Goal: Task Accomplishment & Management: Use online tool/utility

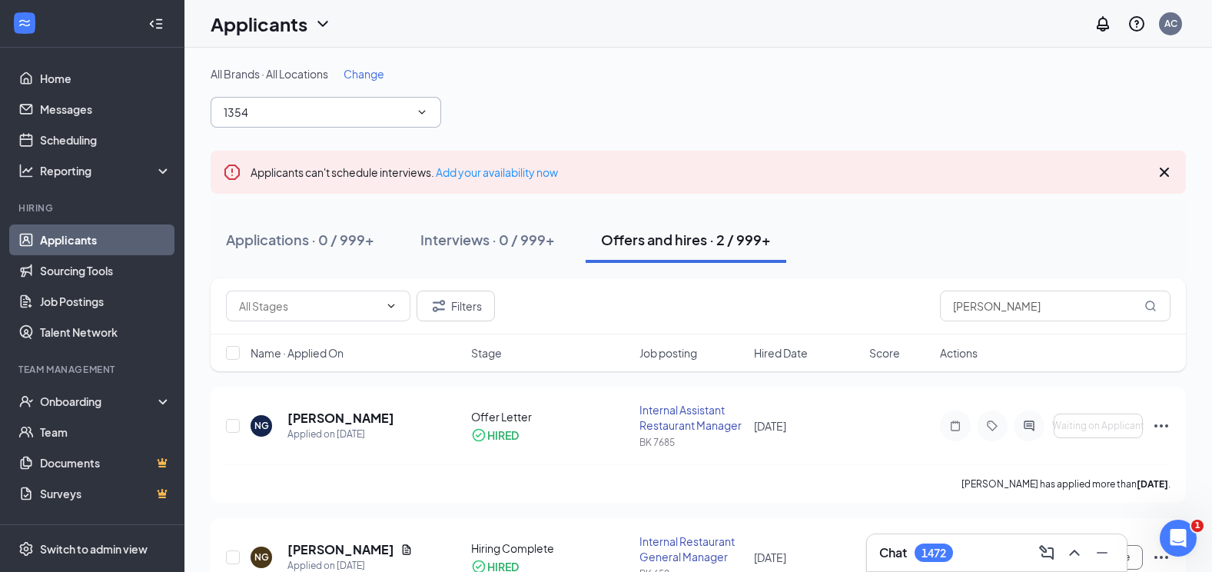
click at [287, 104] on input "1354" at bounding box center [317, 112] width 186 height 17
type input "1"
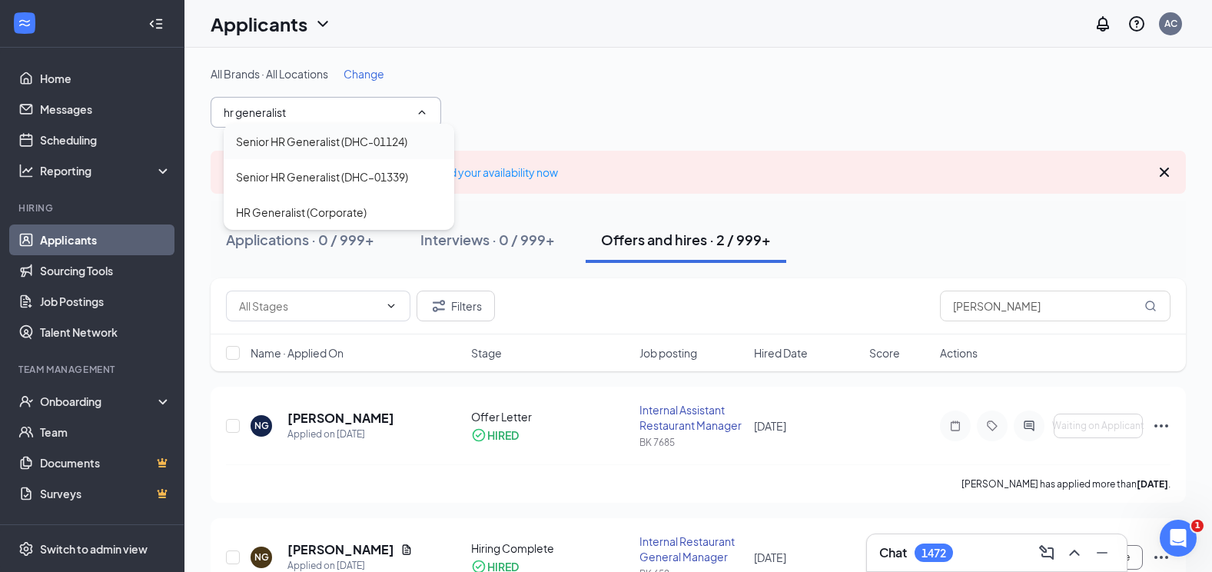
click at [365, 136] on div "Senior HR Generalist (DHC-01124)" at bounding box center [321, 141] width 171 height 17
type input "Senior HR Generalist (DHC-01124)"
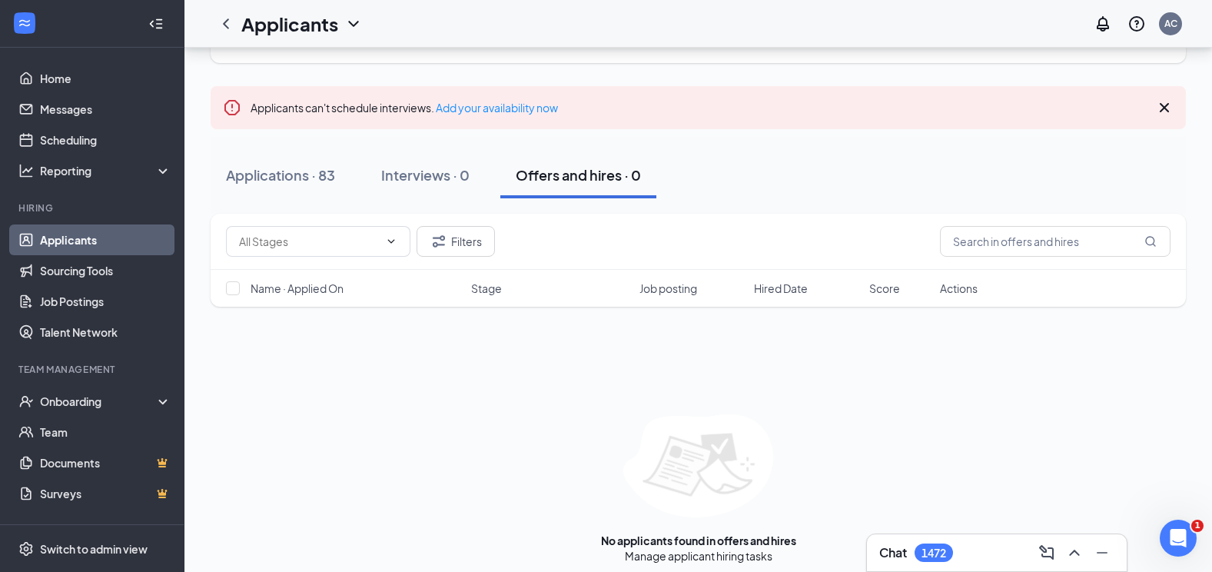
scroll to position [90, 0]
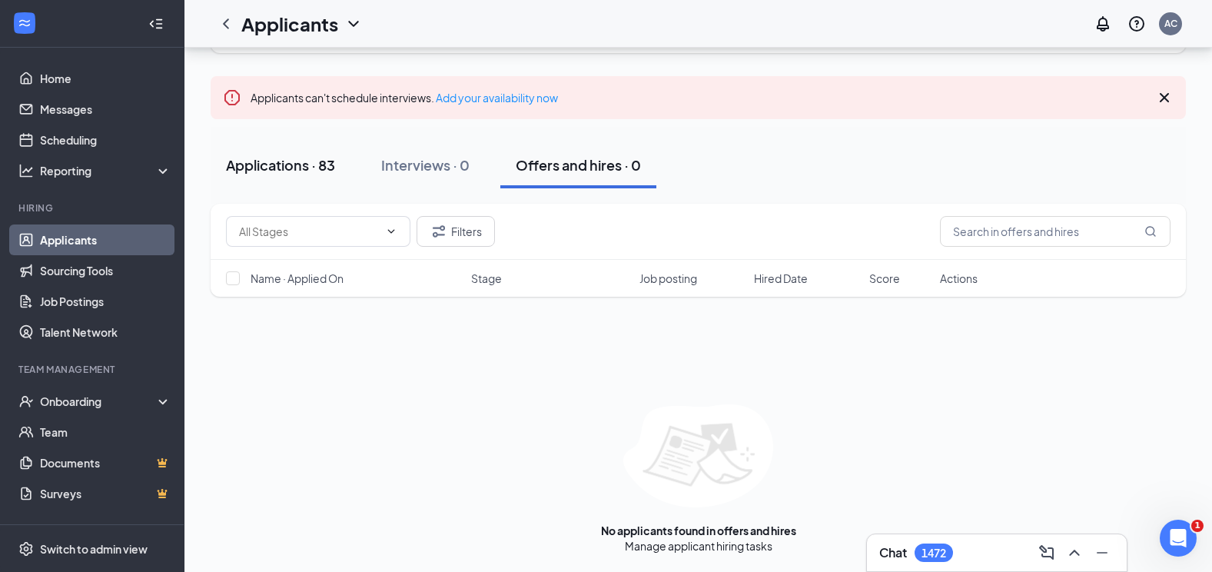
click at [334, 173] on div "Applications · 83" at bounding box center [280, 164] width 109 height 19
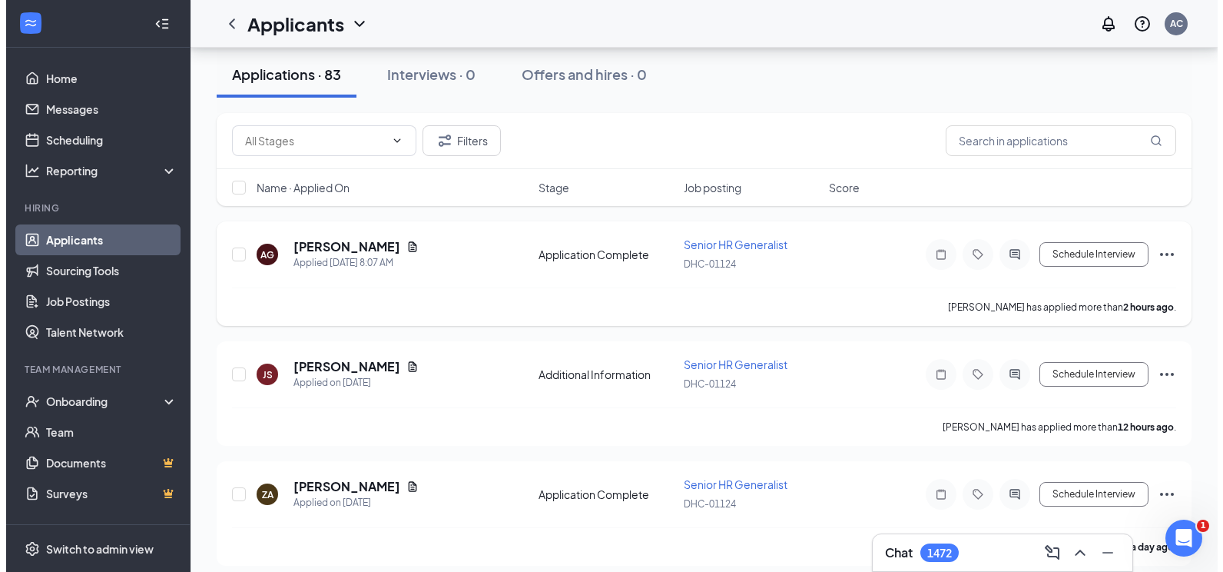
scroll to position [77, 0]
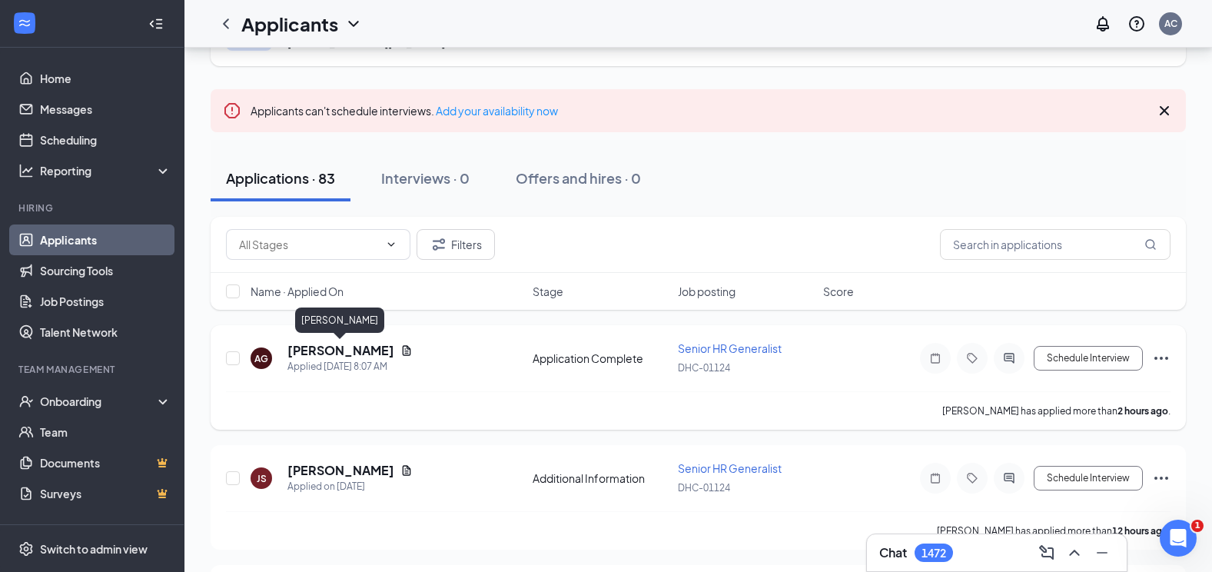
click at [342, 354] on h5 "[PERSON_NAME]" at bounding box center [340, 350] width 107 height 17
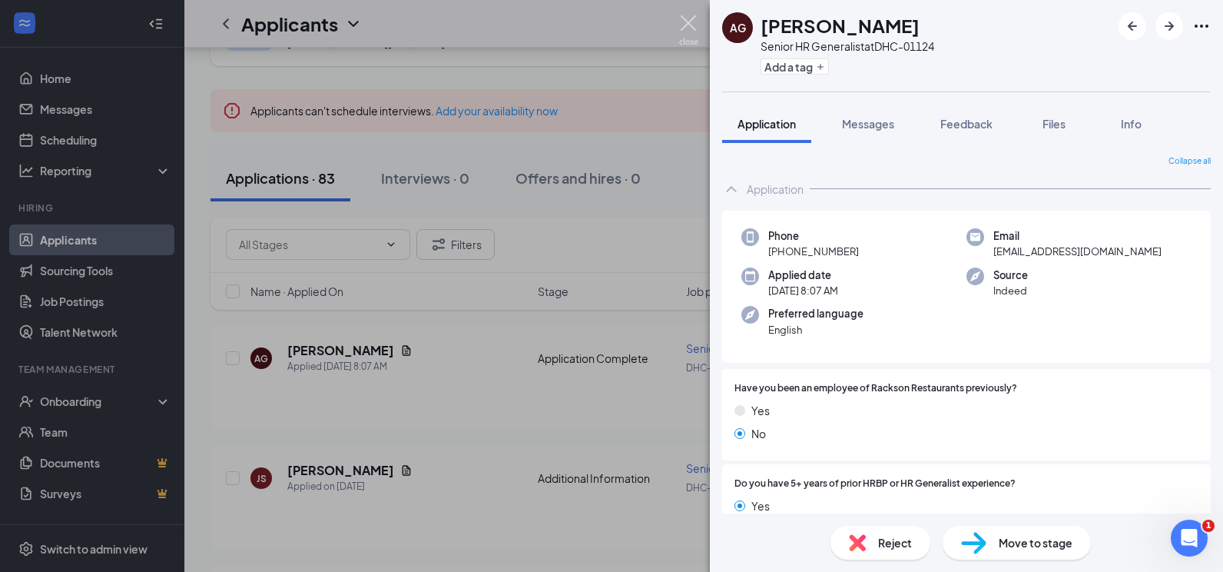
click at [682, 21] on img at bounding box center [688, 30] width 19 height 30
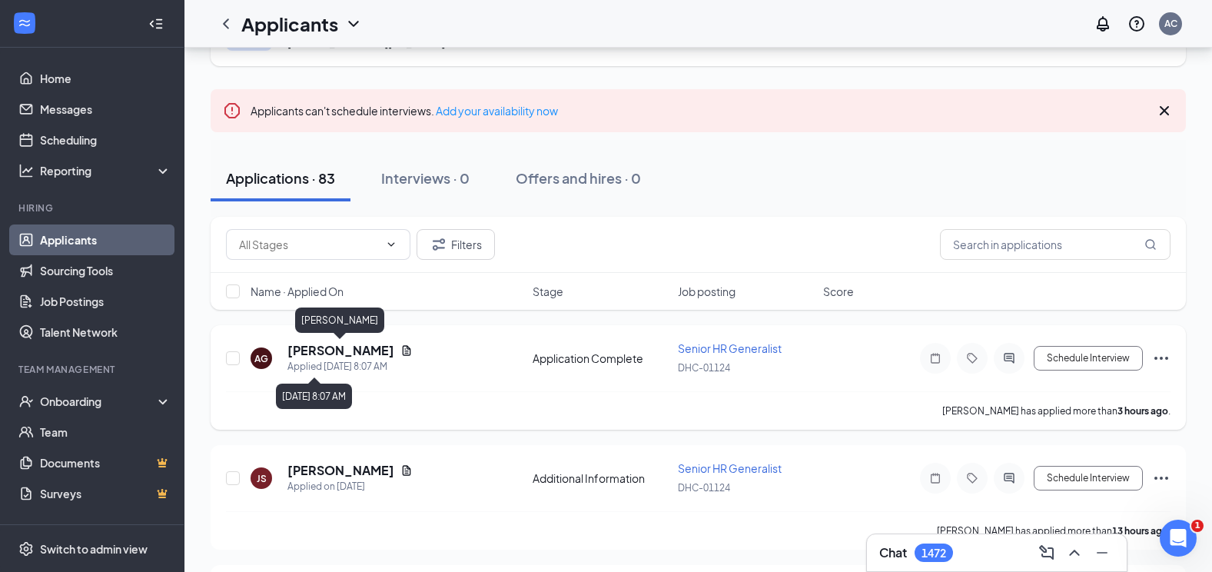
click at [358, 347] on h5 "[PERSON_NAME]" at bounding box center [340, 350] width 107 height 17
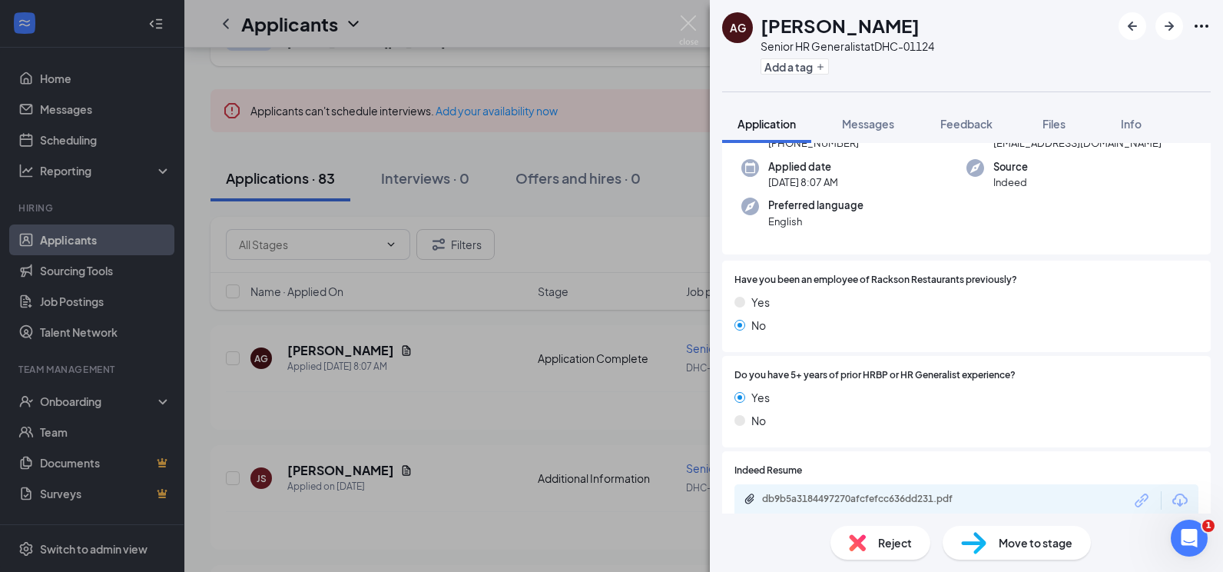
scroll to position [307, 0]
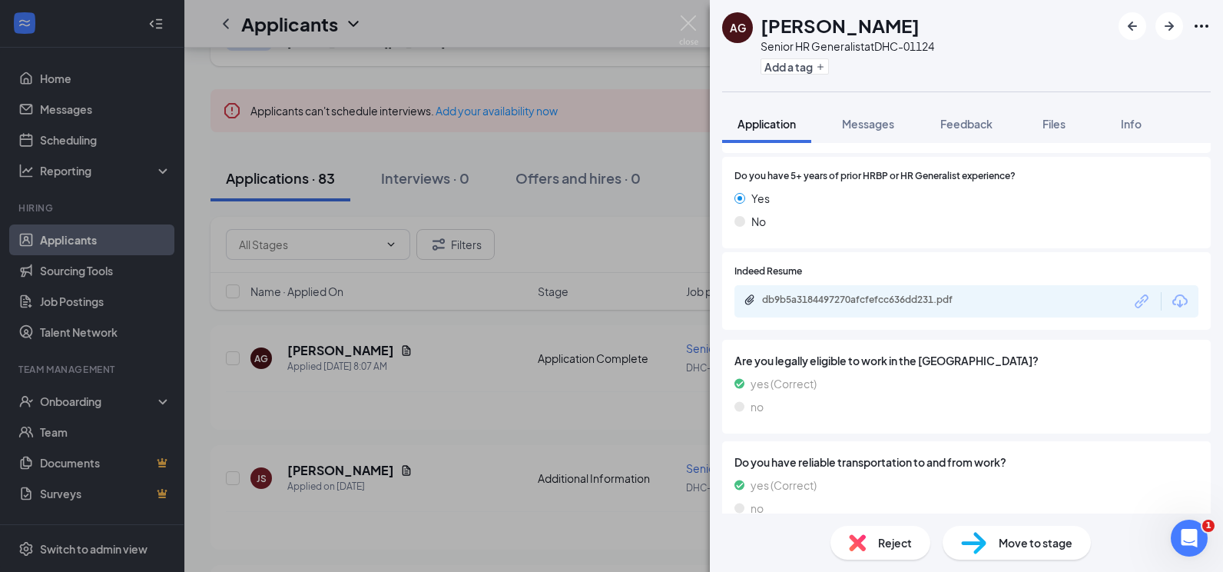
click at [904, 296] on div "db9b5a3184497270afcfefcc636dd231.pdf" at bounding box center [869, 300] width 215 height 12
click at [1166, 25] on icon "ArrowRight" at bounding box center [1169, 26] width 9 height 9
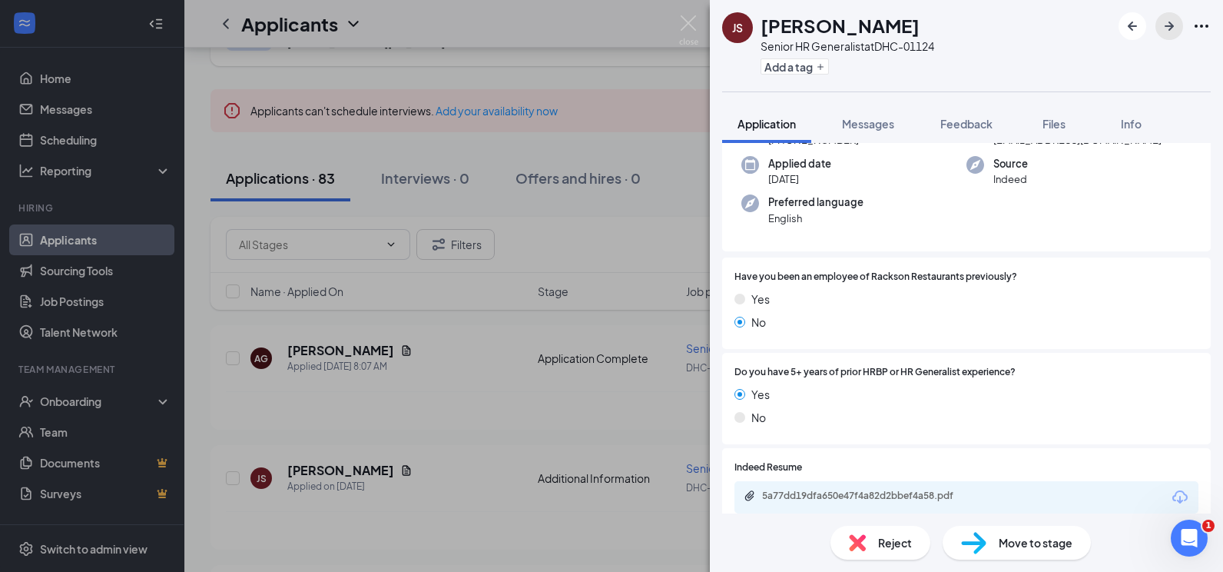
scroll to position [307, 0]
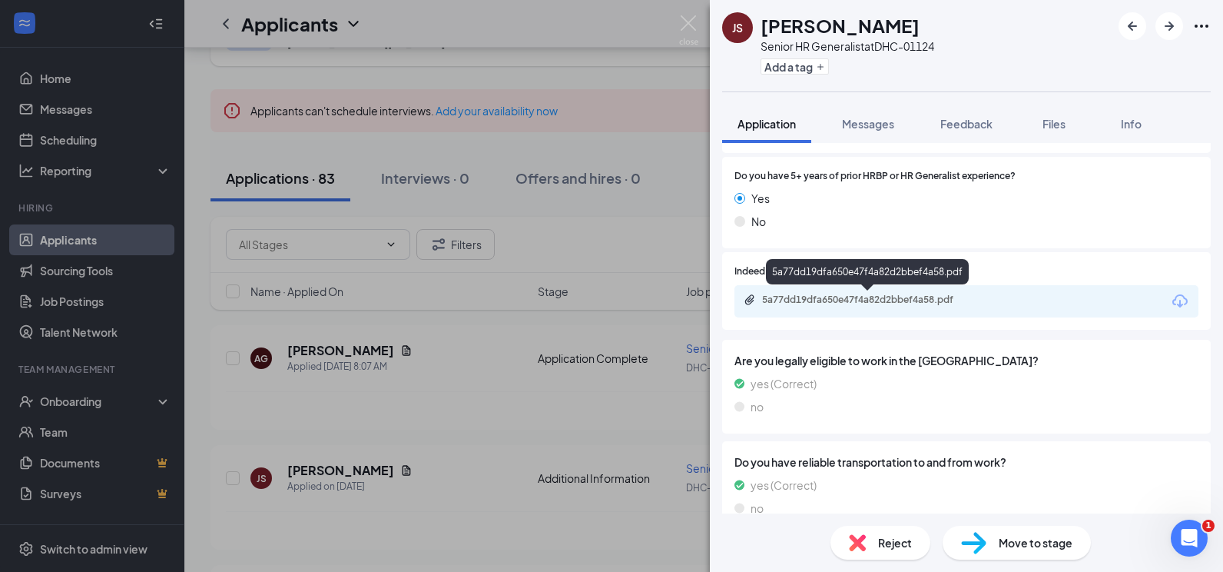
click at [808, 308] on div "5a77dd19dfa650e47f4a82d2bbef4a58.pdf" at bounding box center [868, 301] width 249 height 15
click at [1170, 28] on icon "ArrowRight" at bounding box center [1169, 26] width 18 height 18
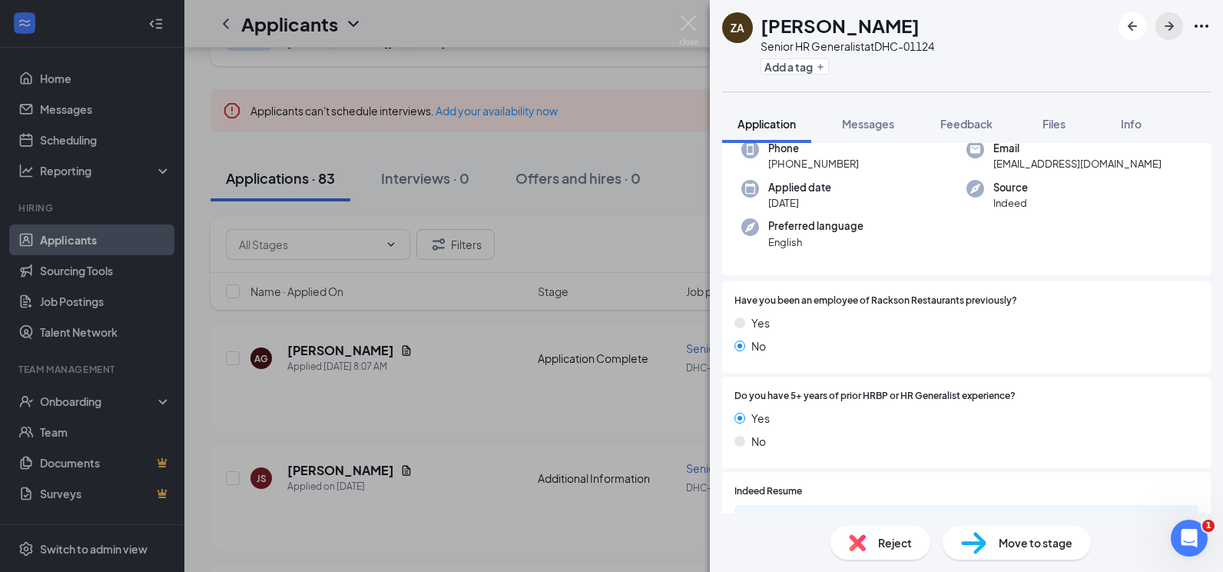
scroll to position [231, 0]
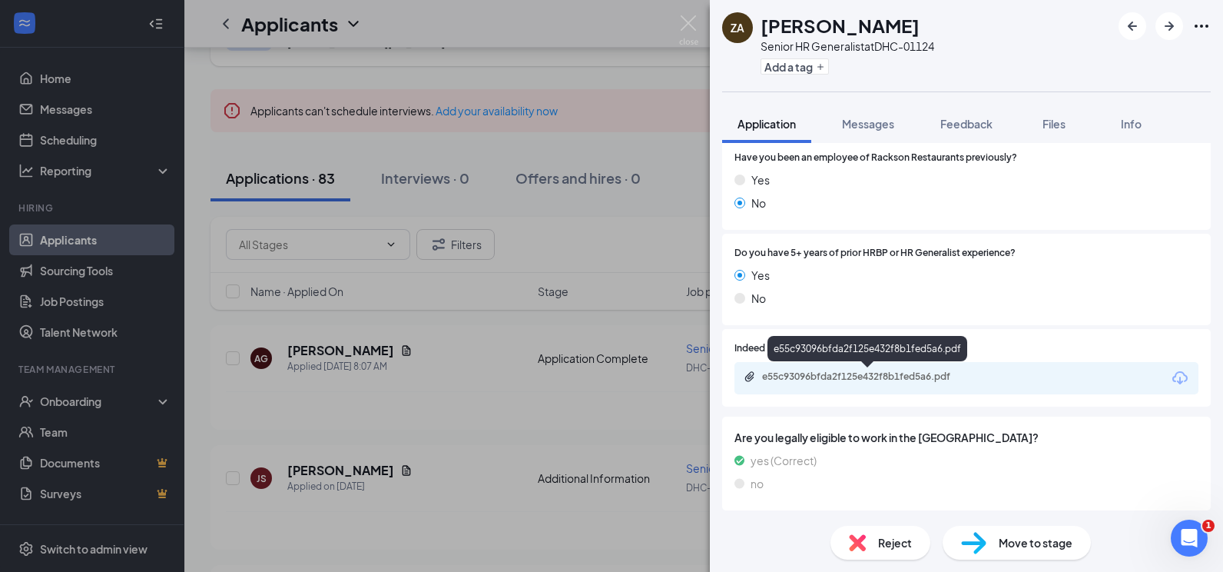
click at [831, 371] on div "e55c93096bfda2f125e432f8b1fed5a6.pdf" at bounding box center [869, 376] width 215 height 12
click at [1169, 25] on icon "ArrowRight" at bounding box center [1169, 26] width 18 height 18
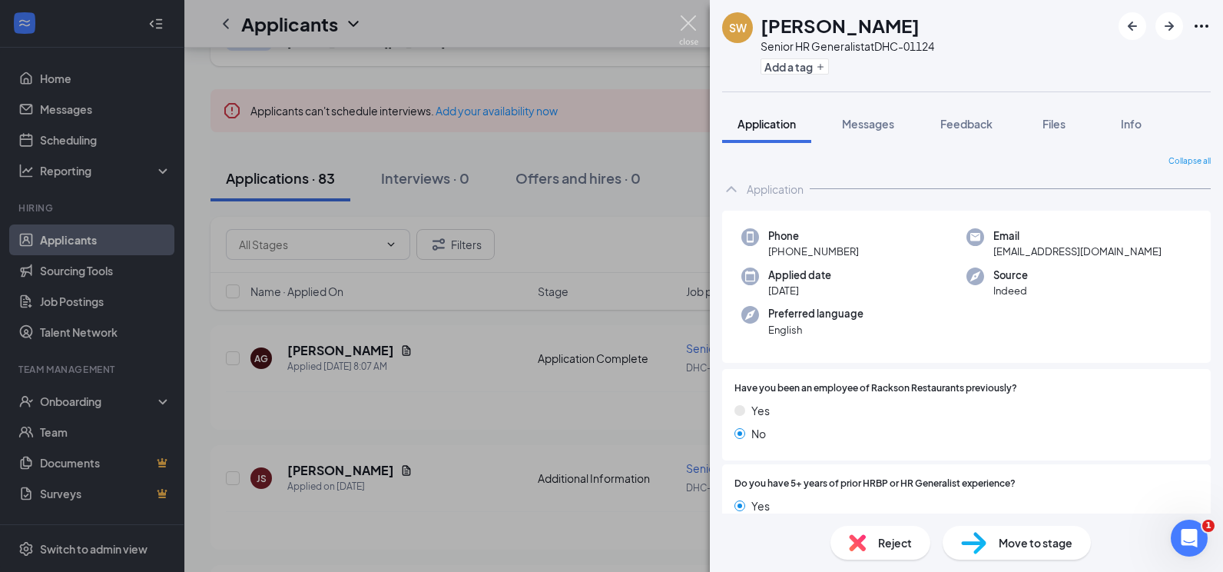
click at [684, 18] on img at bounding box center [688, 30] width 19 height 30
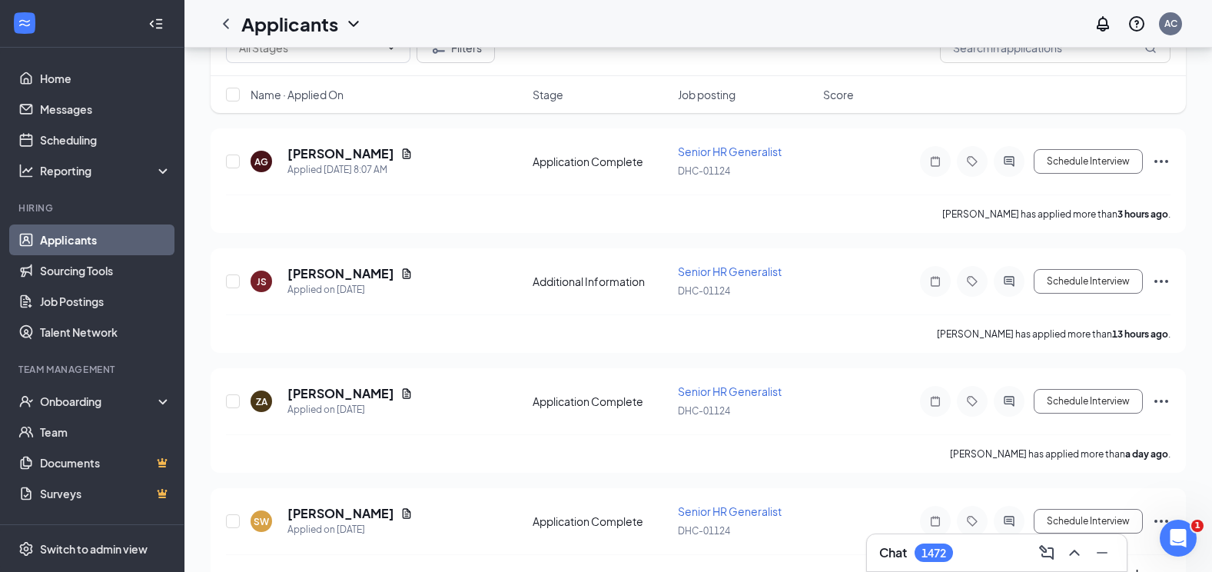
scroll to position [461, 0]
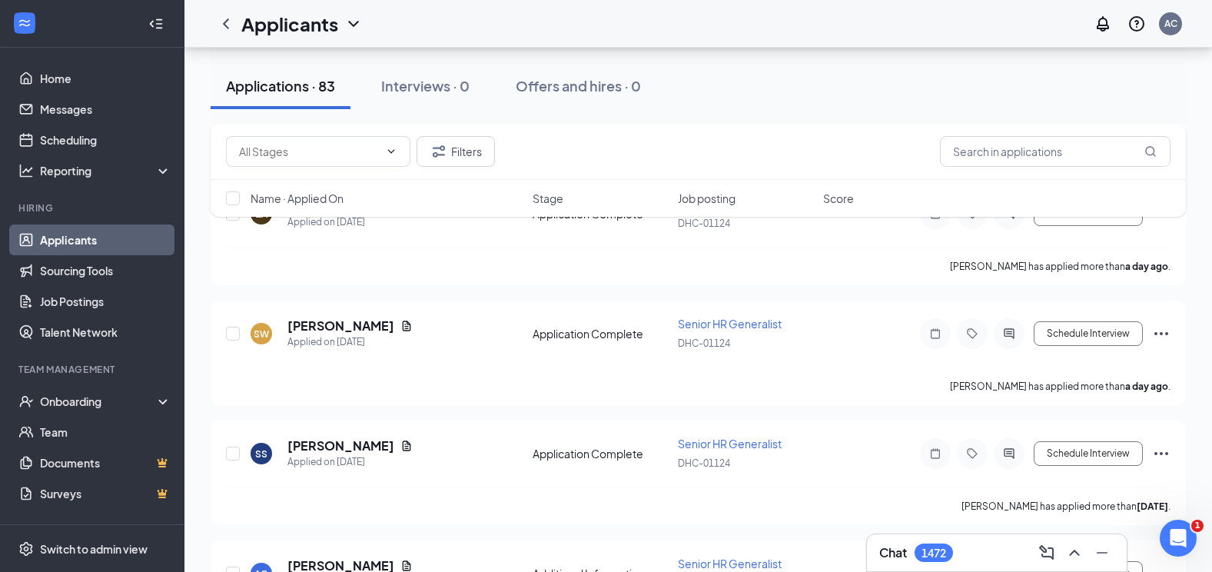
click at [223, 26] on icon "ChevronLeft" at bounding box center [226, 24] width 18 height 18
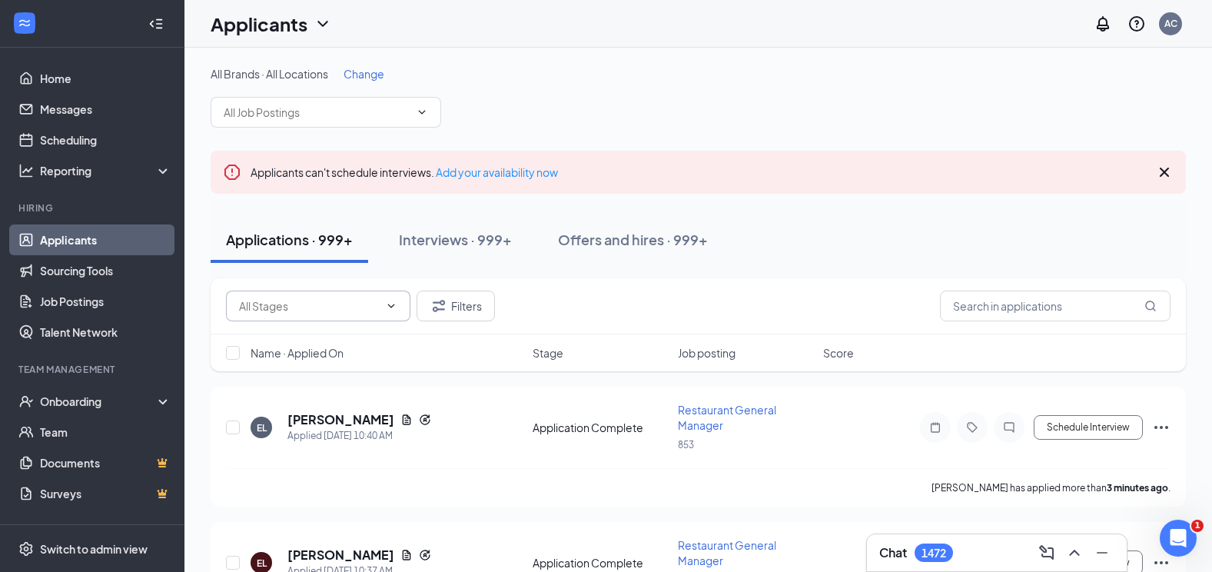
click at [354, 308] on input "text" at bounding box center [309, 305] width 140 height 17
click at [373, 121] on span at bounding box center [326, 112] width 231 height 31
click at [413, 108] on span at bounding box center [326, 112] width 231 height 31
click at [426, 111] on icon "ChevronDown" at bounding box center [422, 112] width 12 height 12
click at [387, 110] on input "text" at bounding box center [317, 112] width 186 height 17
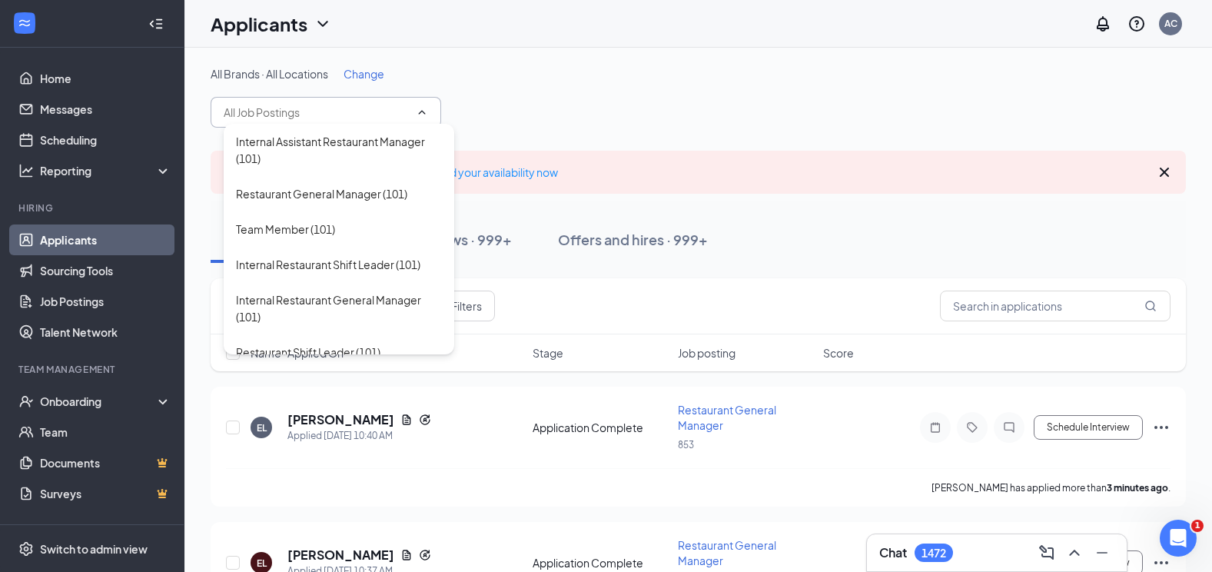
drag, startPoint x: 390, startPoint y: 119, endPoint x: 442, endPoint y: 113, distance: 52.6
click at [408, 118] on input "text" at bounding box center [317, 112] width 186 height 17
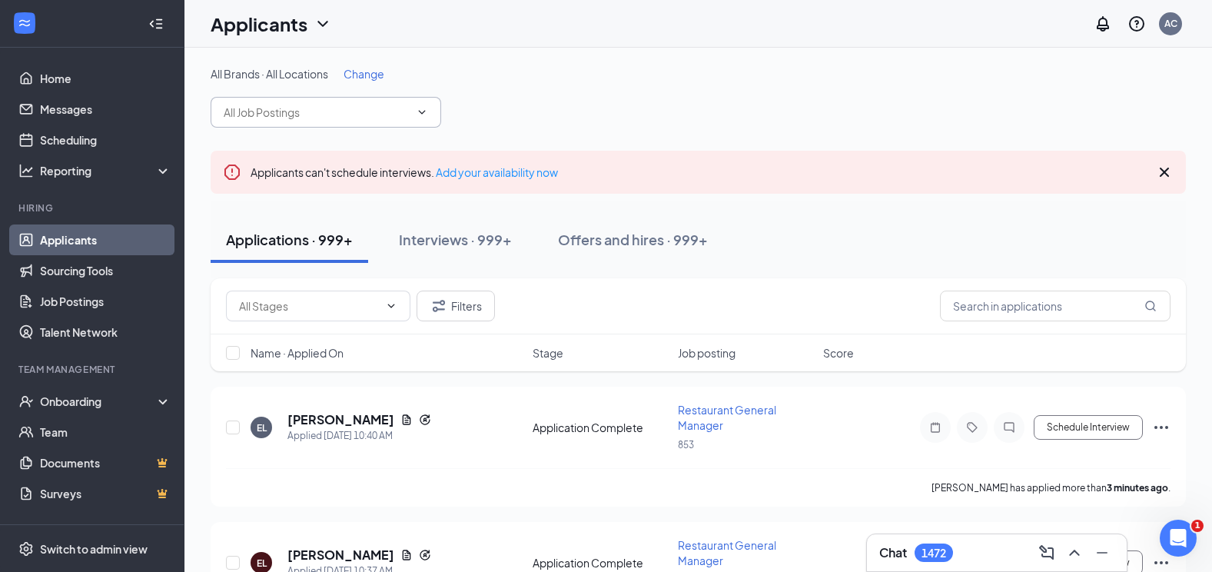
click at [348, 111] on input "text" at bounding box center [317, 112] width 186 height 17
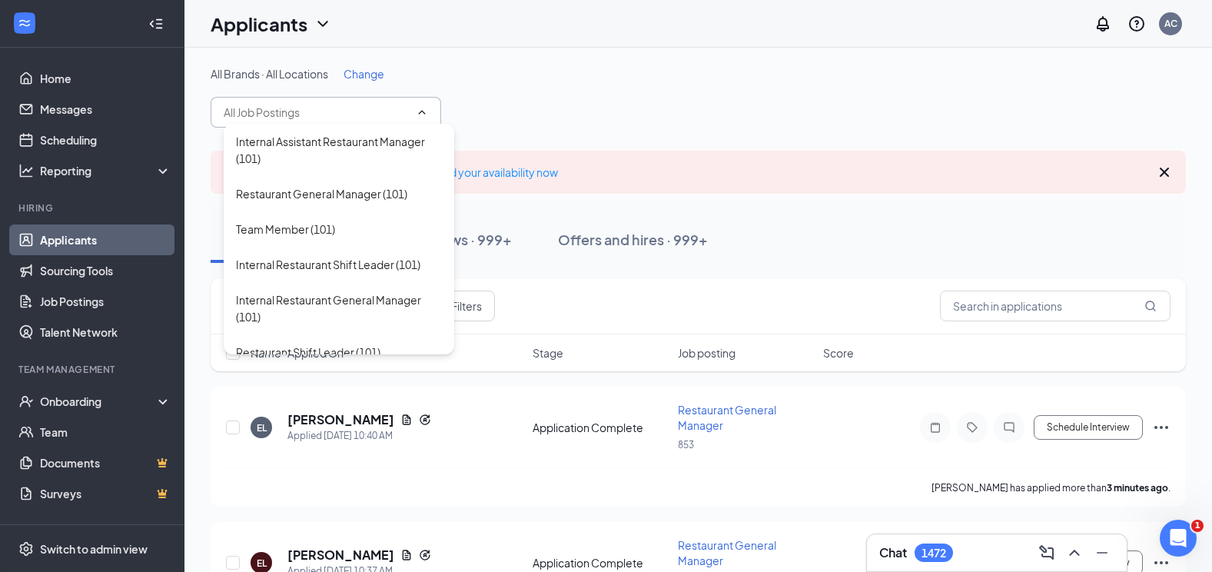
click at [354, 110] on input "text" at bounding box center [317, 112] width 186 height 17
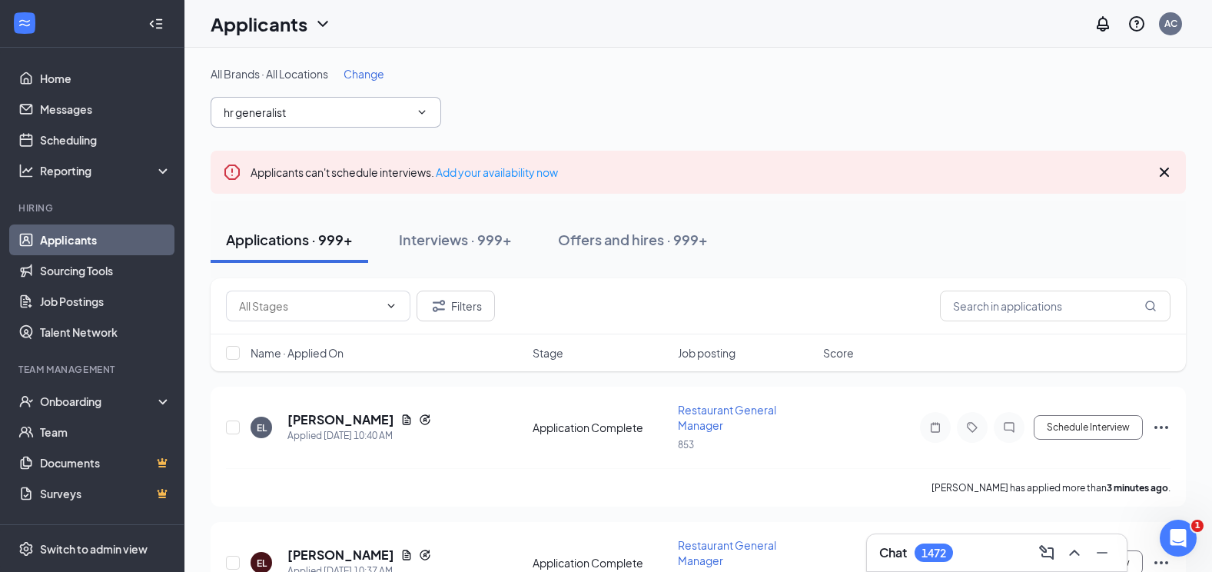
click at [327, 113] on input "hr generalist" at bounding box center [317, 112] width 186 height 17
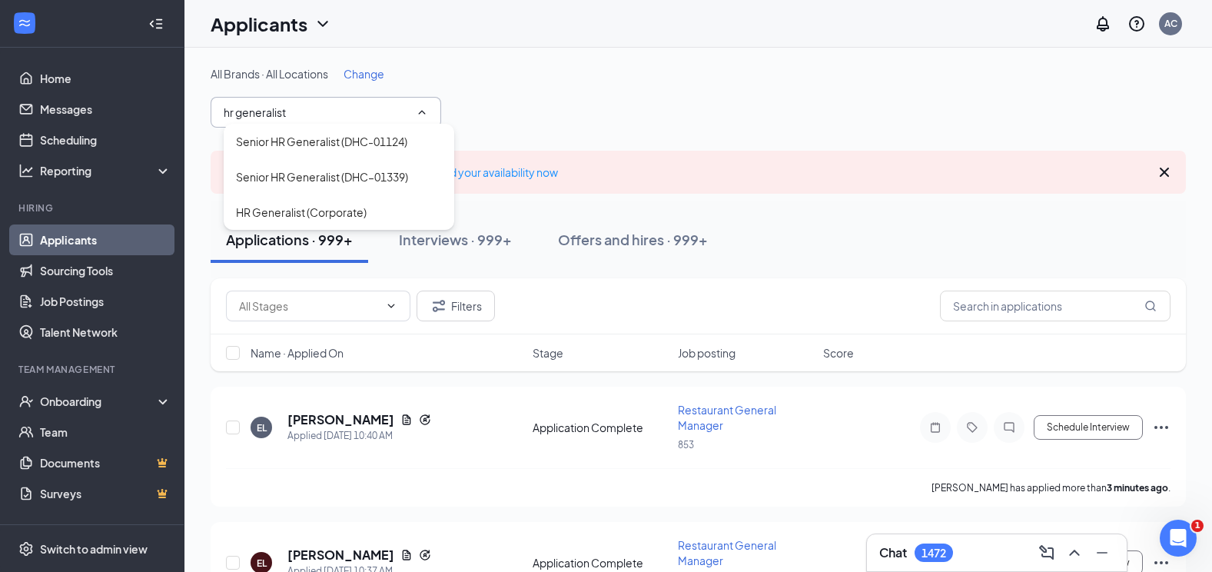
click at [303, 113] on input "hr generalist" at bounding box center [317, 112] width 186 height 17
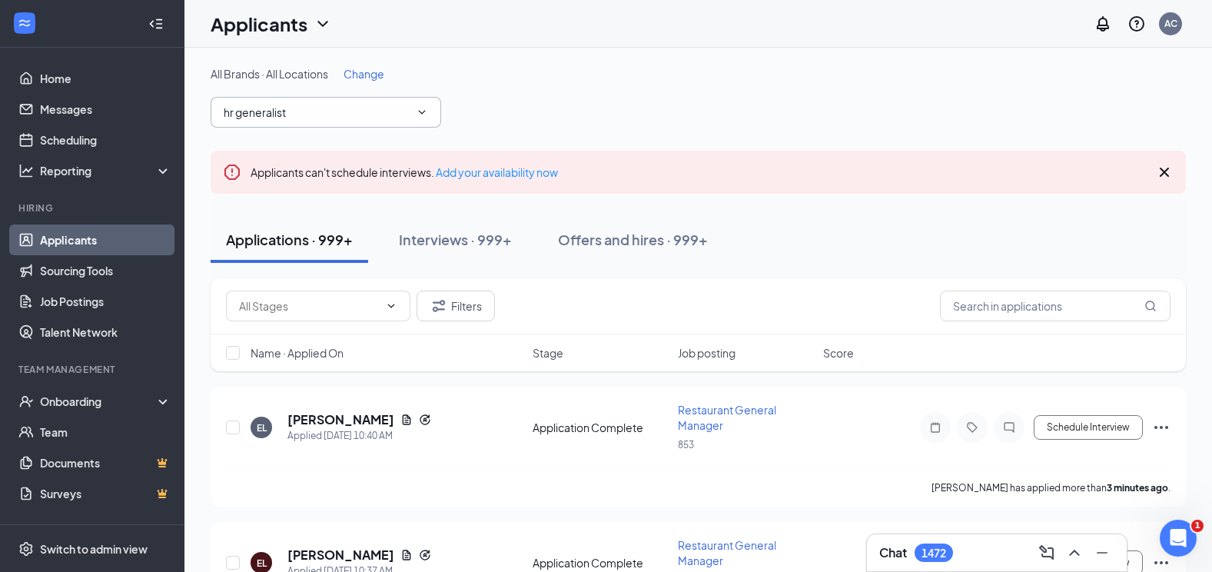
type input "hr generalist"
click at [320, 103] on span "hr generalist Senior HR Generalist (DHC-01124) Senior HR Generalist (DHC–01339)…" at bounding box center [326, 112] width 231 height 31
click at [424, 114] on icon "ChevronDown" at bounding box center [422, 112] width 12 height 12
click at [402, 114] on input "hr generalist" at bounding box center [317, 112] width 186 height 17
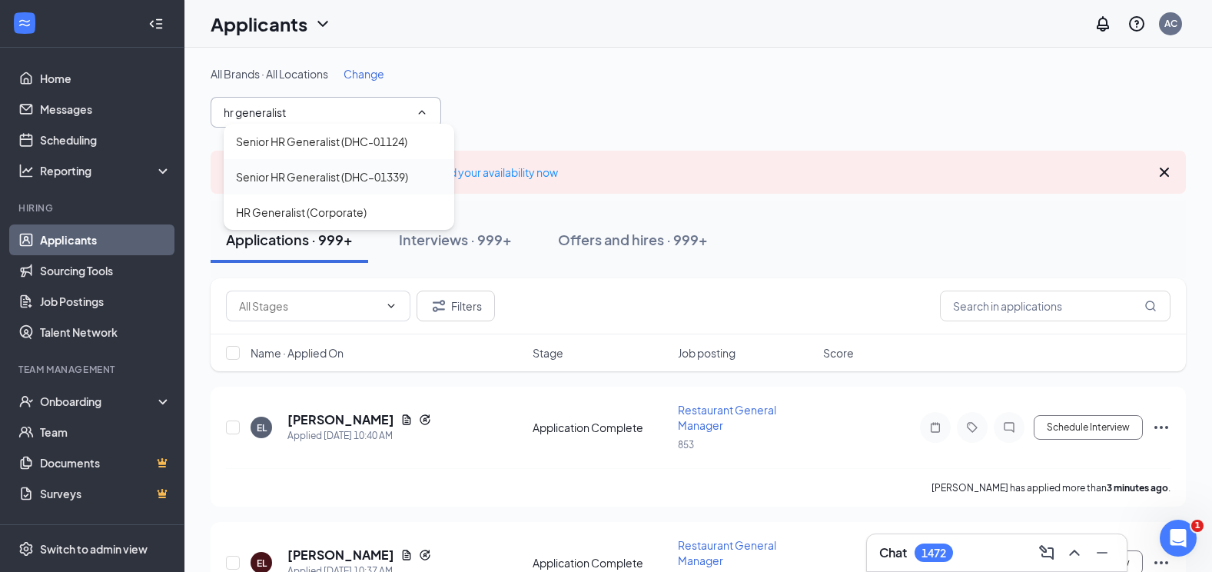
click at [399, 173] on div "Senior HR Generalist (DHC–01339)" at bounding box center [322, 176] width 172 height 17
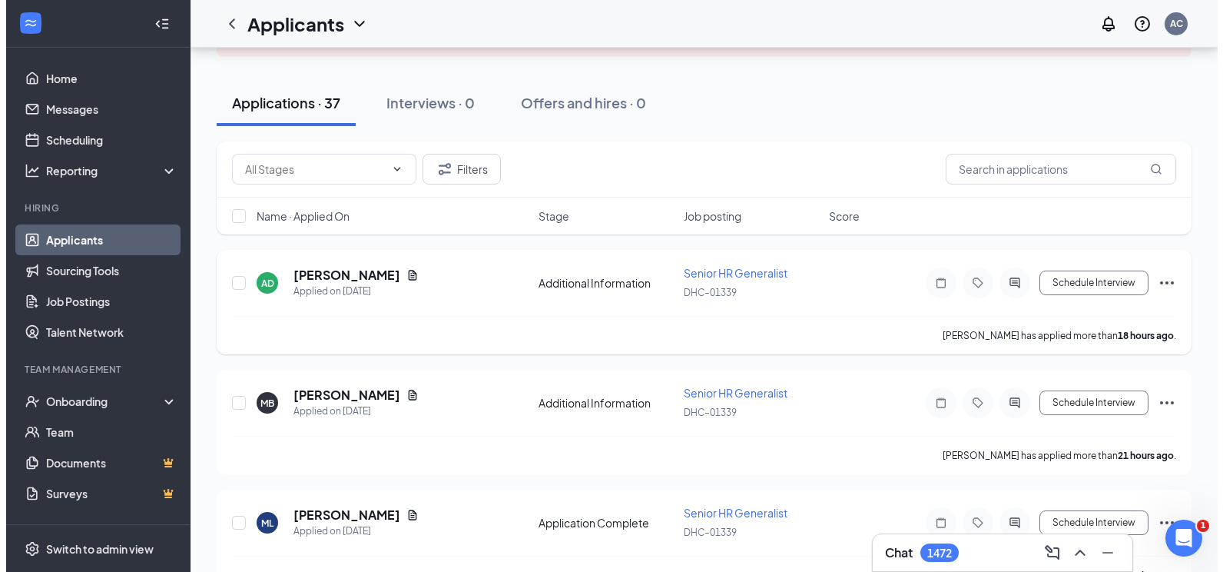
scroll to position [154, 0]
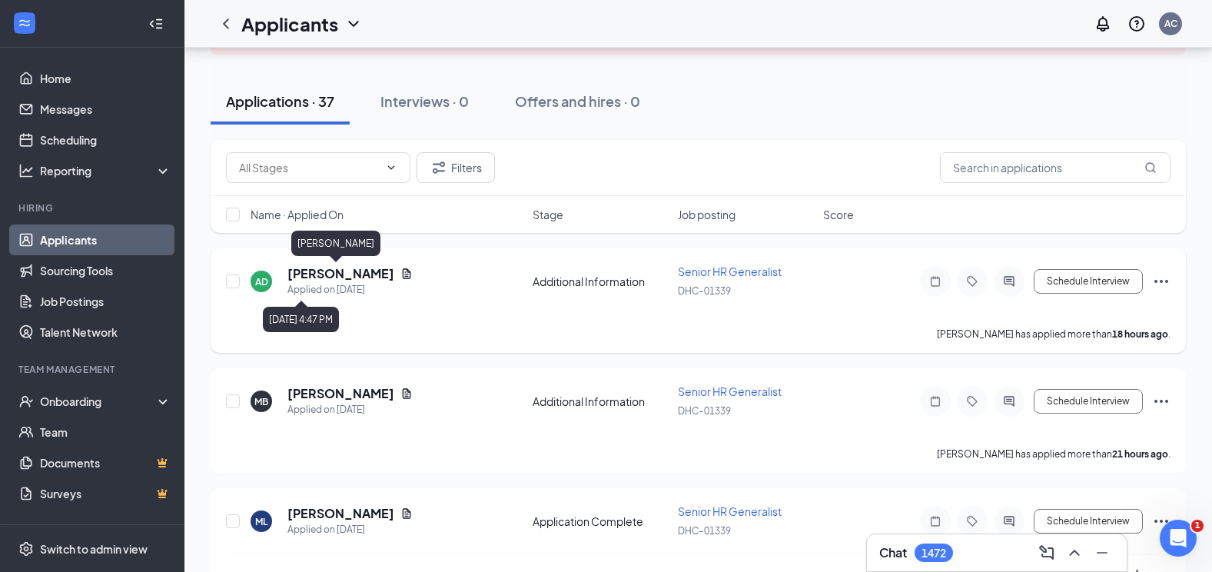
click at [338, 270] on h5 "[PERSON_NAME]" at bounding box center [340, 273] width 107 height 17
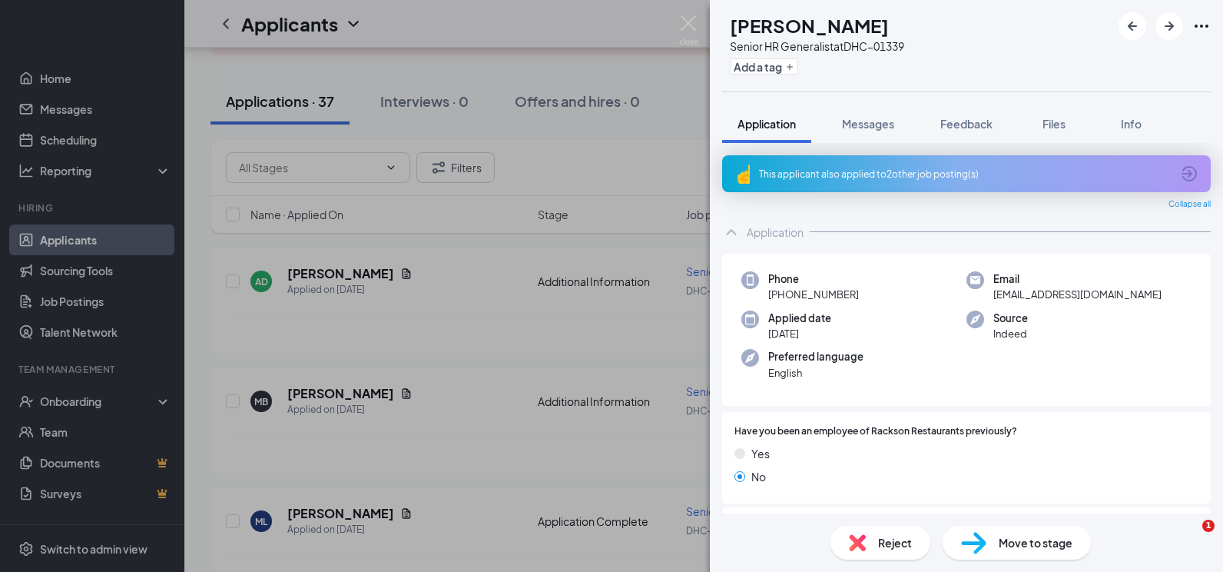
scroll to position [406, 0]
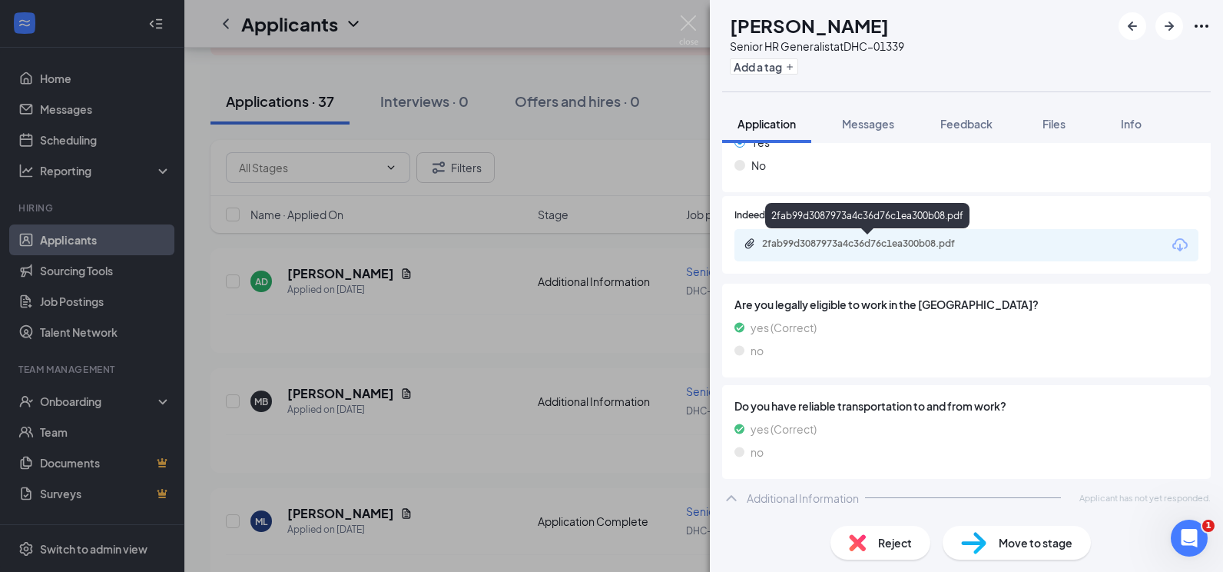
click at [818, 247] on div "2fab99d3087973a4c36d76c1ea300b08.pdf" at bounding box center [869, 243] width 215 height 12
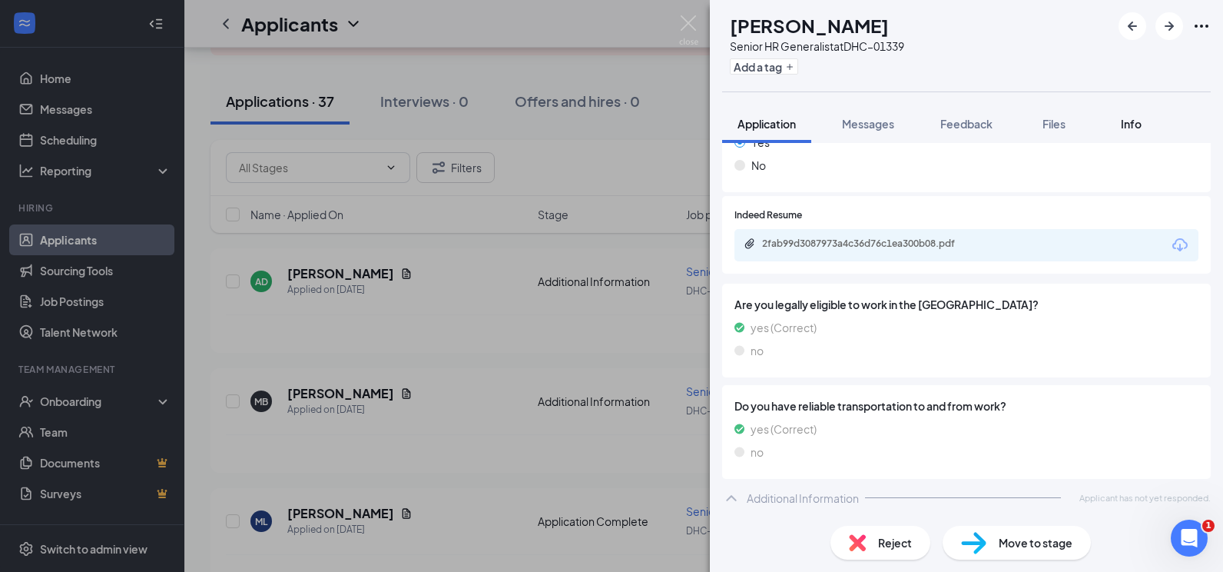
scroll to position [400, 0]
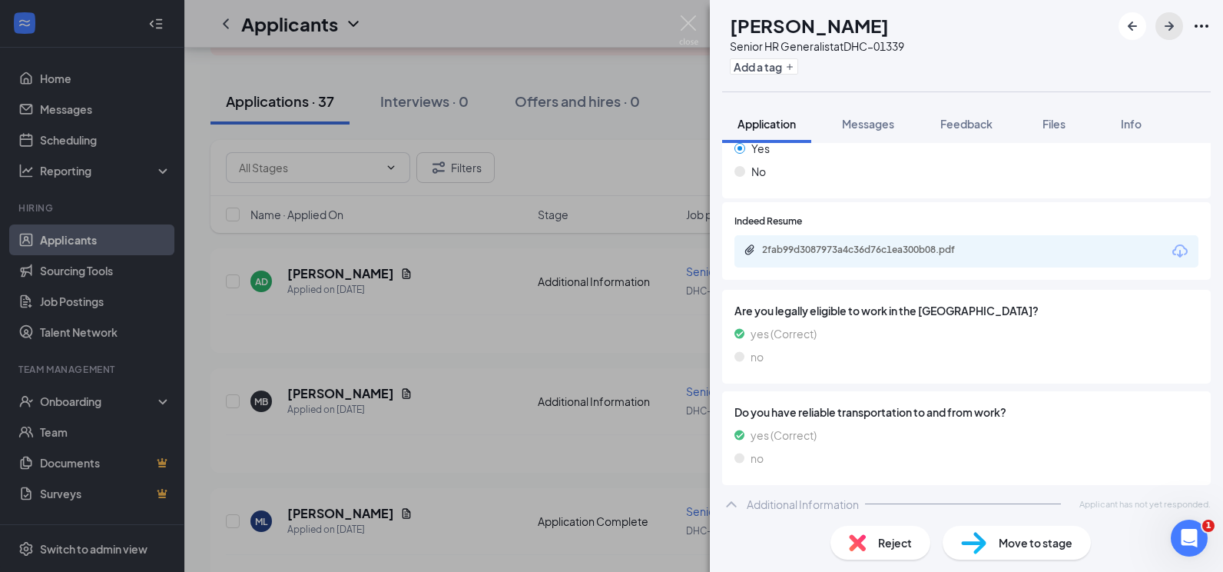
click at [1166, 25] on icon "ArrowRight" at bounding box center [1169, 26] width 18 height 18
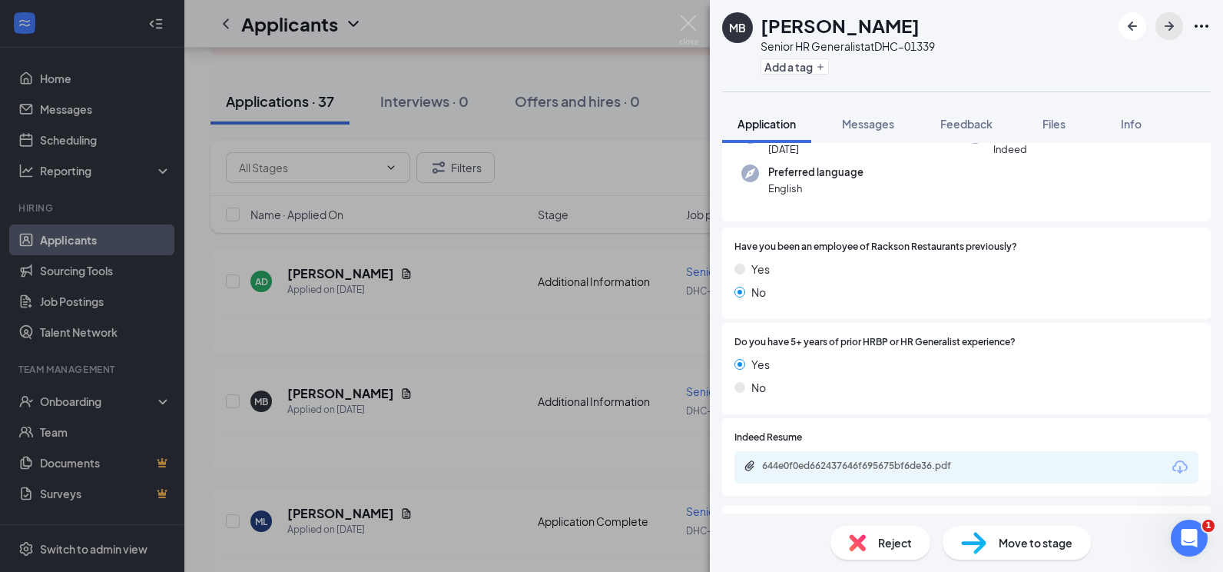
scroll to position [307, 0]
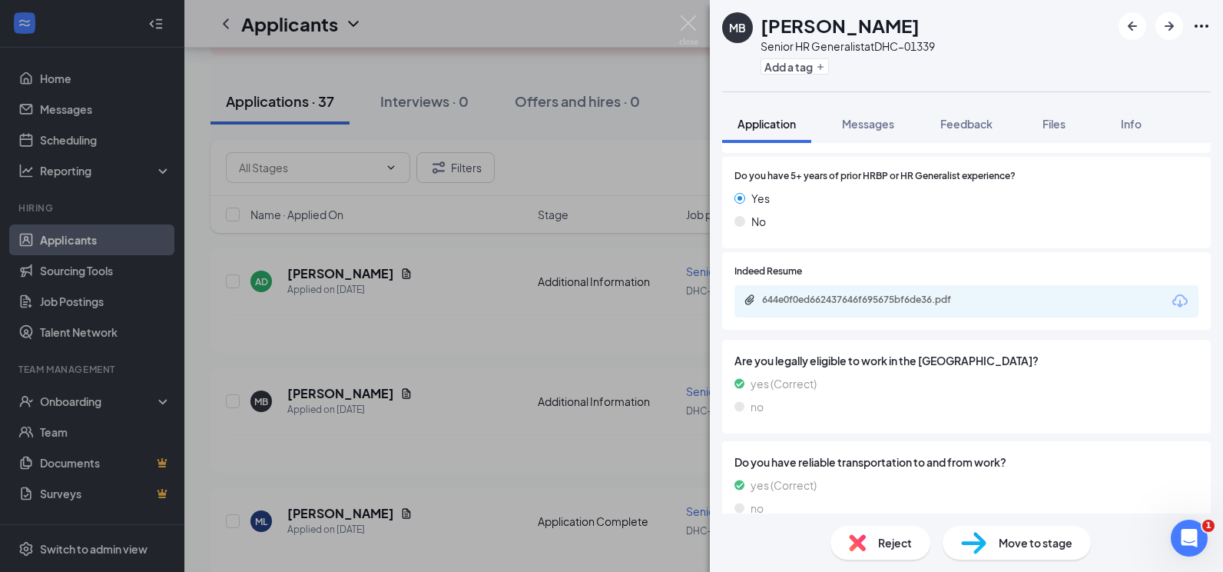
click at [837, 297] on div "644e0f0ed662437646f695675bf6de36.pdf" at bounding box center [869, 300] width 215 height 12
click at [1169, 28] on icon "ArrowRight" at bounding box center [1169, 26] width 18 height 18
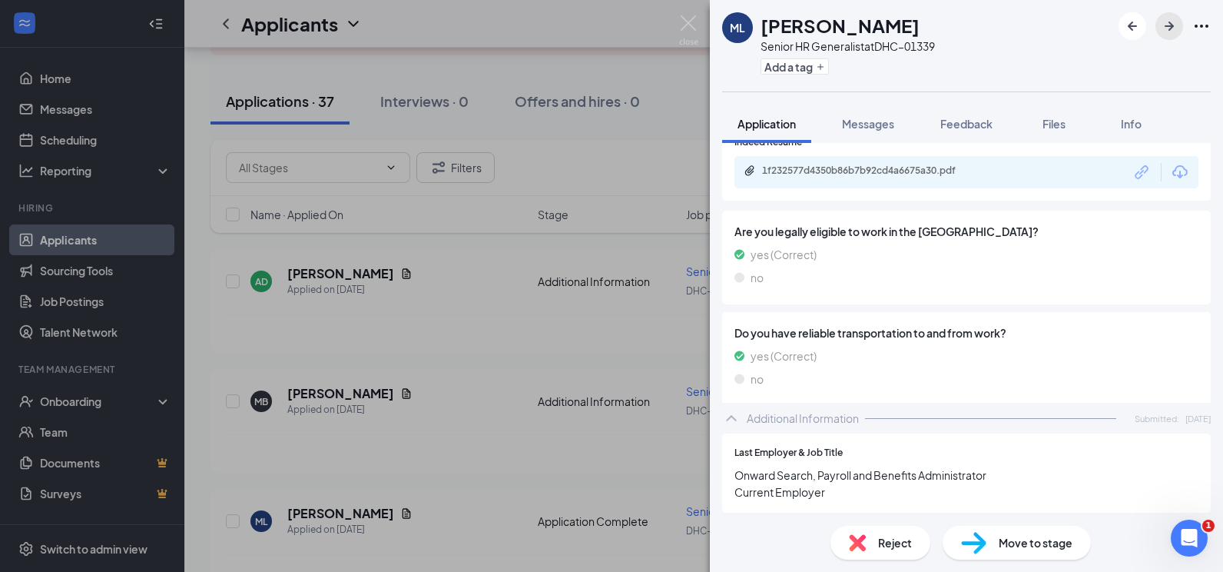
scroll to position [461, 0]
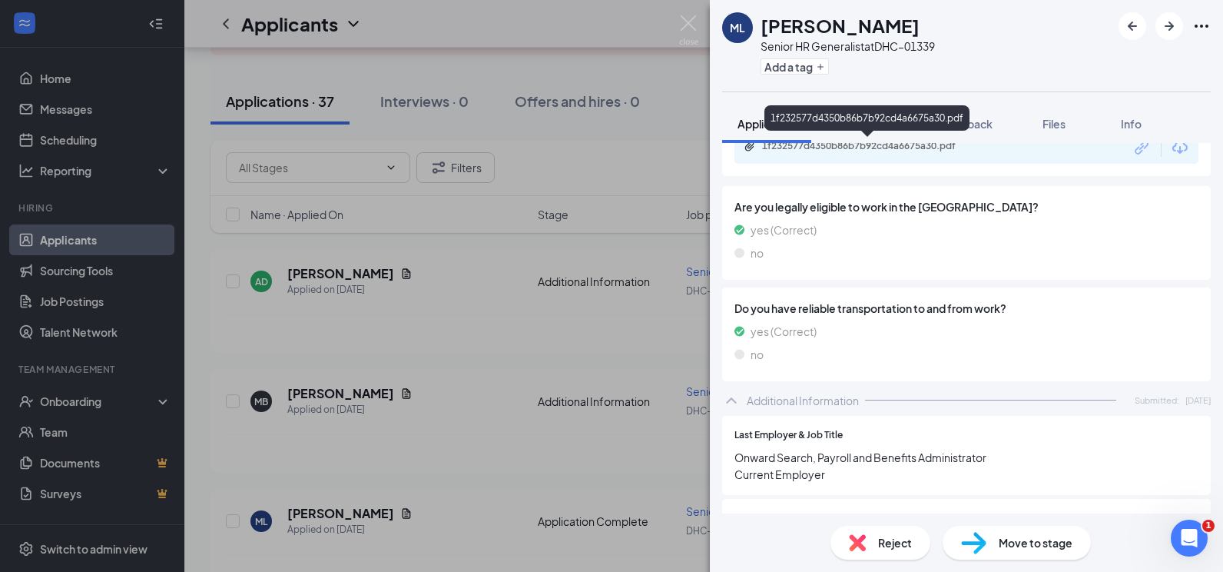
click at [840, 153] on div "1f232577d4350b86b7b92cd4a6675a30.pdf" at bounding box center [868, 147] width 249 height 15
click at [1176, 28] on icon "ArrowRight" at bounding box center [1169, 26] width 18 height 18
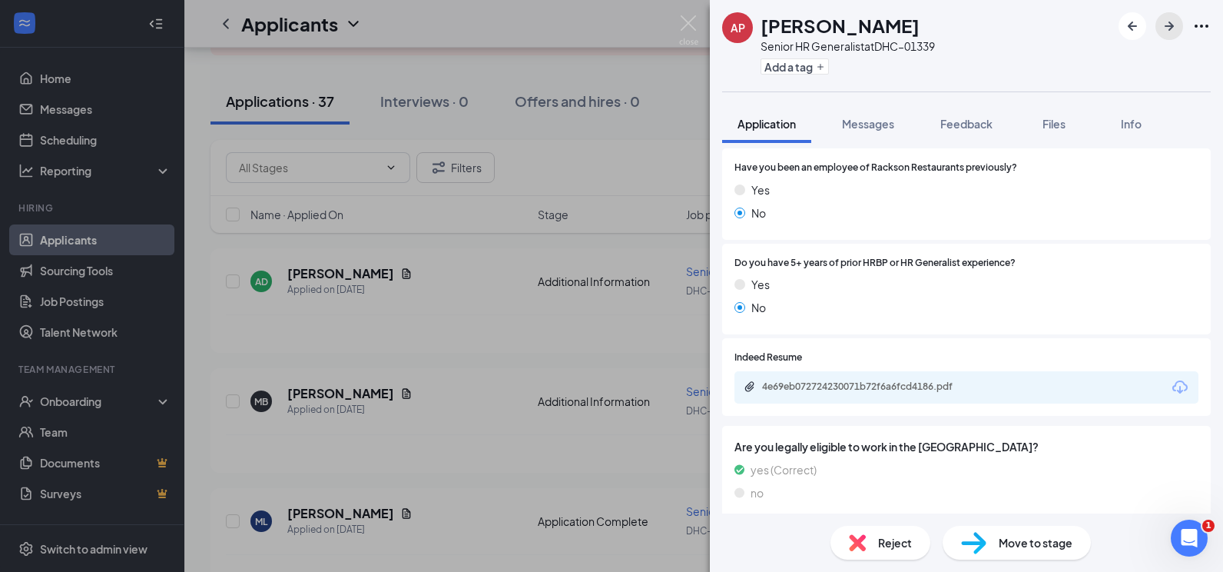
scroll to position [307, 0]
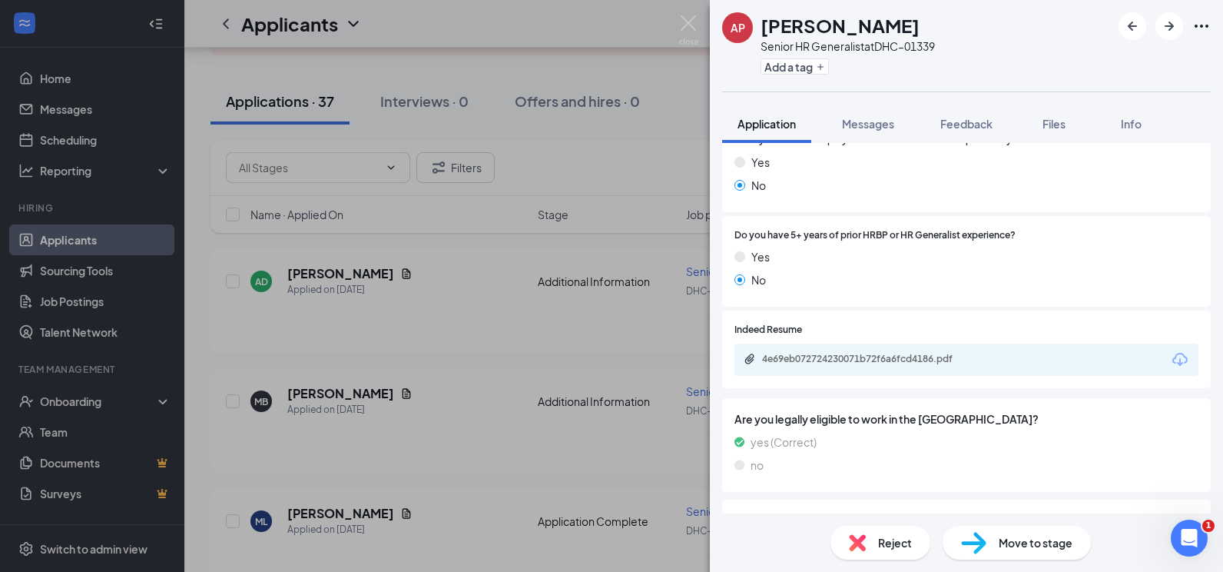
click at [880, 353] on div "4e69eb072724230071b72f6a6fcd4186.pdf" at bounding box center [869, 359] width 215 height 12
click at [1167, 25] on icon "ArrowRight" at bounding box center [1169, 26] width 18 height 18
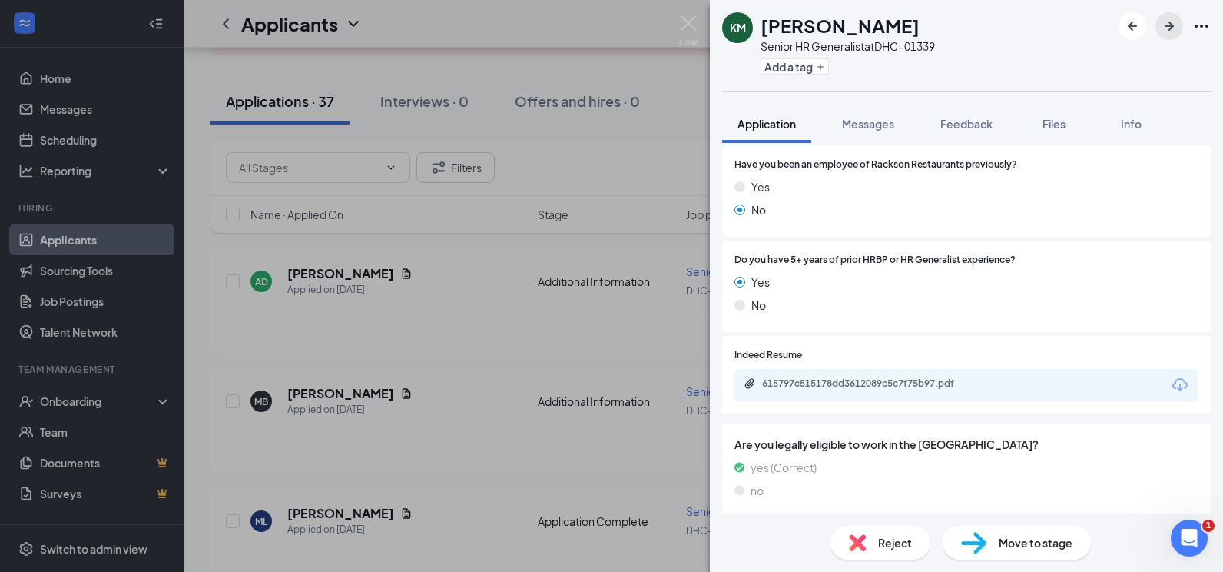
scroll to position [231, 0]
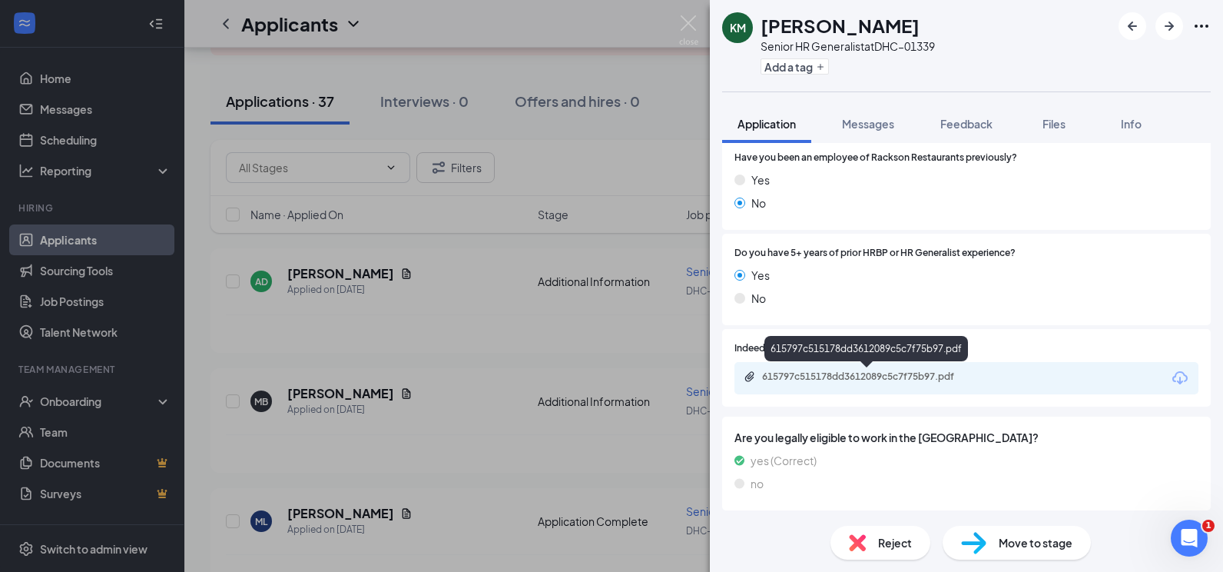
click at [858, 375] on div "615797c515178dd3612089c5c7f75b97.pdf" at bounding box center [869, 376] width 215 height 12
click at [1176, 30] on icon "ArrowRight" at bounding box center [1169, 26] width 18 height 18
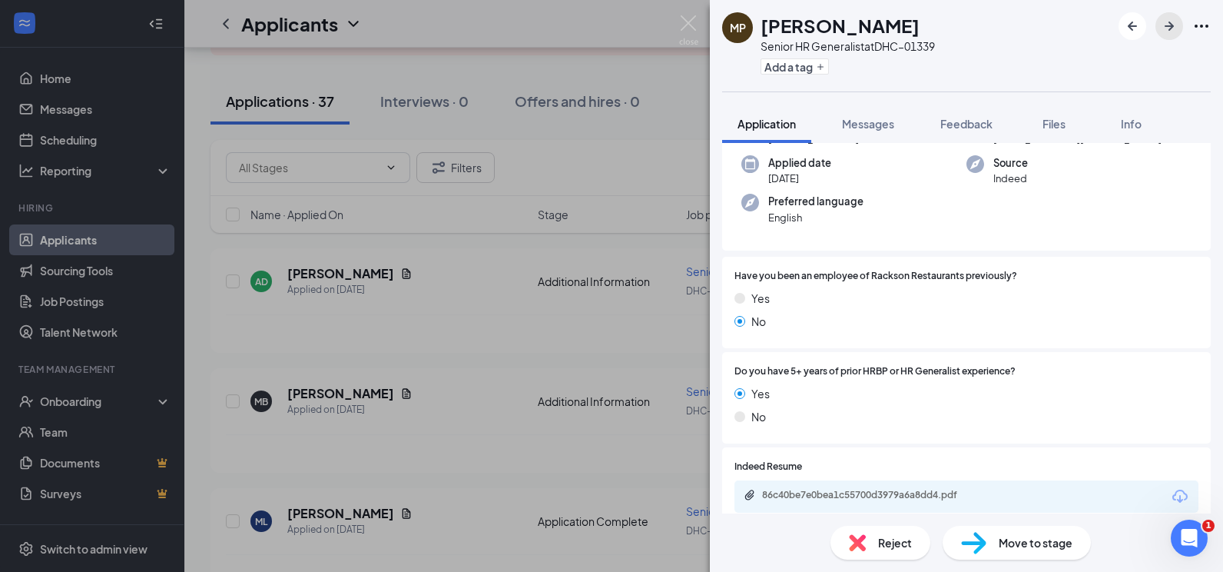
scroll to position [307, 0]
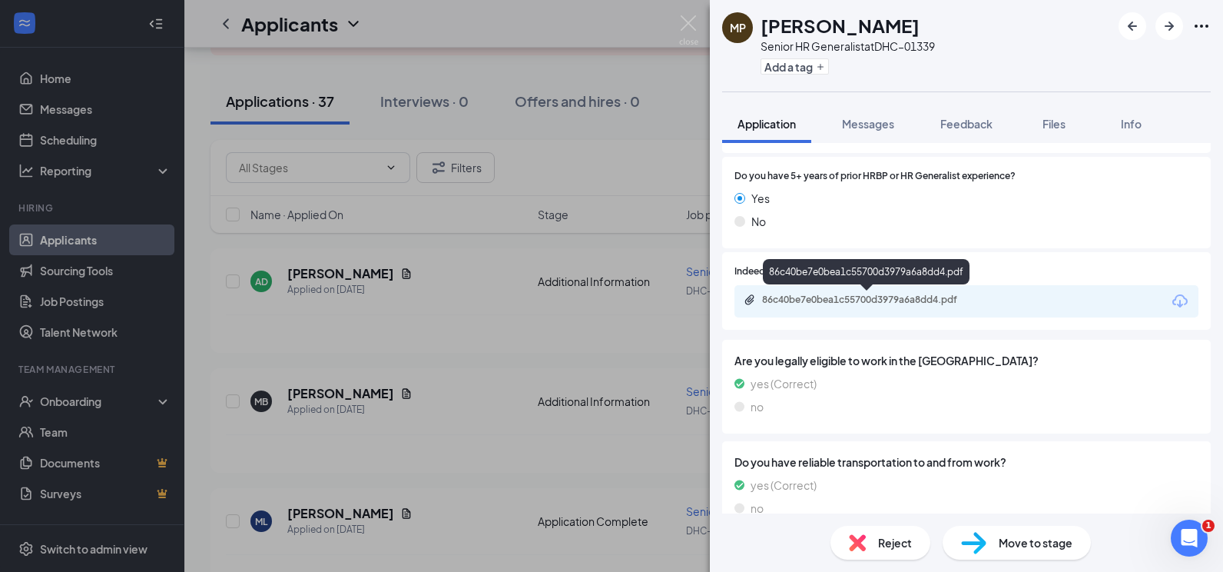
click at [831, 299] on div "86c40be7e0bea1c55700d3979a6a8dd4.pdf" at bounding box center [869, 300] width 215 height 12
click at [1177, 33] on icon "ArrowRight" at bounding box center [1169, 26] width 18 height 18
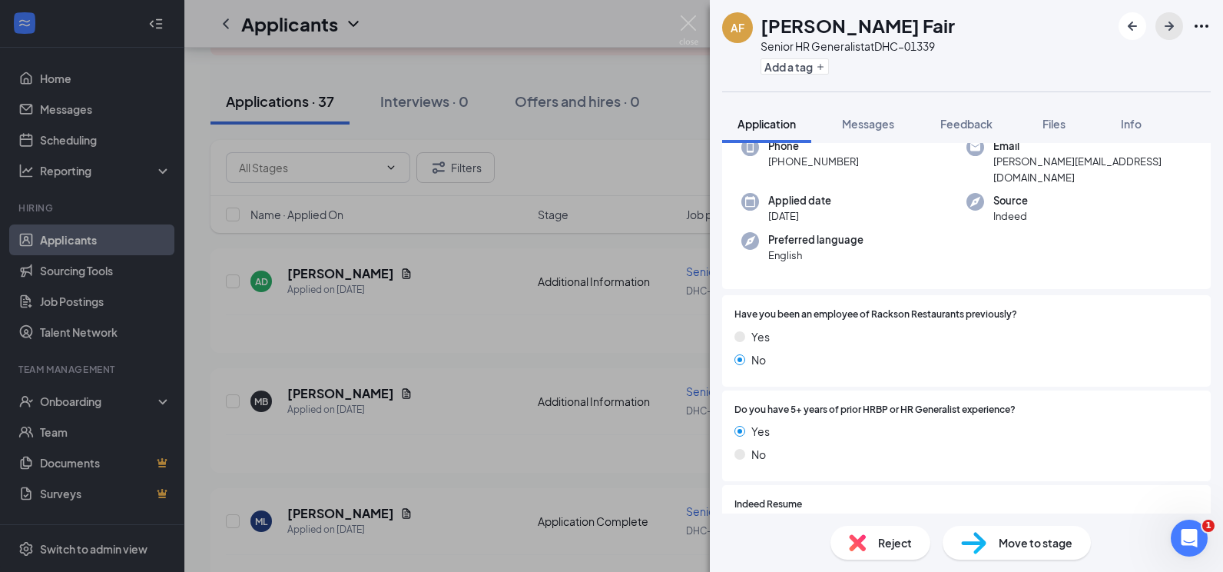
scroll to position [231, 0]
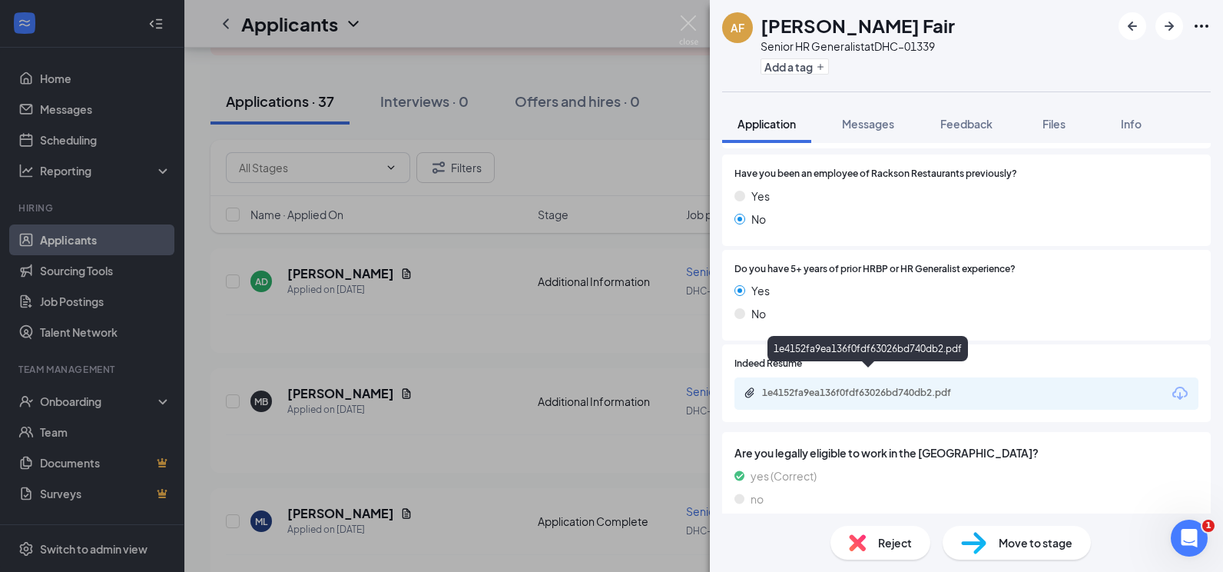
click at [822, 386] on div "1e4152fa9ea136f0fdf63026bd740db2.pdf" at bounding box center [869, 392] width 215 height 12
click at [1183, 28] on div at bounding box center [1165, 26] width 92 height 28
click at [1175, 29] on icon "ArrowRight" at bounding box center [1169, 26] width 18 height 18
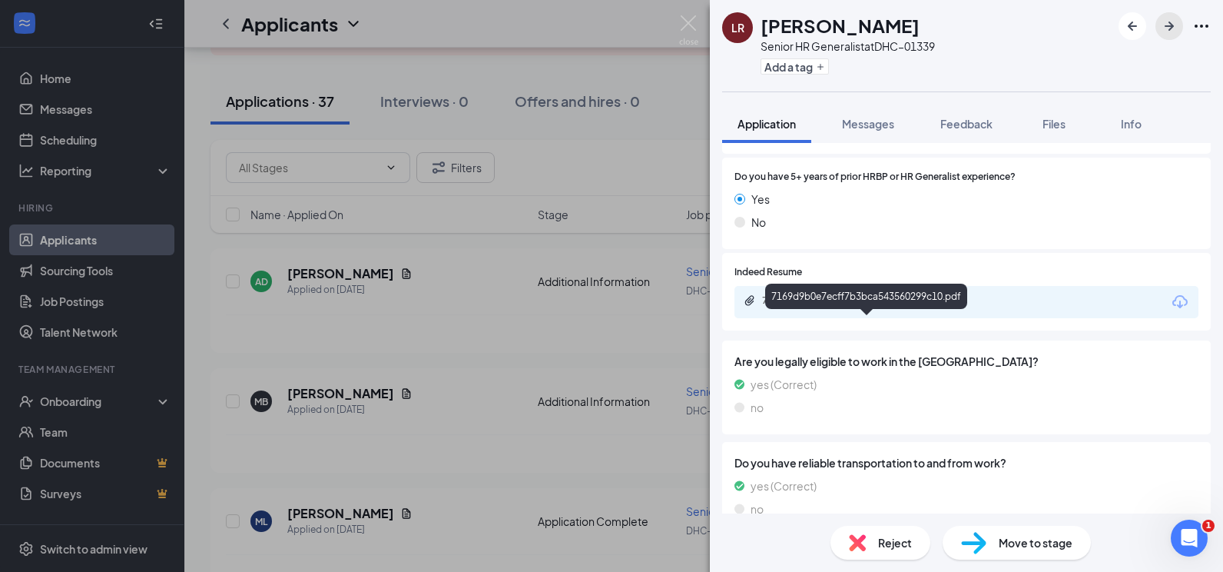
scroll to position [307, 0]
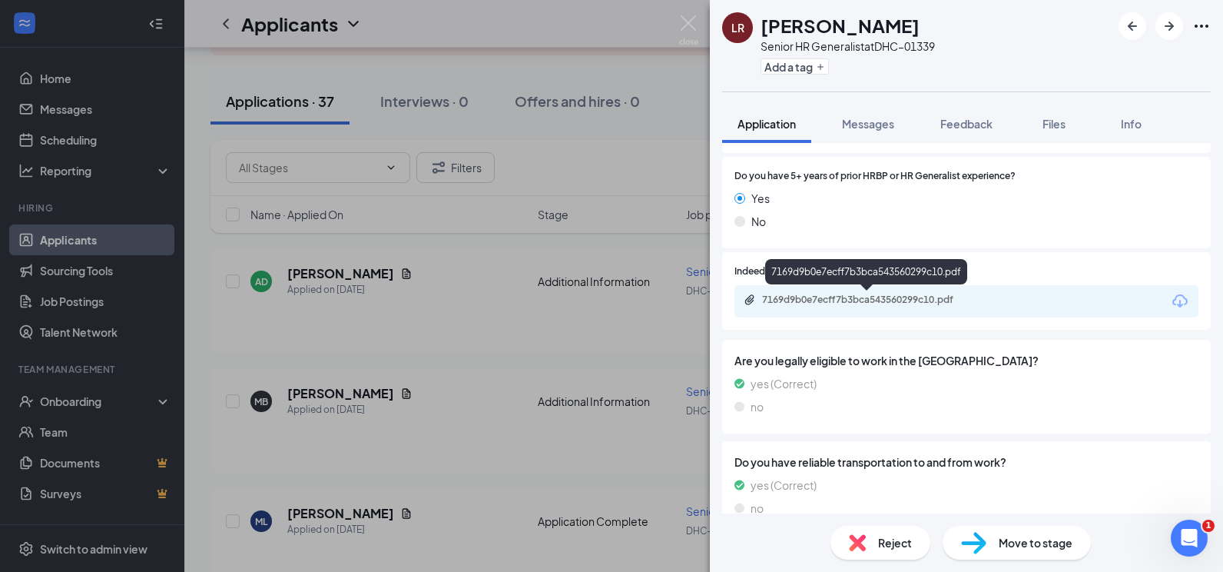
click at [824, 302] on div "7169d9b0e7ecff7b3bca543560299c10.pdf" at bounding box center [869, 300] width 215 height 12
click at [1169, 24] on icon "ArrowRight" at bounding box center [1169, 26] width 18 height 18
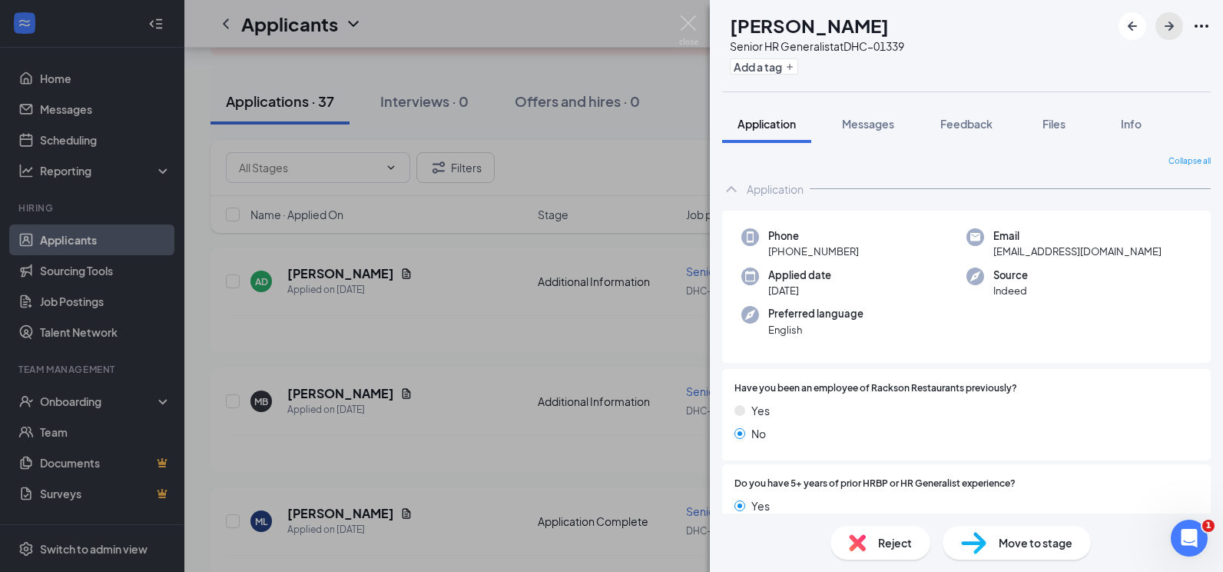
scroll to position [307, 0]
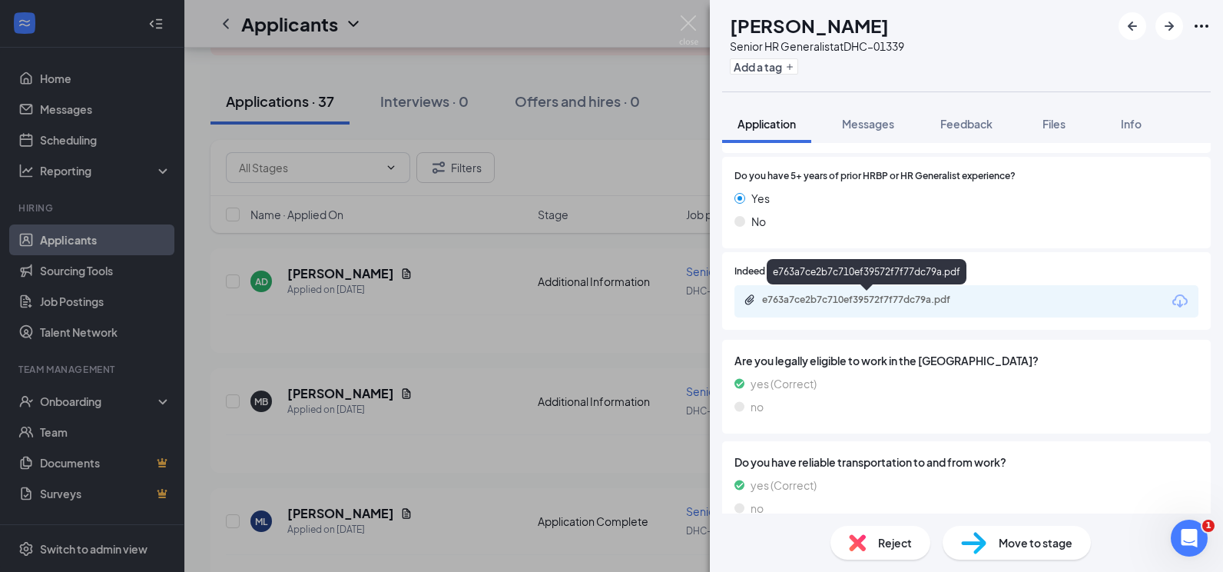
click at [845, 294] on div "e763a7ce2b7c710ef39572f7f77dc79a.pdf" at bounding box center [869, 300] width 215 height 12
click at [1173, 25] on icon "ArrowRight" at bounding box center [1169, 26] width 9 height 9
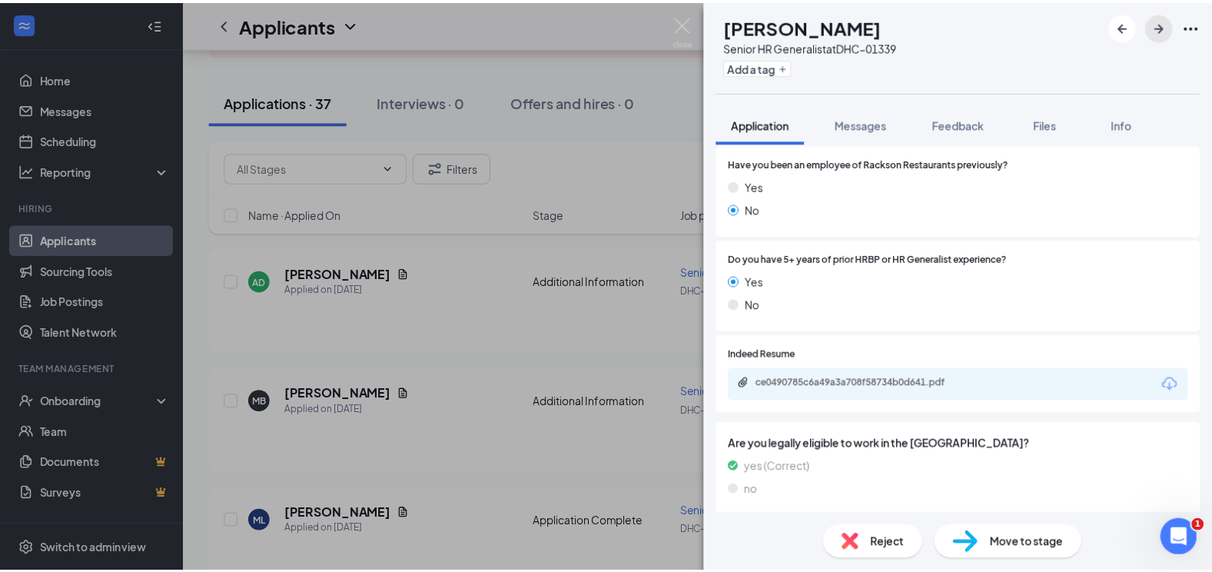
scroll to position [231, 0]
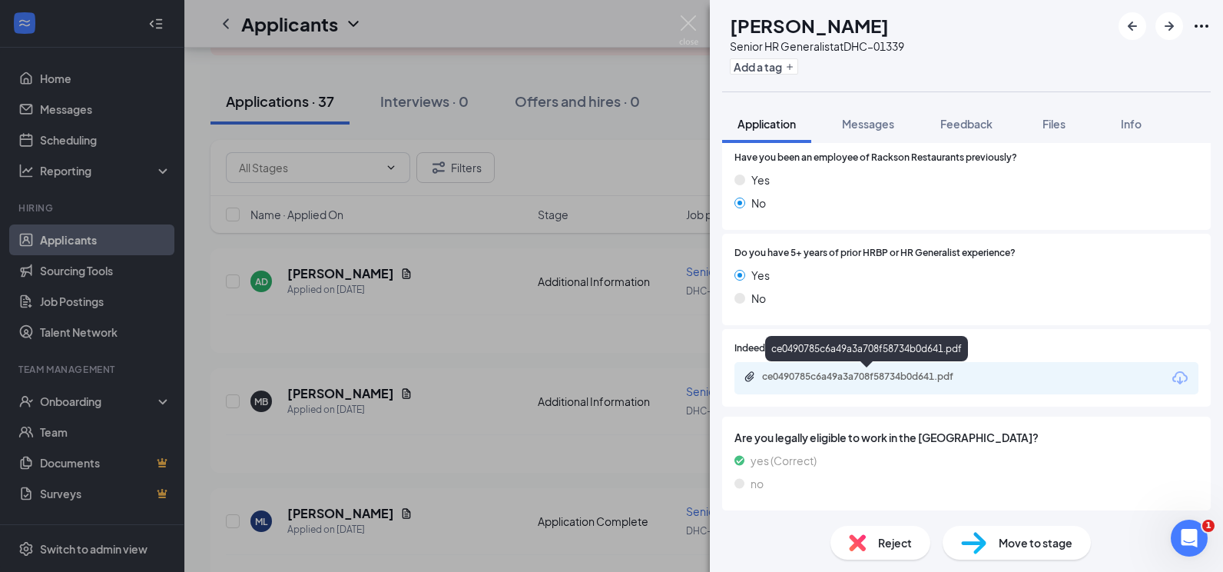
click at [829, 372] on div "ce0490785c6a49a3a708f58734b0d641.pdf" at bounding box center [869, 376] width 215 height 12
click at [1173, 24] on icon "ArrowRight" at bounding box center [1169, 26] width 18 height 18
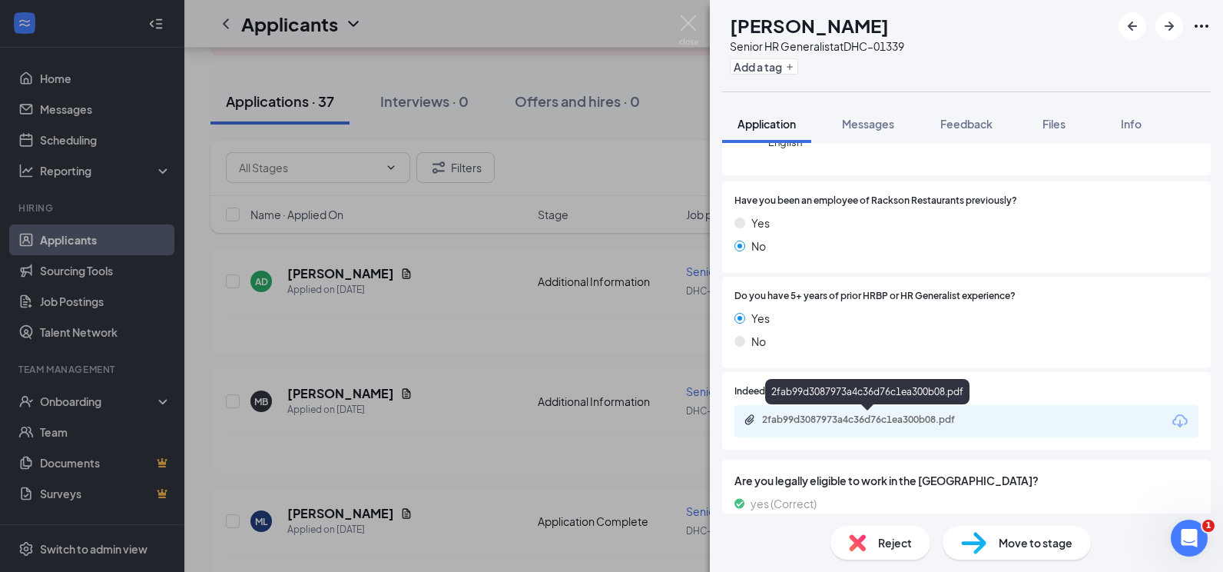
click at [824, 420] on div "2fab99d3087973a4c36d76c1ea300b08.pdf" at bounding box center [869, 419] width 215 height 12
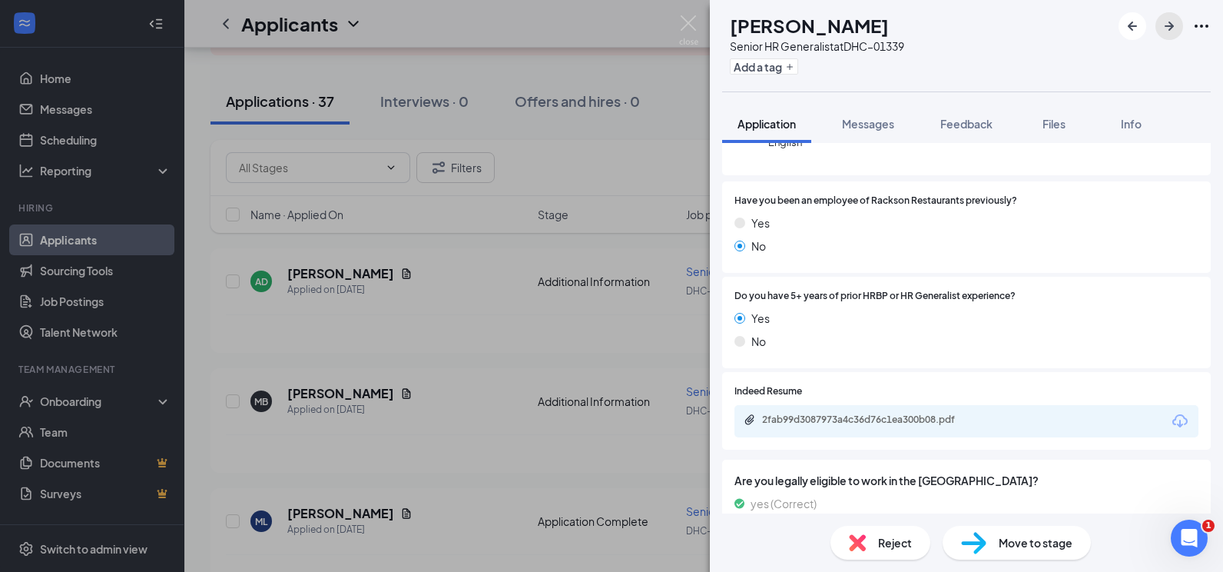
click at [1163, 25] on icon "ArrowRight" at bounding box center [1169, 26] width 18 height 18
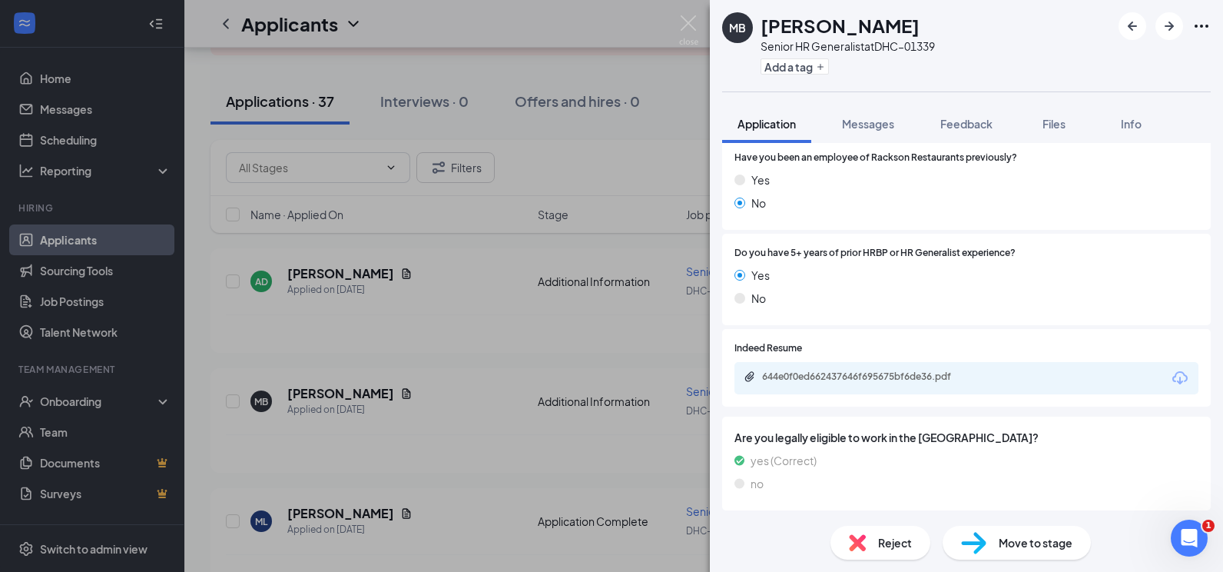
click at [827, 379] on div "644e0f0ed662437646f695675bf6de36.pdf" at bounding box center [869, 376] width 215 height 12
click at [1152, 22] on div at bounding box center [1165, 26] width 92 height 28
click at [1163, 25] on icon "ArrowRight" at bounding box center [1169, 26] width 18 height 18
click at [880, 370] on div "1f232577d4350b86b7b92cd4a6675a30.pdf" at bounding box center [869, 376] width 215 height 12
click at [1167, 25] on icon "ArrowRight" at bounding box center [1169, 26] width 18 height 18
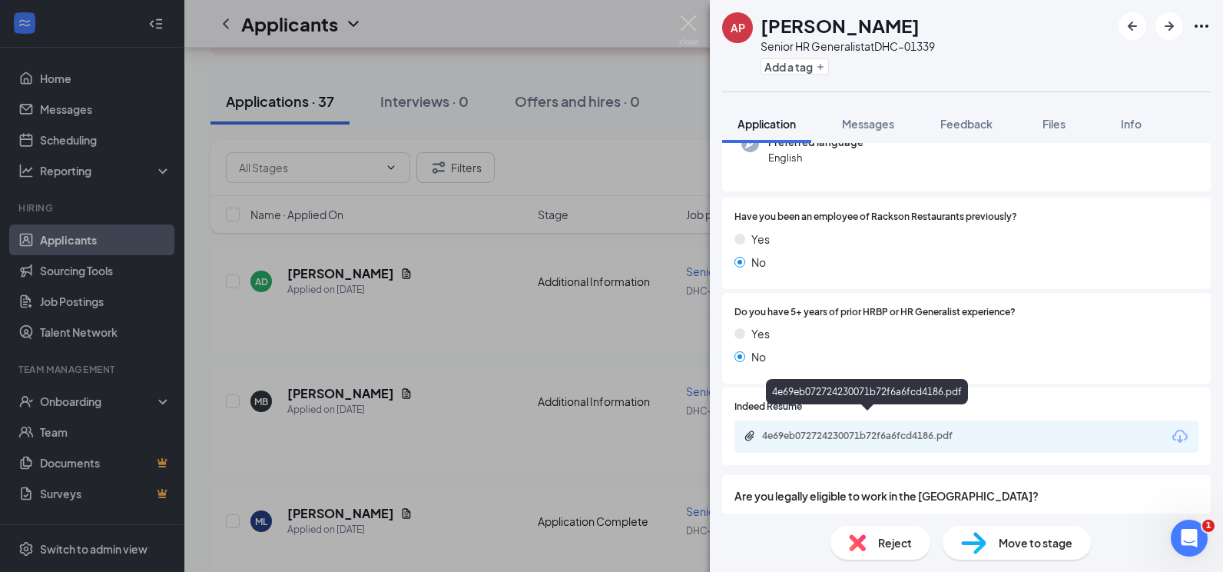
click at [861, 430] on div "4e69eb072724230071b72f6a6fcd4186.pdf" at bounding box center [868, 437] width 249 height 15
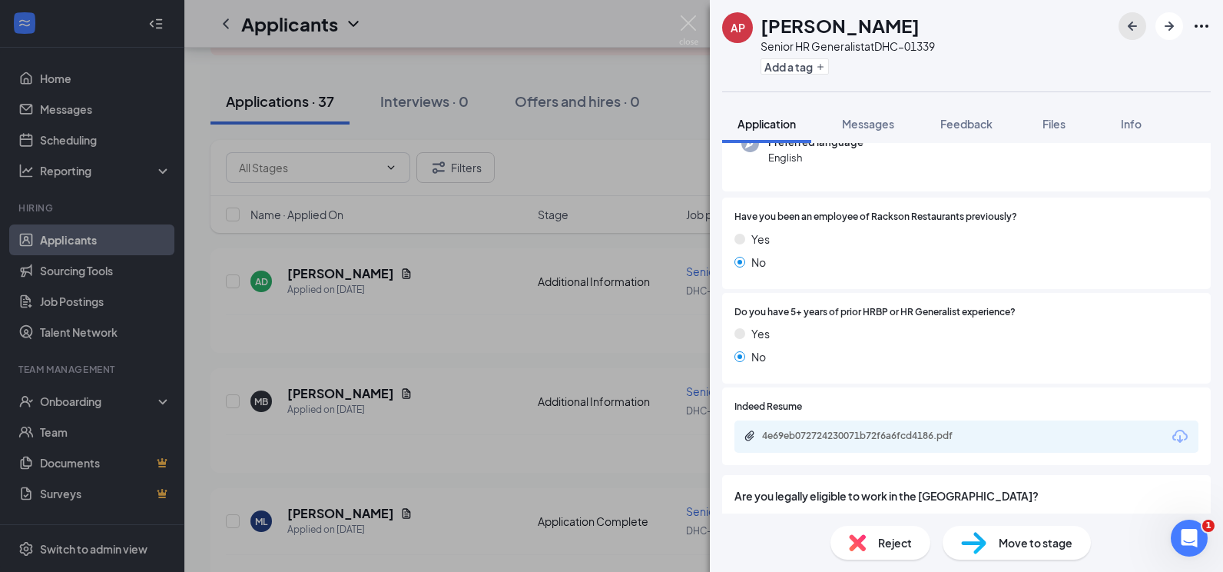
click at [1139, 27] on icon "ArrowLeftNew" at bounding box center [1132, 26] width 18 height 18
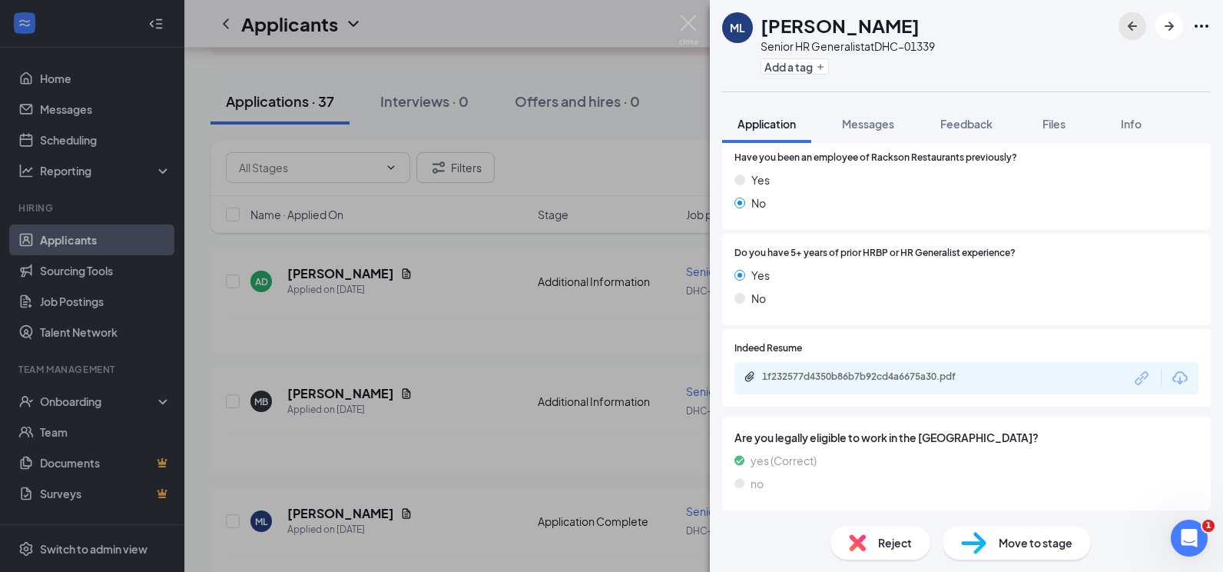
click at [1139, 27] on icon "ArrowLeftNew" at bounding box center [1132, 26] width 18 height 18
click at [699, 19] on div "MB [PERSON_NAME] Senior HR Generalist at DHC–01339 Add a tag Application Messag…" at bounding box center [611, 286] width 1223 height 572
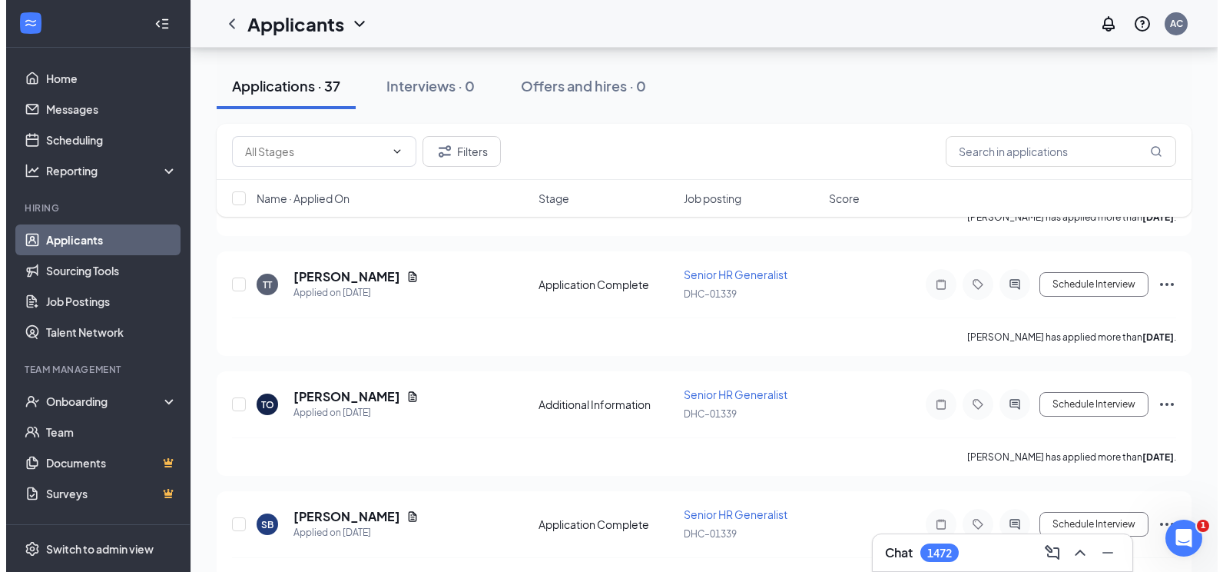
scroll to position [1383, 0]
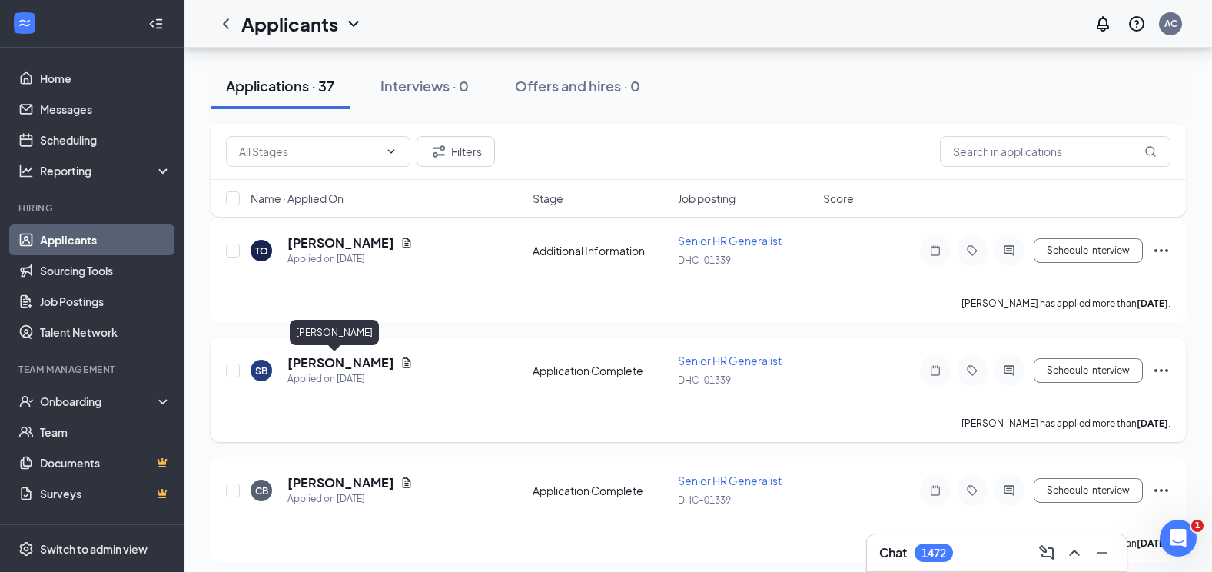
click at [325, 362] on h5 "[PERSON_NAME]" at bounding box center [340, 362] width 107 height 17
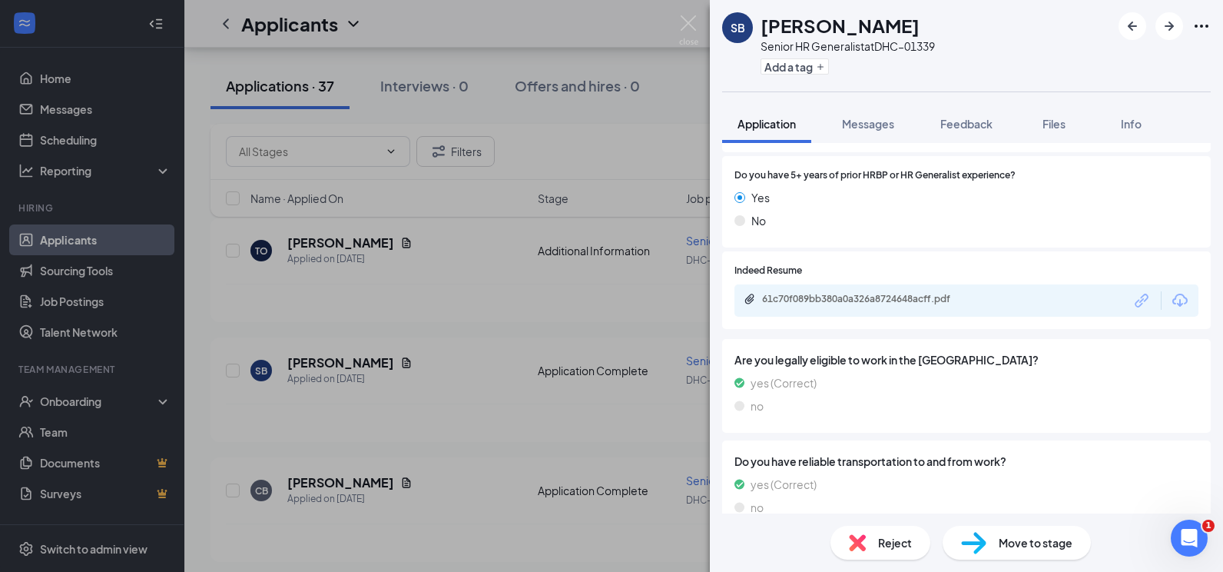
scroll to position [307, 0]
click at [886, 305] on div "61c70f089bb380a0a326a8724648acff.pdf" at bounding box center [869, 300] width 215 height 12
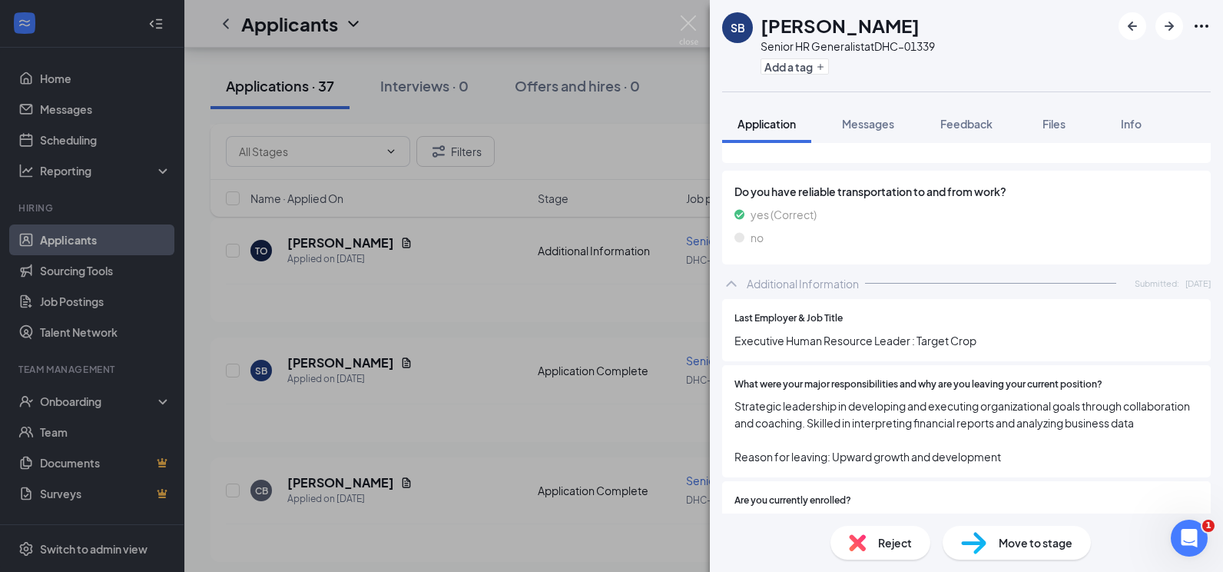
scroll to position [440, 0]
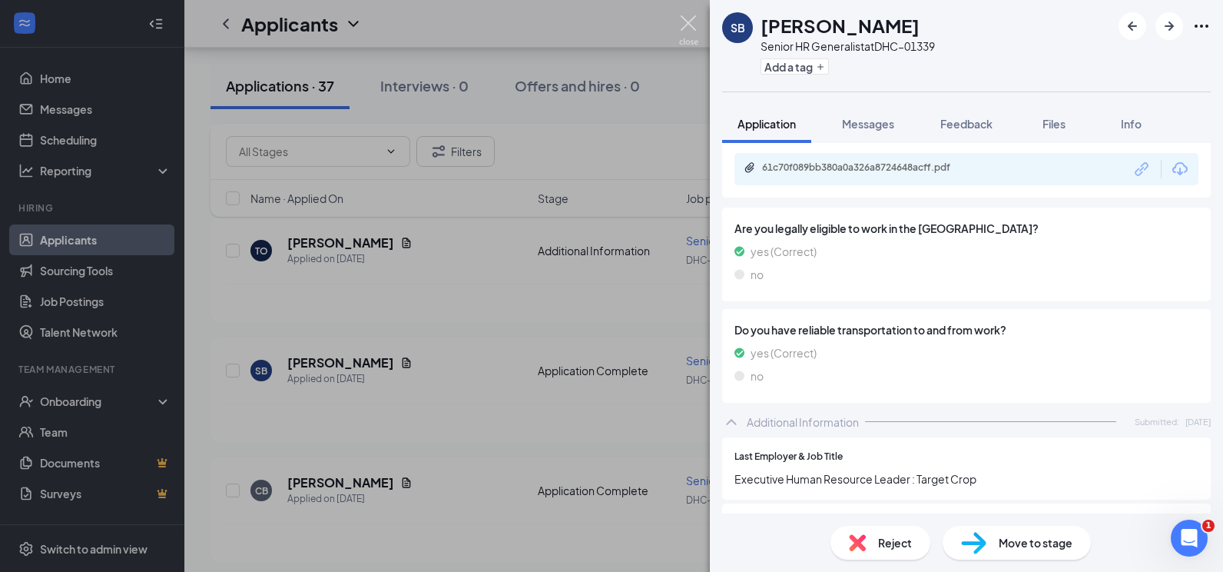
click at [686, 29] on img at bounding box center [688, 30] width 19 height 30
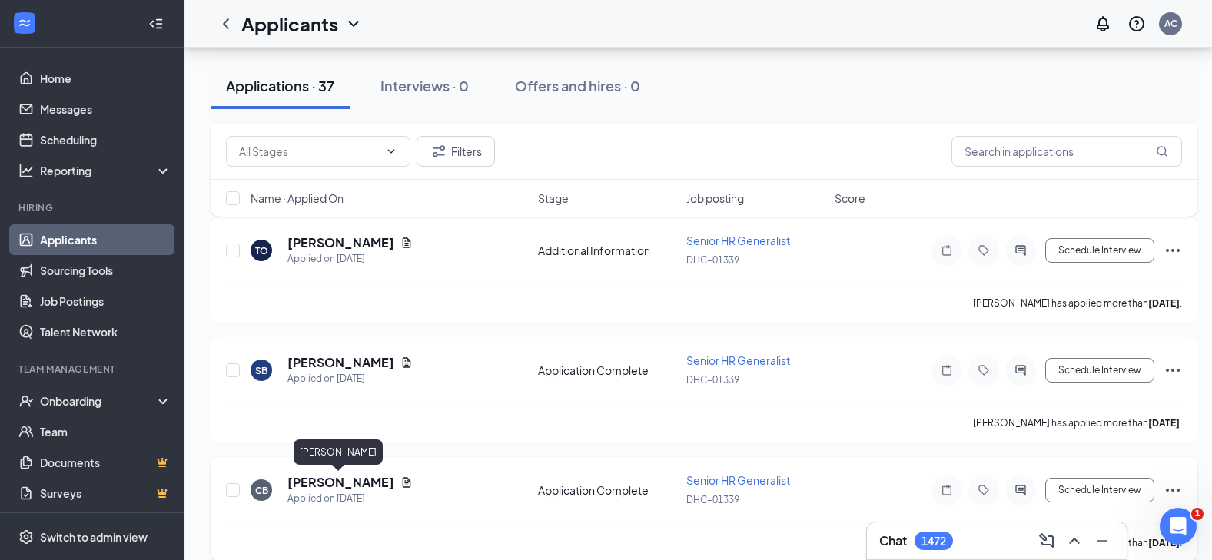
click at [351, 477] on h5 "[PERSON_NAME]" at bounding box center [340, 482] width 107 height 17
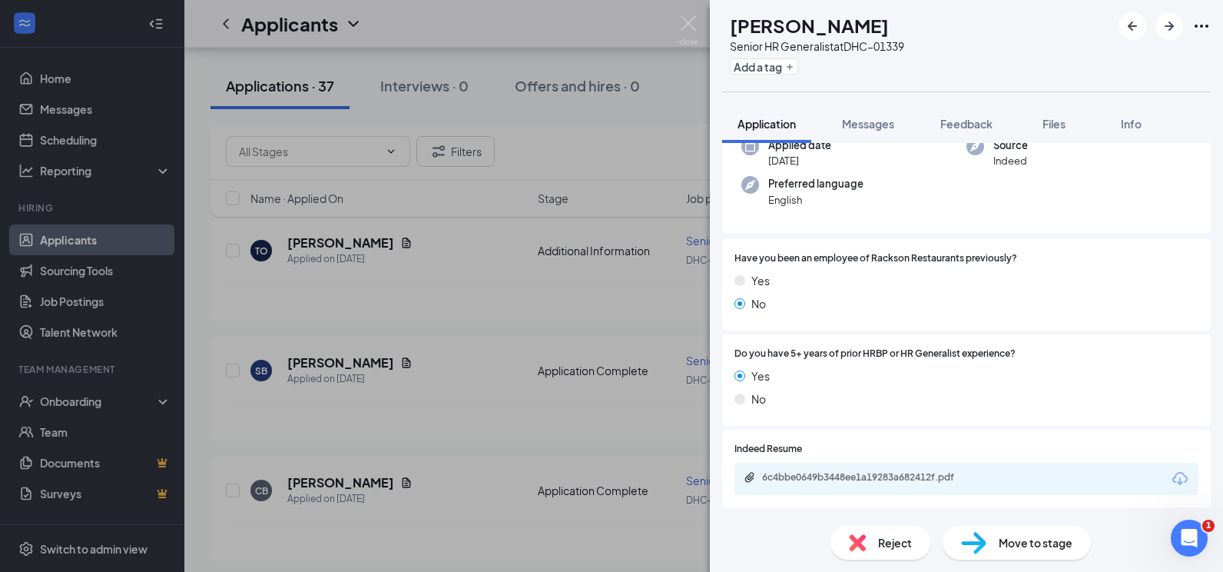
scroll to position [307, 0]
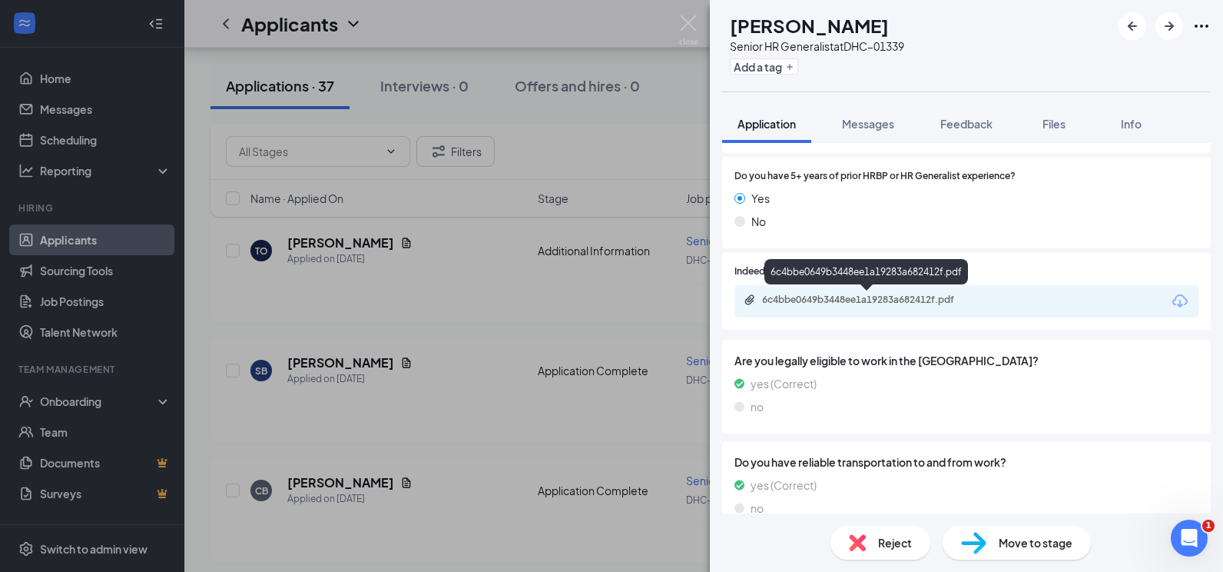
click at [900, 294] on div "6c4bbe0649b3448ee1a19283a682412f.pdf" at bounding box center [869, 300] width 215 height 12
click at [1175, 29] on icon "ArrowRight" at bounding box center [1169, 26] width 18 height 18
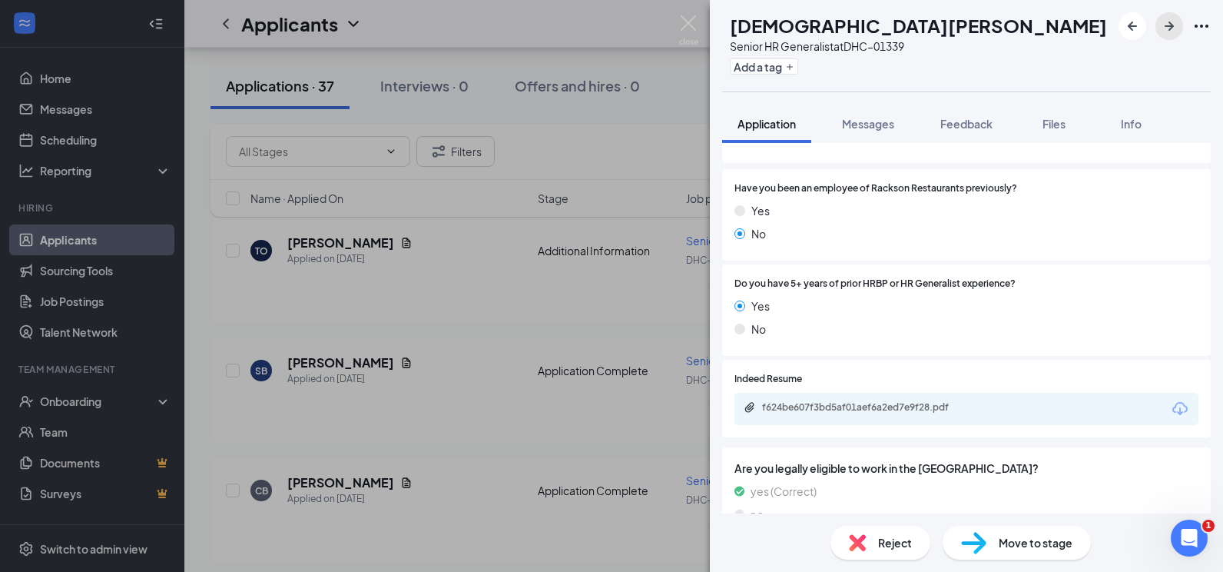
scroll to position [231, 0]
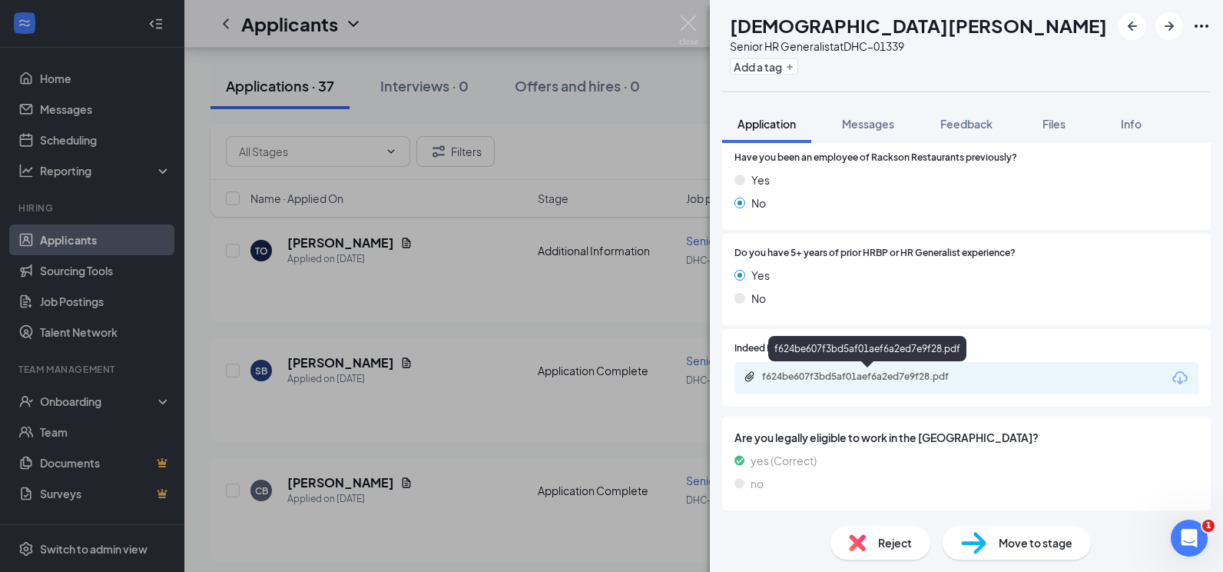
click at [821, 379] on div "f624be607f3bd5af01aef6a2ed7e9f28.pdf" at bounding box center [869, 376] width 215 height 12
click at [1180, 31] on button "button" at bounding box center [1170, 26] width 28 height 28
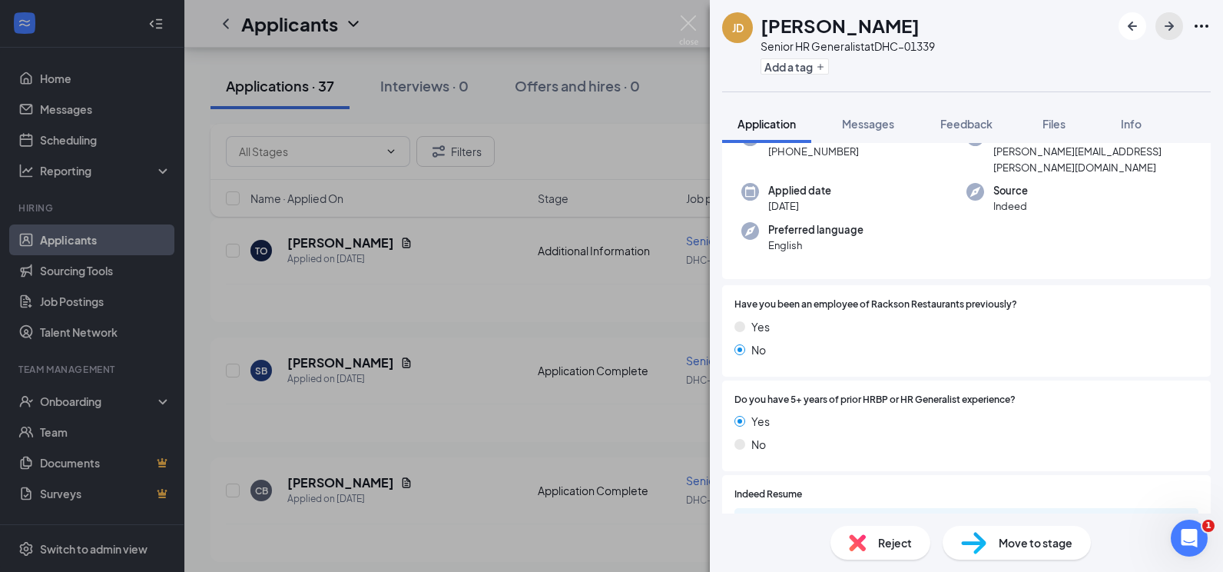
scroll to position [307, 0]
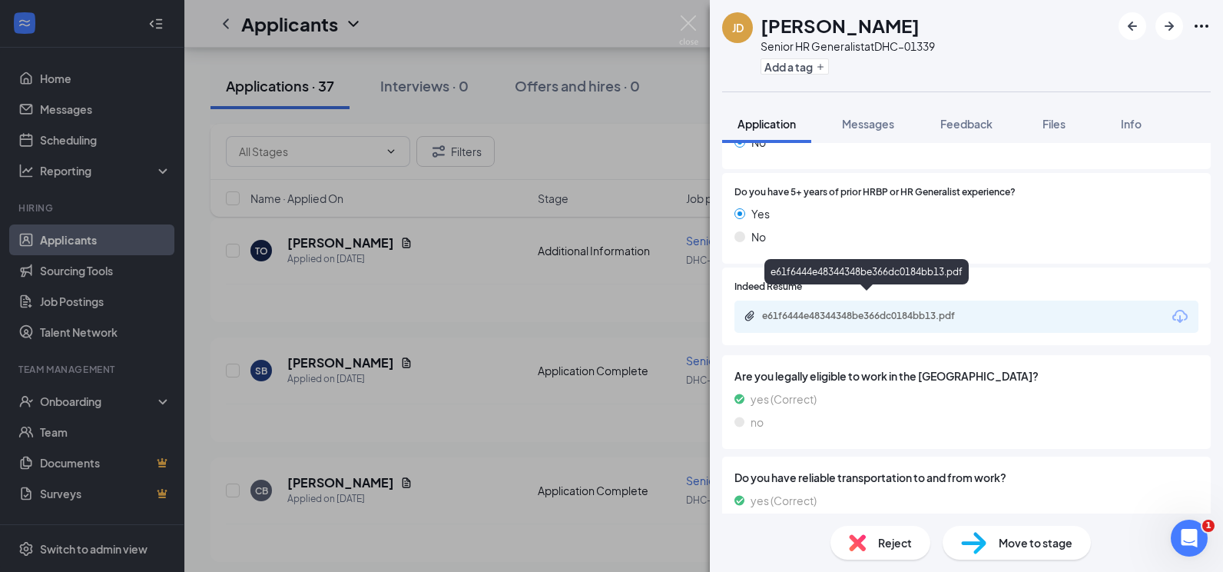
click at [871, 310] on div "e61f6444e48344348be366dc0184bb13.pdf" at bounding box center [869, 316] width 215 height 12
click at [1167, 23] on icon "ArrowRight" at bounding box center [1169, 26] width 18 height 18
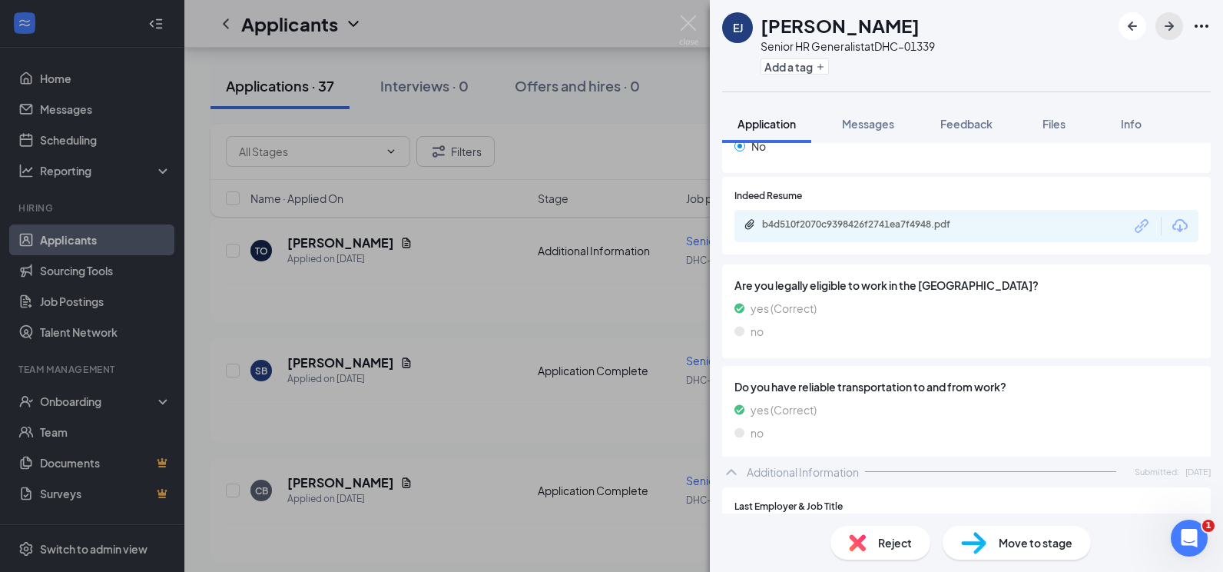
scroll to position [384, 0]
click at [871, 212] on div "b4d510f2070c9398426f2741ea7f4948.pdf" at bounding box center [867, 198] width 200 height 32
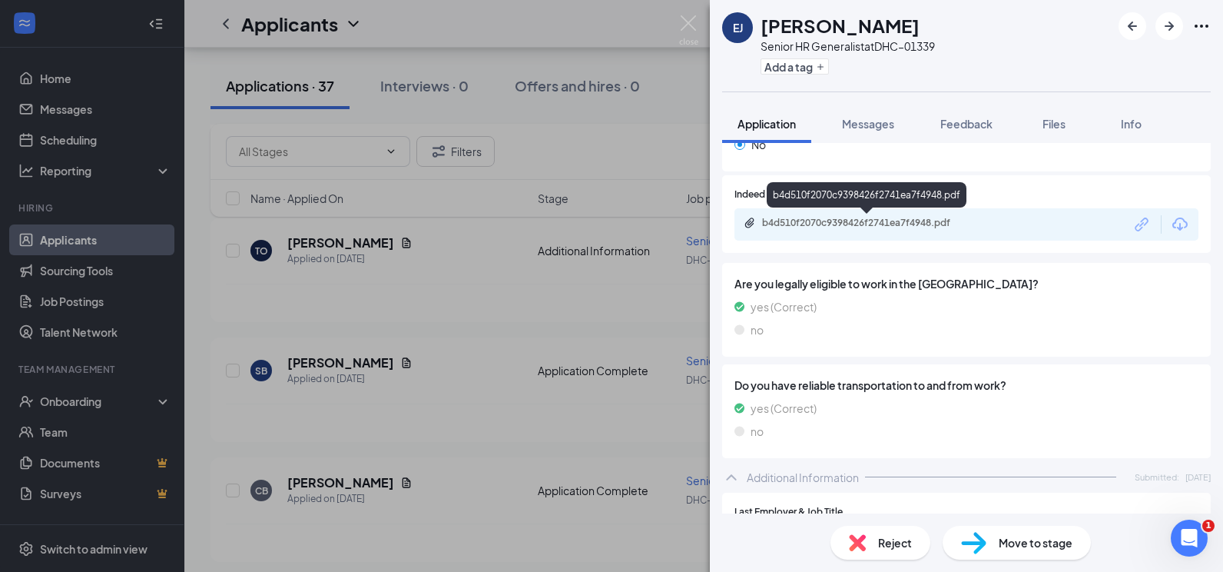
click at [860, 224] on div "b4d510f2070c9398426f2741ea7f4948.pdf" at bounding box center [869, 223] width 215 height 12
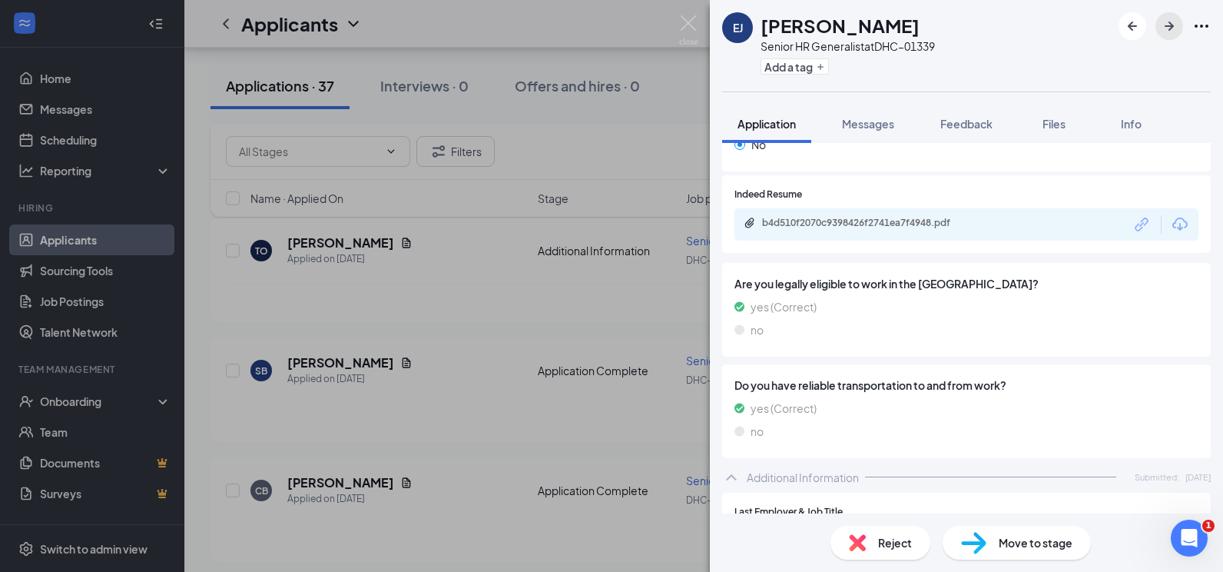
click at [1158, 23] on button "button" at bounding box center [1170, 26] width 28 height 28
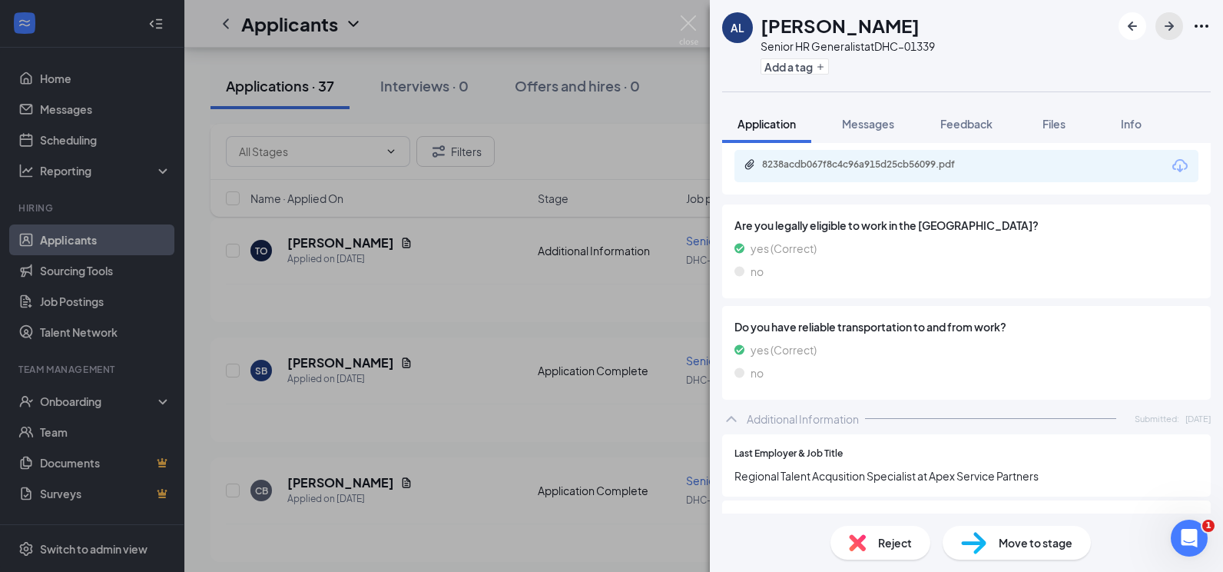
scroll to position [416, 0]
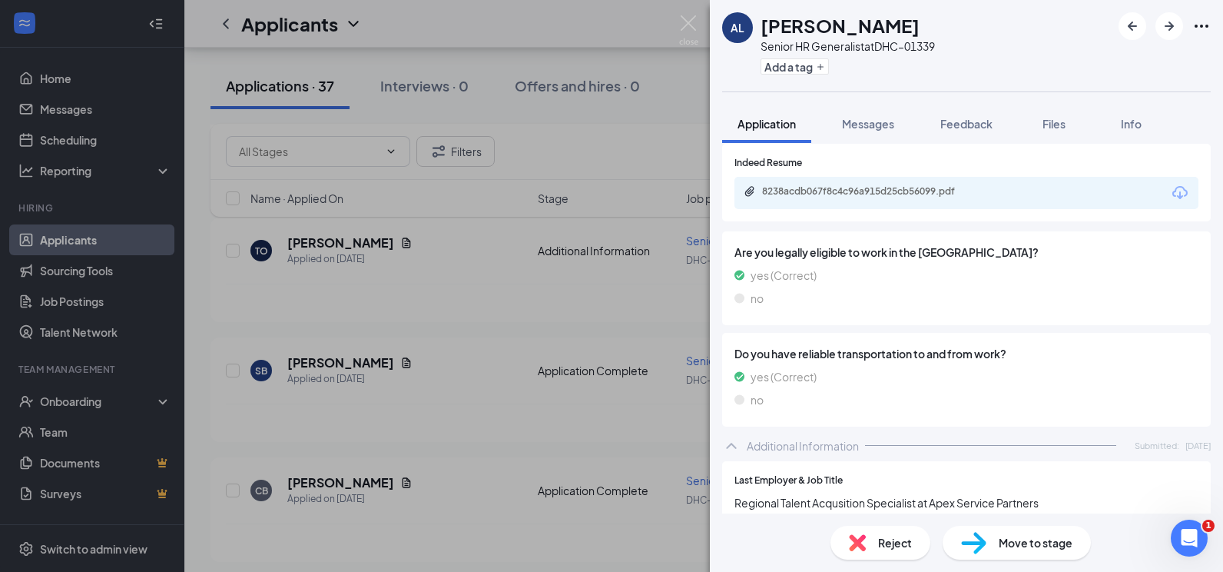
click at [881, 191] on div "8238acdb067f8c4c96a915d25cb56099.pdf" at bounding box center [869, 191] width 215 height 12
drag, startPoint x: 1174, startPoint y: 32, endPoint x: 1082, endPoint y: 33, distance: 92.2
click at [1174, 31] on icon "ArrowRight" at bounding box center [1169, 26] width 18 height 18
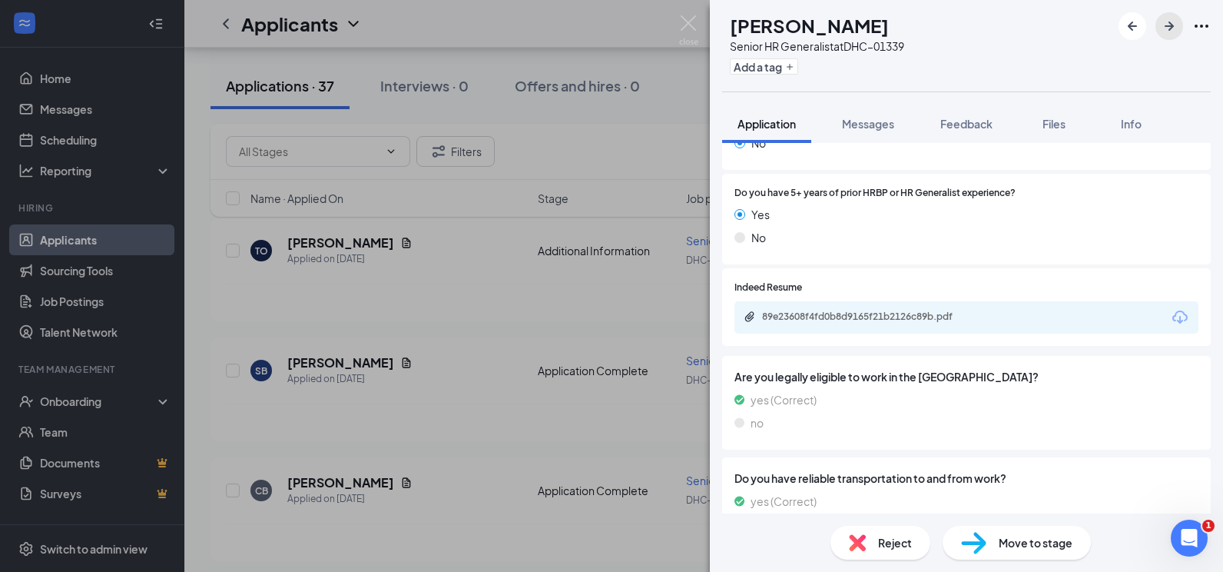
scroll to position [307, 0]
click at [827, 310] on div "89e23608f4fd0b8d9165f21b2126c89b.pdf" at bounding box center [869, 316] width 215 height 12
click at [1167, 24] on icon "ArrowRight" at bounding box center [1169, 26] width 18 height 18
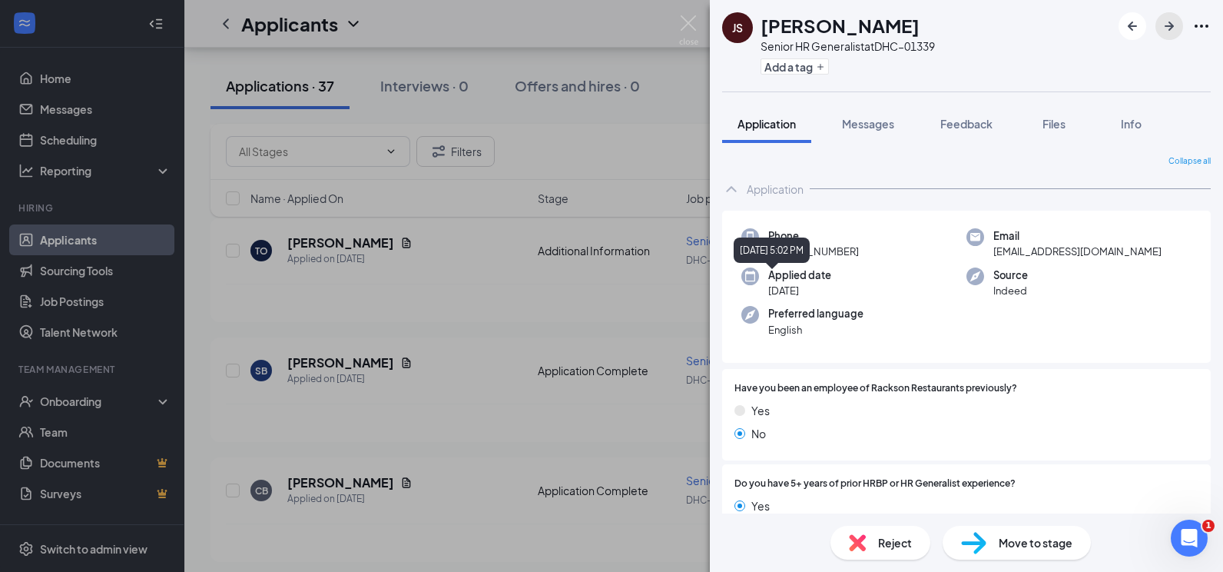
scroll to position [231, 0]
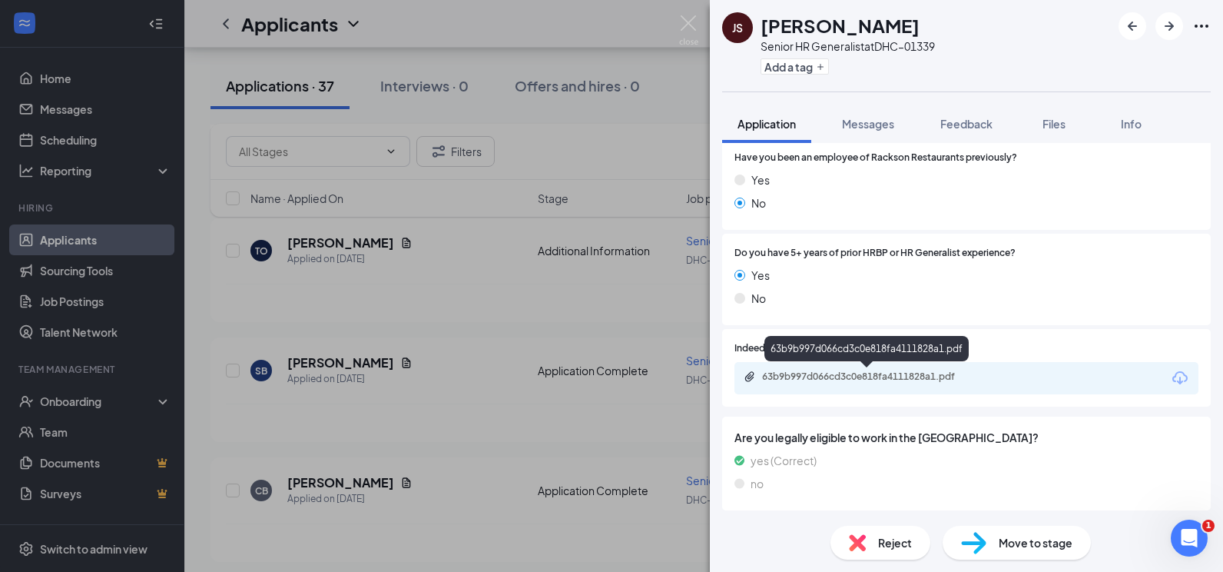
click at [866, 378] on div "63b9b997d066cd3c0e818fa4111828a1.pdf" at bounding box center [869, 376] width 215 height 12
click at [1161, 24] on icon "ArrowRight" at bounding box center [1169, 26] width 18 height 18
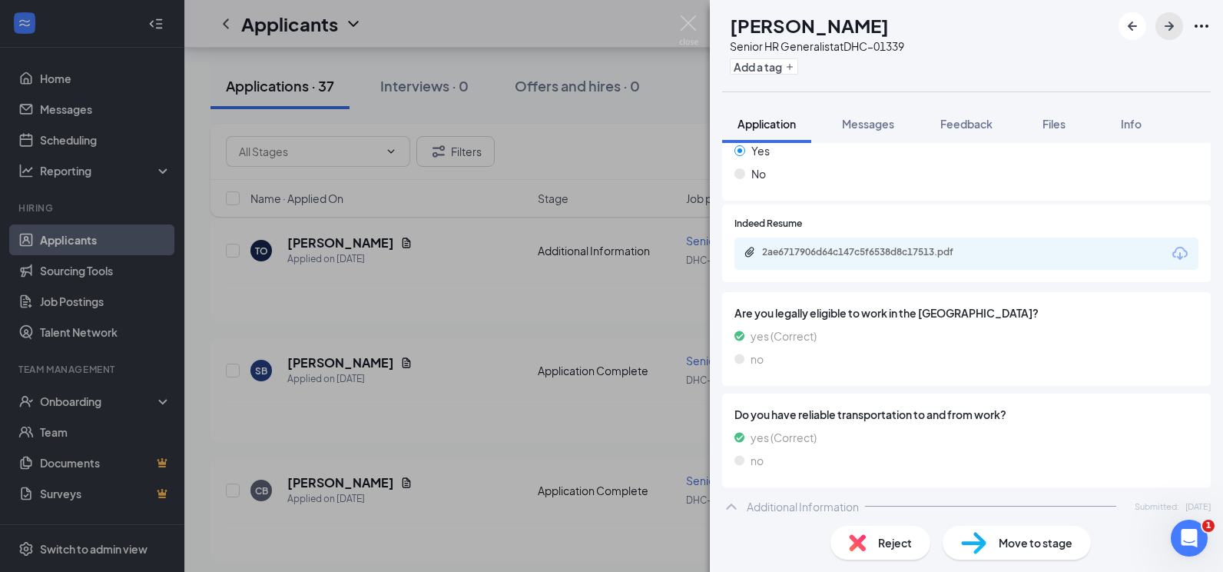
scroll to position [158, 0]
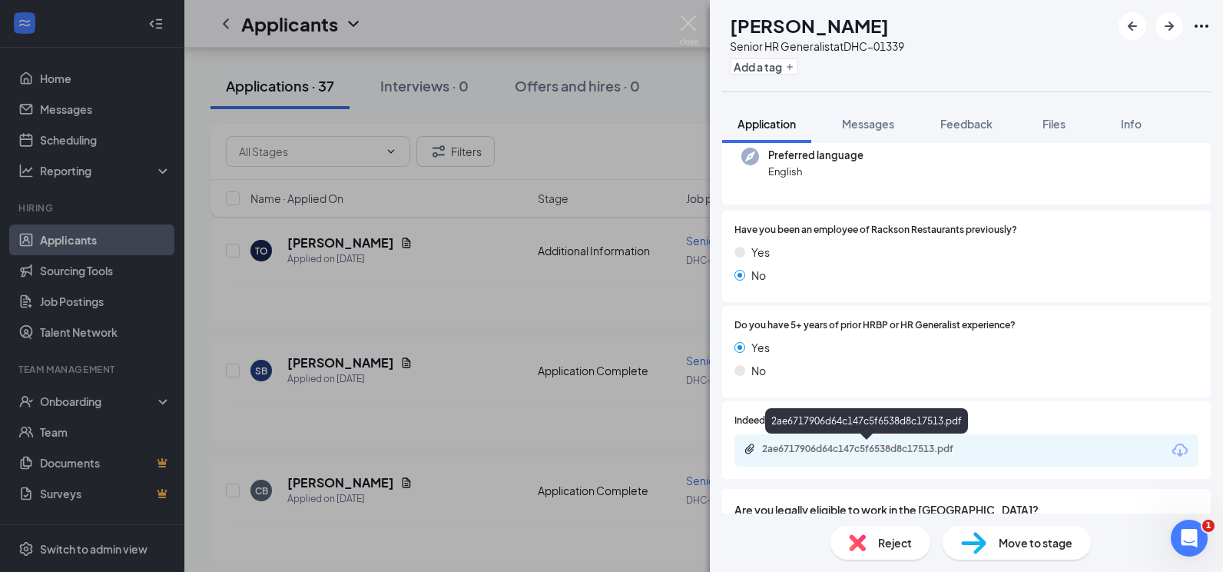
click at [886, 454] on div "2ae6717906d64c147c5f6538d8c17513.pdf" at bounding box center [869, 449] width 215 height 12
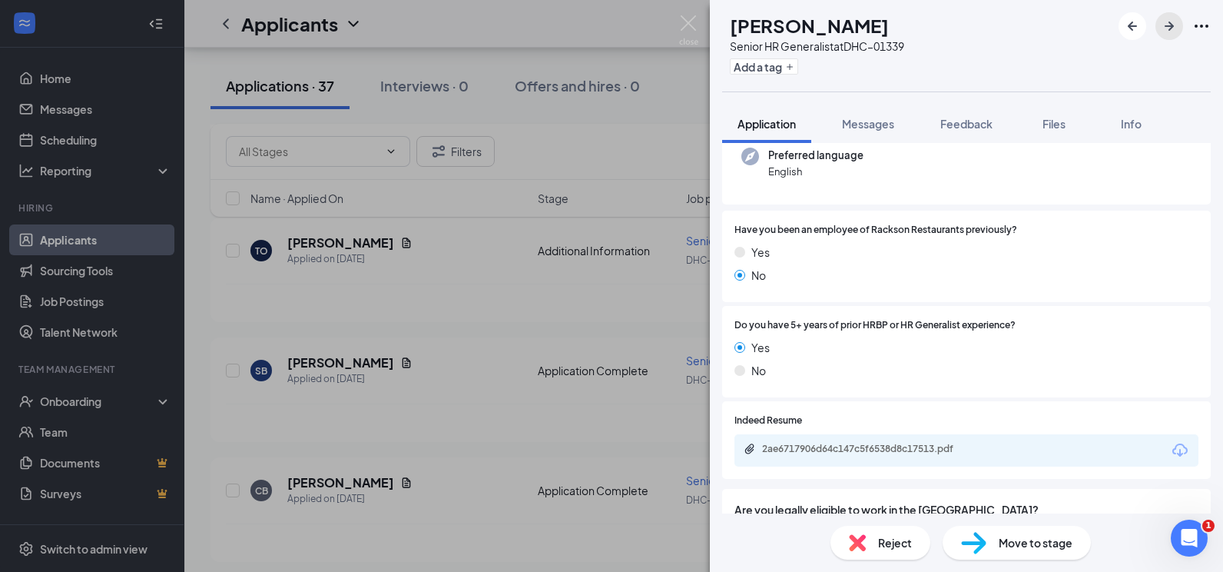
click at [1176, 23] on icon "ArrowRight" at bounding box center [1169, 26] width 18 height 18
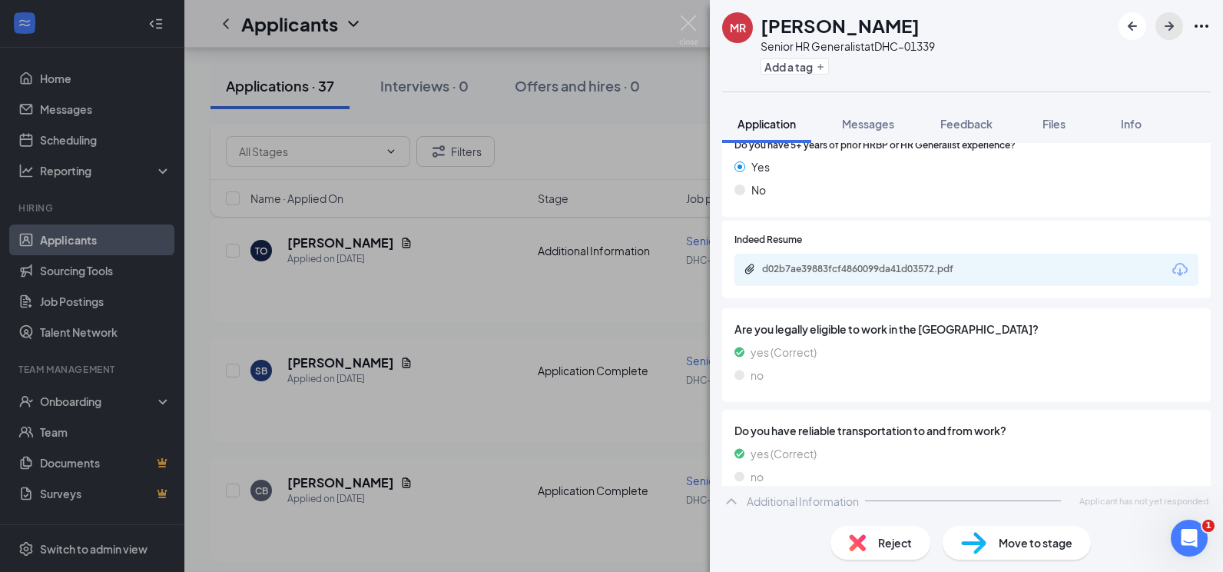
scroll to position [398, 0]
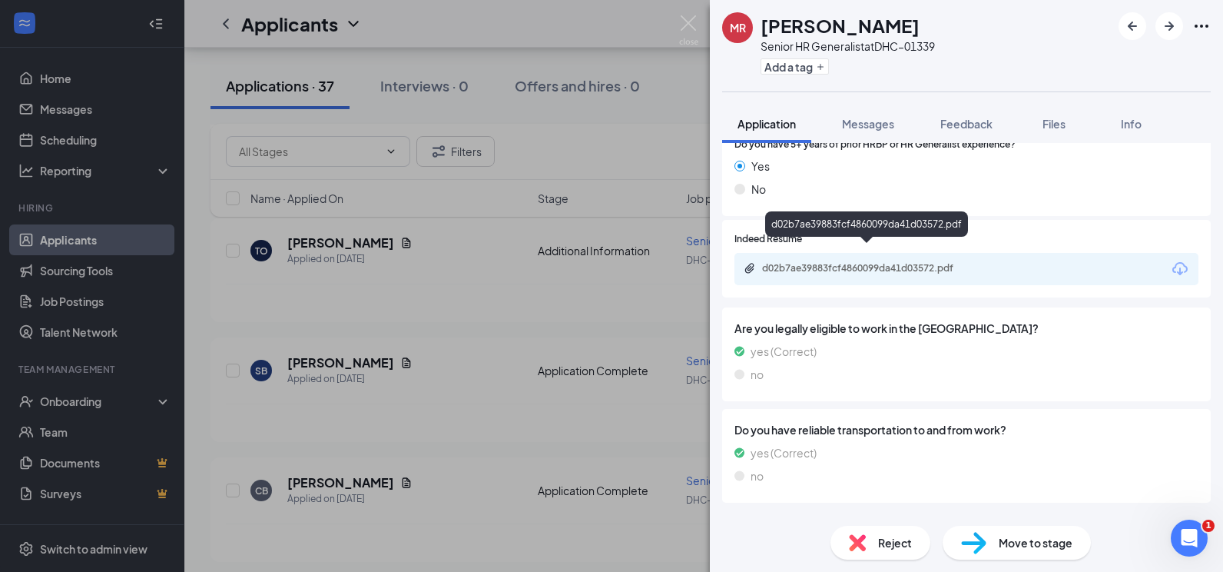
click at [894, 262] on div "d02b7ae39883fcf4860099da41d03572.pdf" at bounding box center [869, 268] width 215 height 12
click at [1172, 22] on icon "ArrowRight" at bounding box center [1169, 26] width 18 height 18
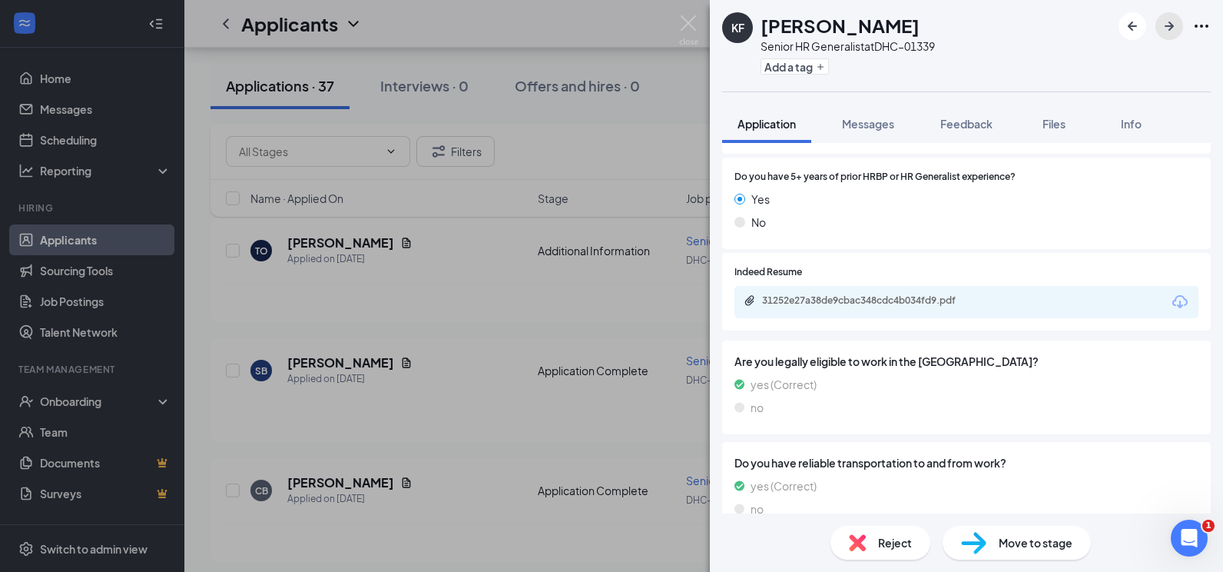
scroll to position [307, 0]
click at [834, 304] on div "31252e27a38de9cbac348cdc4b034fd9.pdf" at bounding box center [869, 300] width 215 height 12
drag, startPoint x: 1181, startPoint y: 24, endPoint x: 1170, endPoint y: 23, distance: 10.8
click at [1180, 24] on button "button" at bounding box center [1170, 26] width 28 height 28
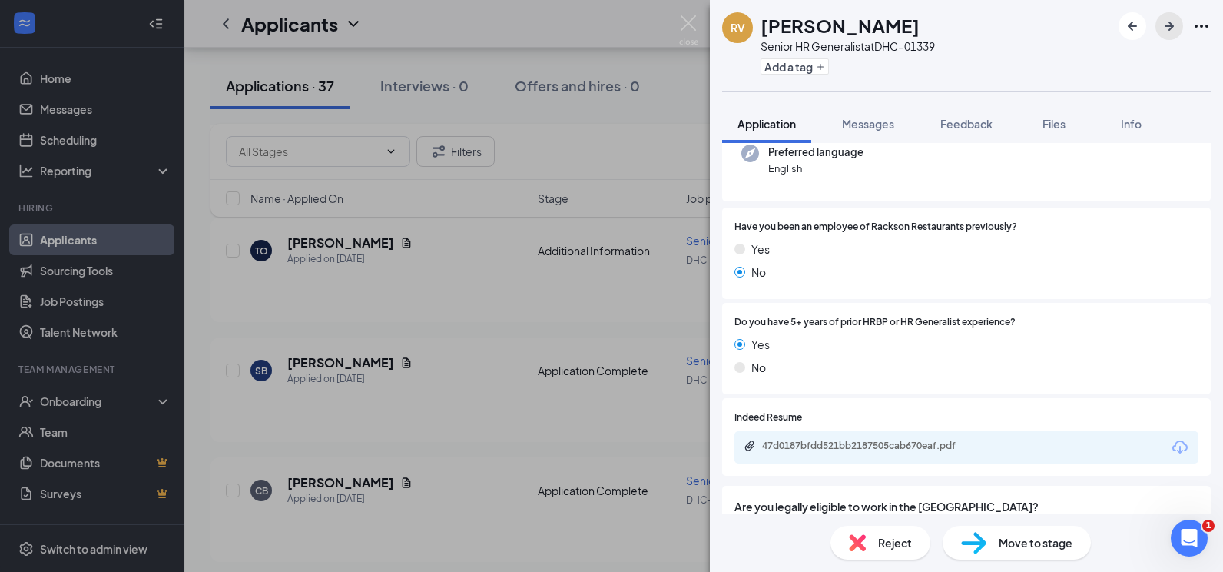
scroll to position [231, 0]
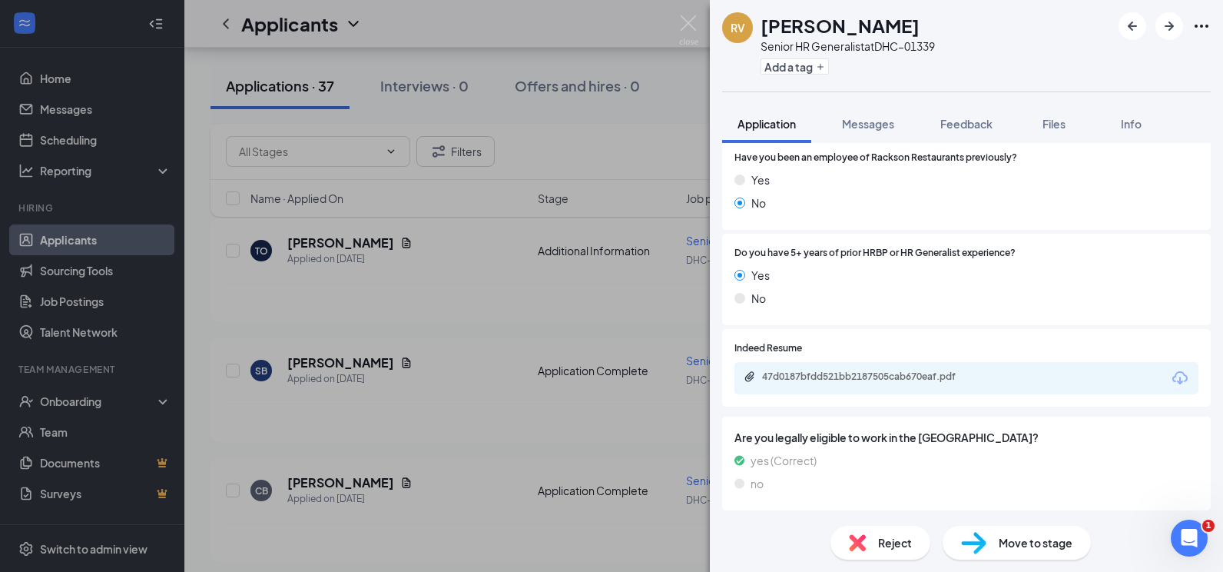
click at [848, 368] on div "47d0187bfdd521bb2187505cab670eaf.pdf" at bounding box center [967, 378] width 464 height 32
click at [850, 380] on div "47d0187bfdd521bb2187505cab670eaf.pdf" at bounding box center [869, 376] width 215 height 12
click at [1174, 25] on icon "ArrowRight" at bounding box center [1169, 26] width 18 height 18
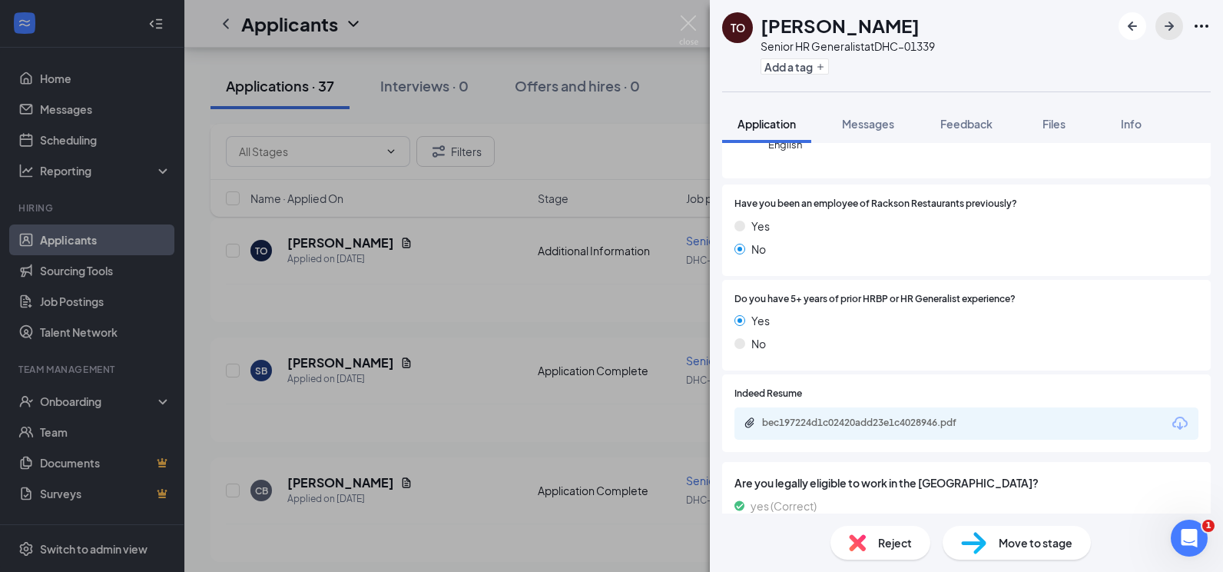
scroll to position [384, 0]
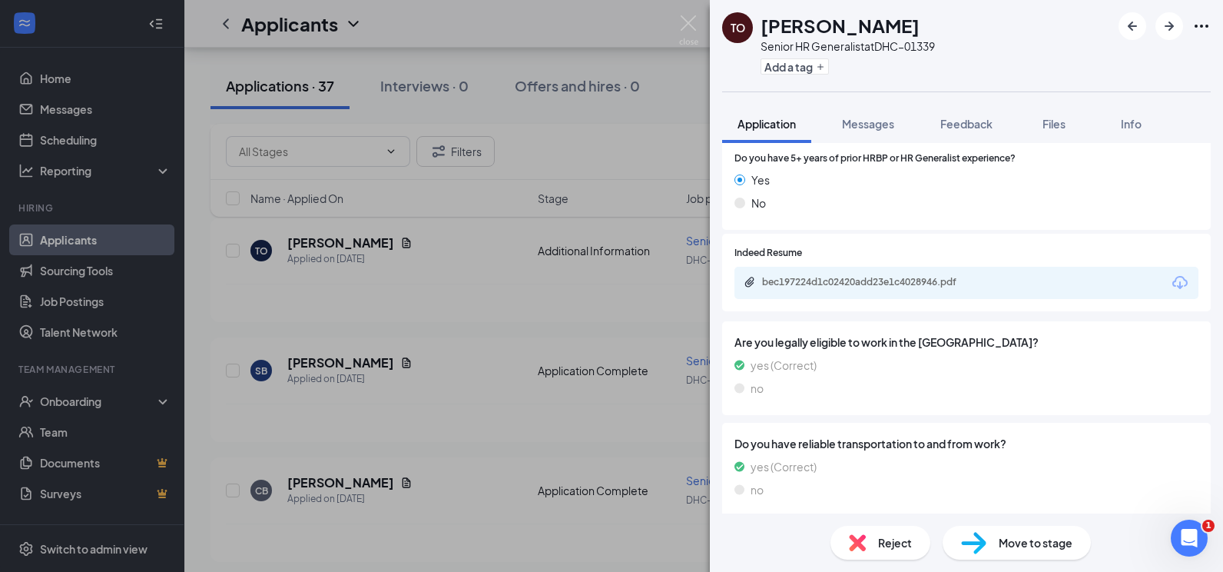
click at [911, 278] on div "bec197224d1c02420add23e1c4028946.pdf" at bounding box center [967, 283] width 464 height 32
click at [913, 276] on div "bec197224d1c02420add23e1c4028946.pdf" at bounding box center [869, 282] width 215 height 12
click at [1163, 18] on icon "ArrowRight" at bounding box center [1169, 26] width 18 height 18
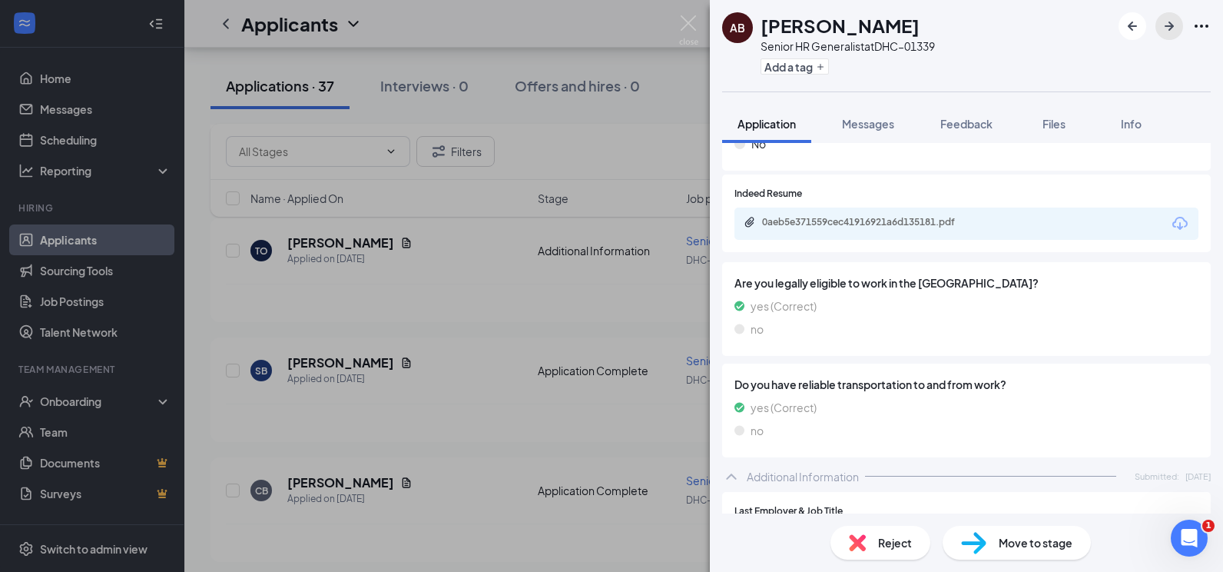
scroll to position [384, 0]
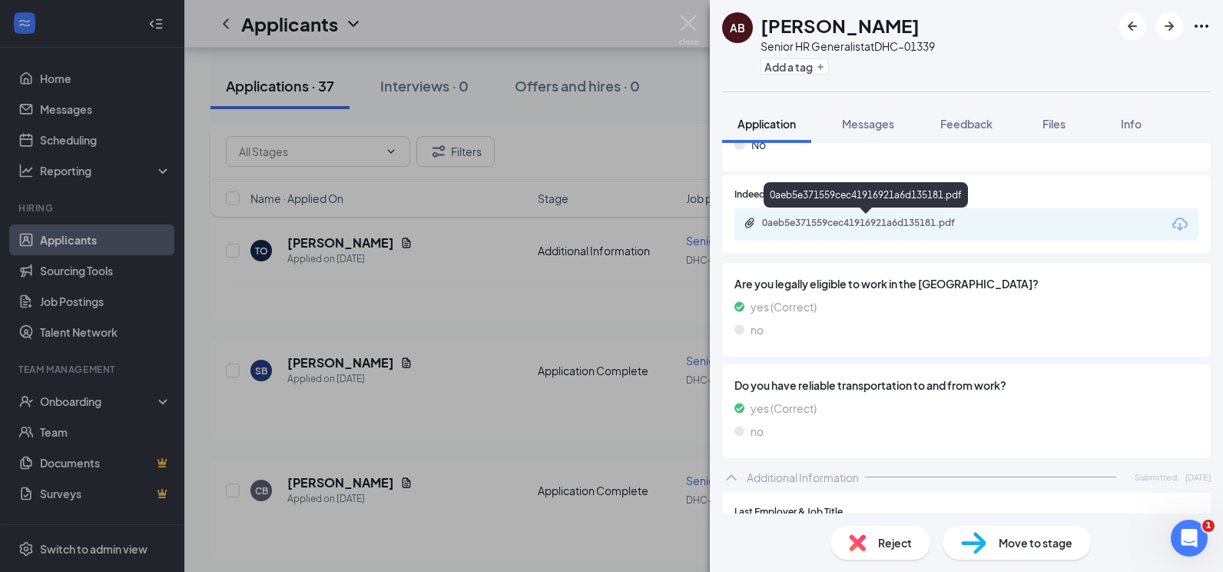
click at [863, 229] on div "0aeb5e371559cec41916921a6d135181.pdf" at bounding box center [869, 223] width 215 height 12
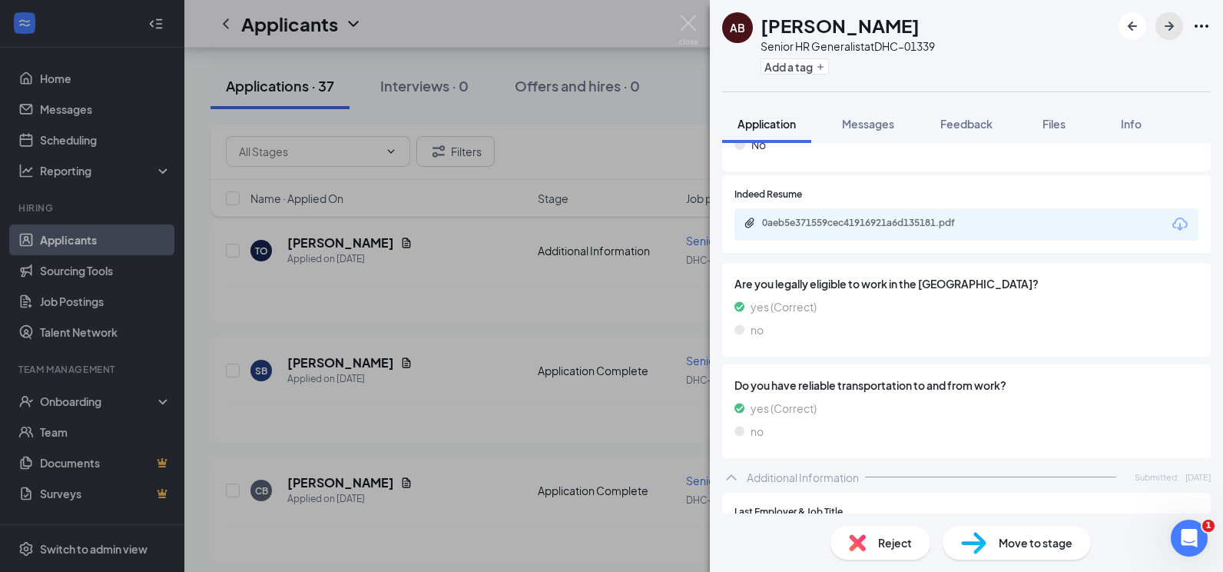
click at [1164, 30] on icon "ArrowRight" at bounding box center [1169, 26] width 18 height 18
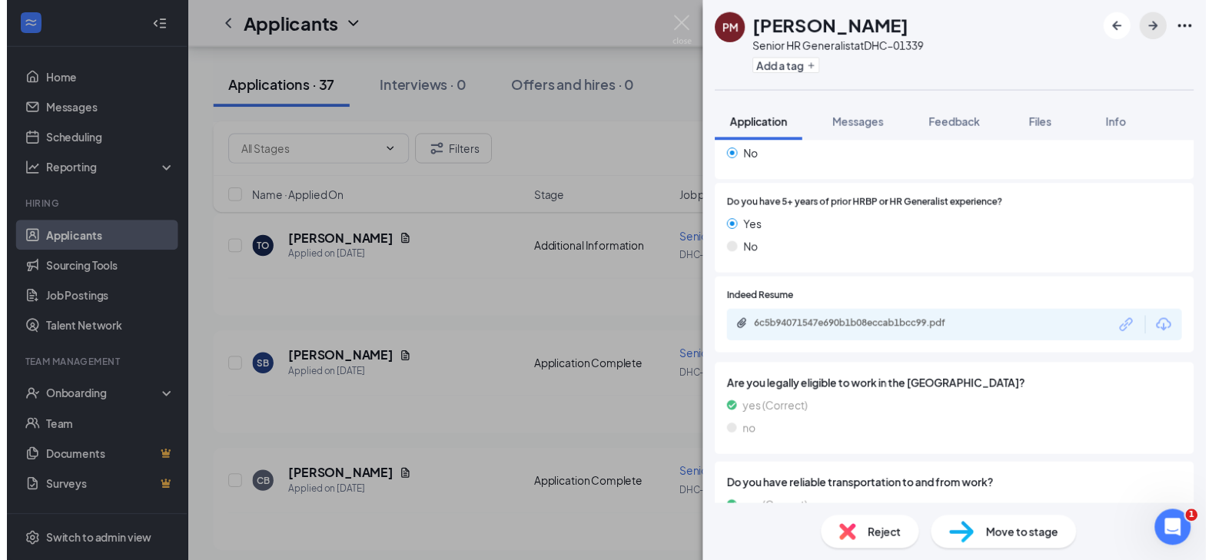
scroll to position [461, 0]
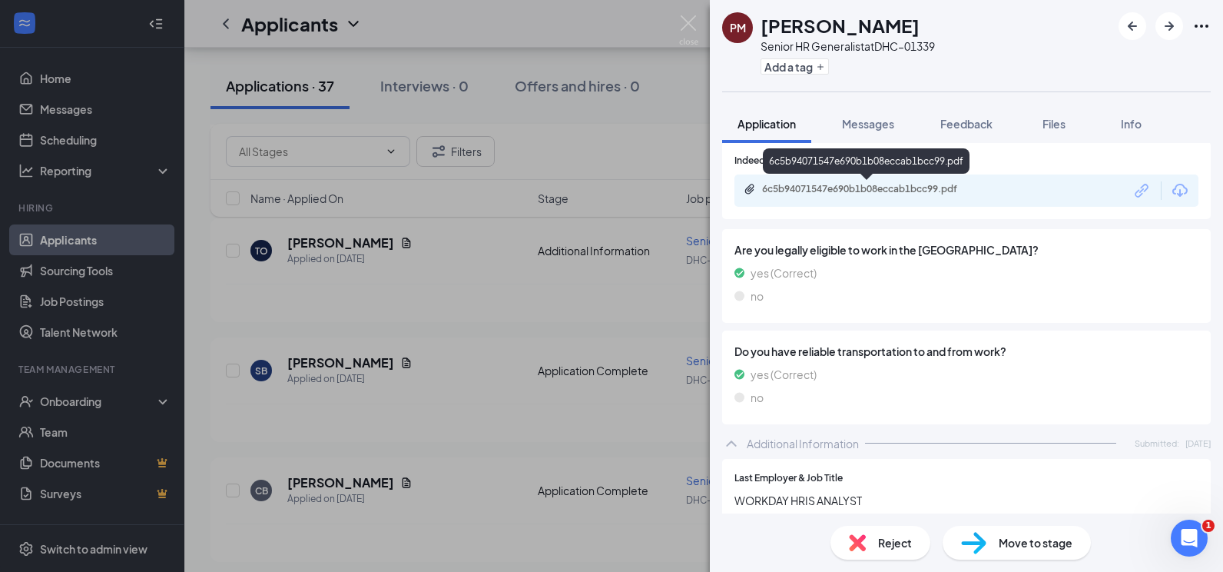
click at [864, 191] on div "6c5b94071547e690b1b08eccab1bcc99.pdf" at bounding box center [869, 189] width 215 height 12
click at [689, 24] on img at bounding box center [688, 30] width 19 height 30
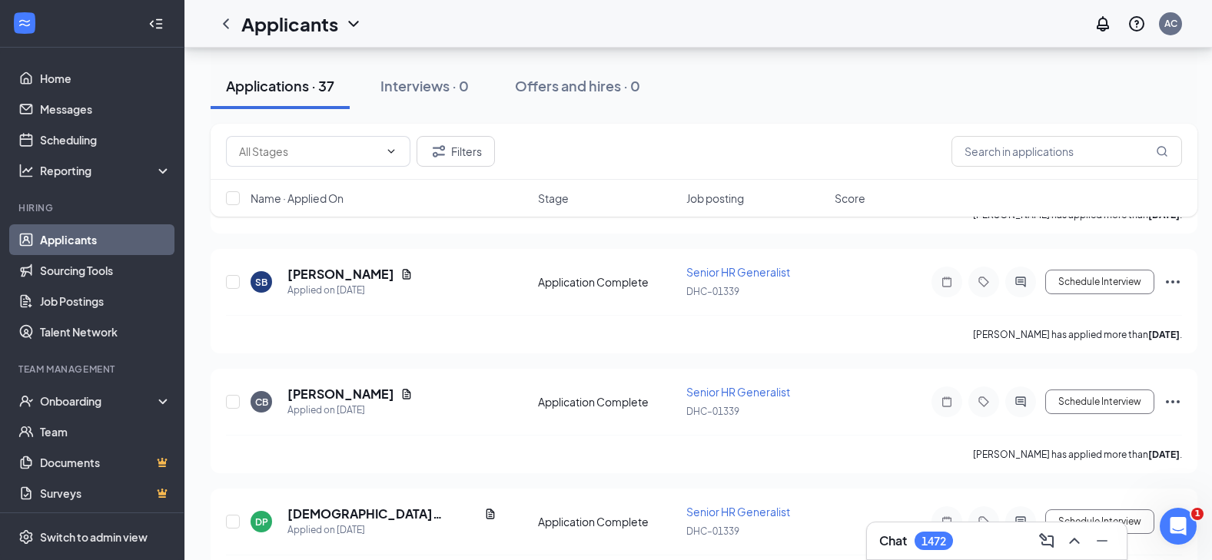
scroll to position [1383, 0]
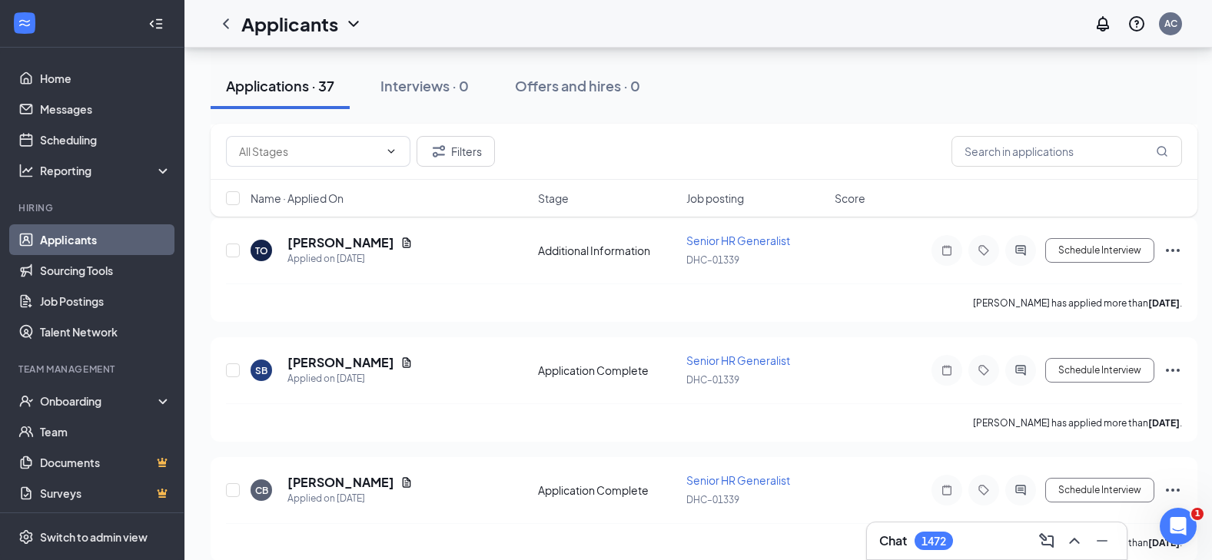
click at [84, 234] on link "Applicants" at bounding box center [105, 239] width 131 height 31
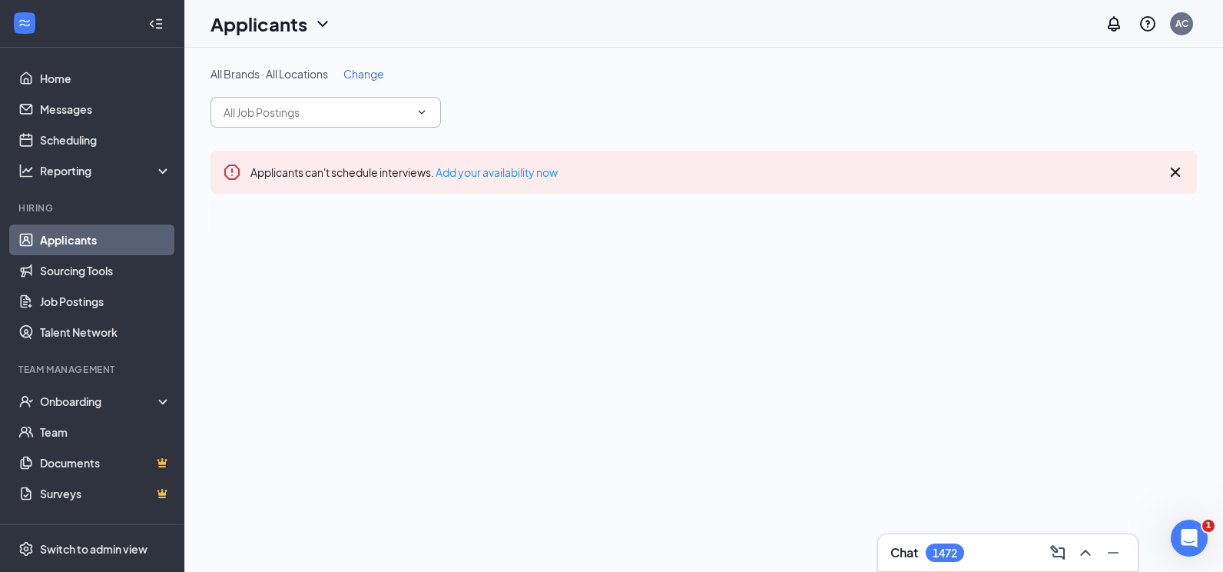
click at [315, 126] on span at bounding box center [326, 112] width 231 height 31
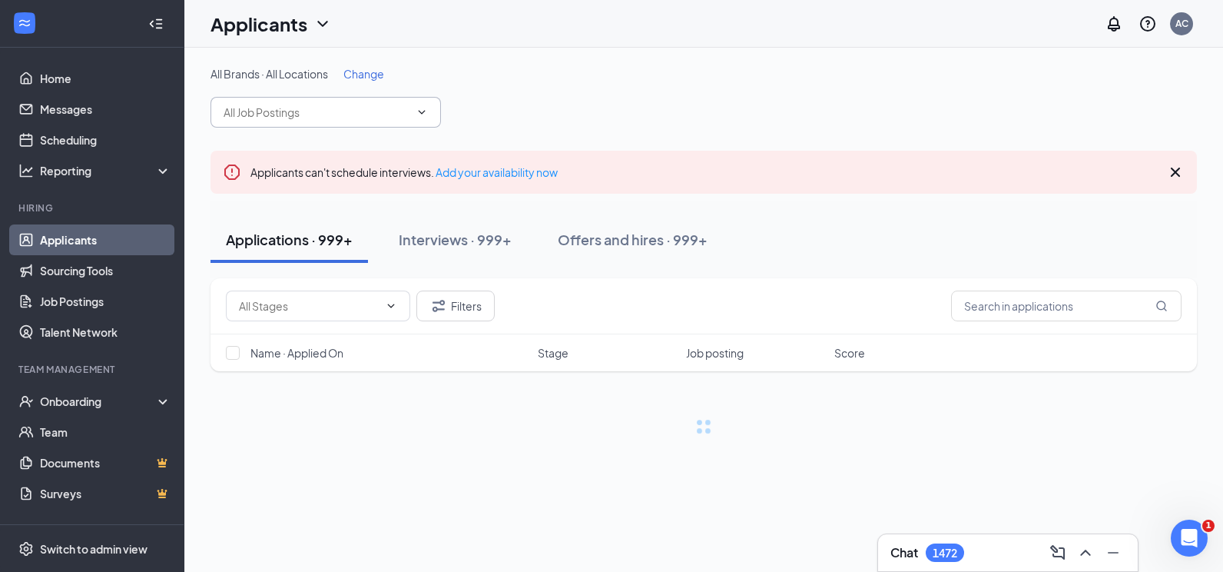
click at [357, 118] on input "text" at bounding box center [317, 112] width 186 height 17
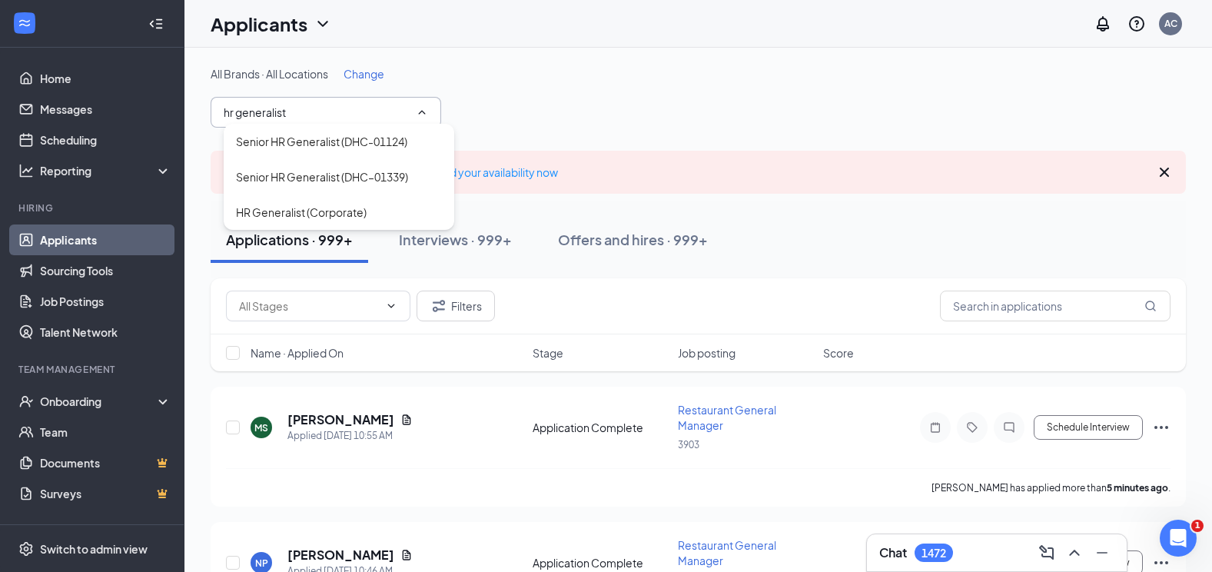
type input "hr generalist"
click at [357, 206] on div "HR Generalist (Corporate)" at bounding box center [301, 212] width 131 height 17
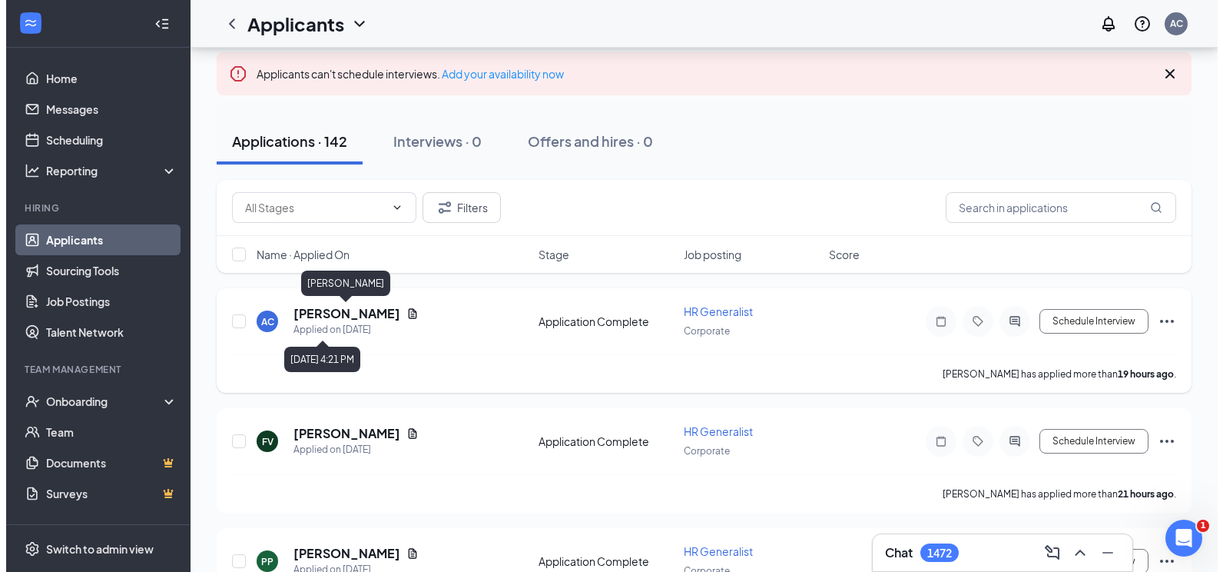
scroll to position [154, 0]
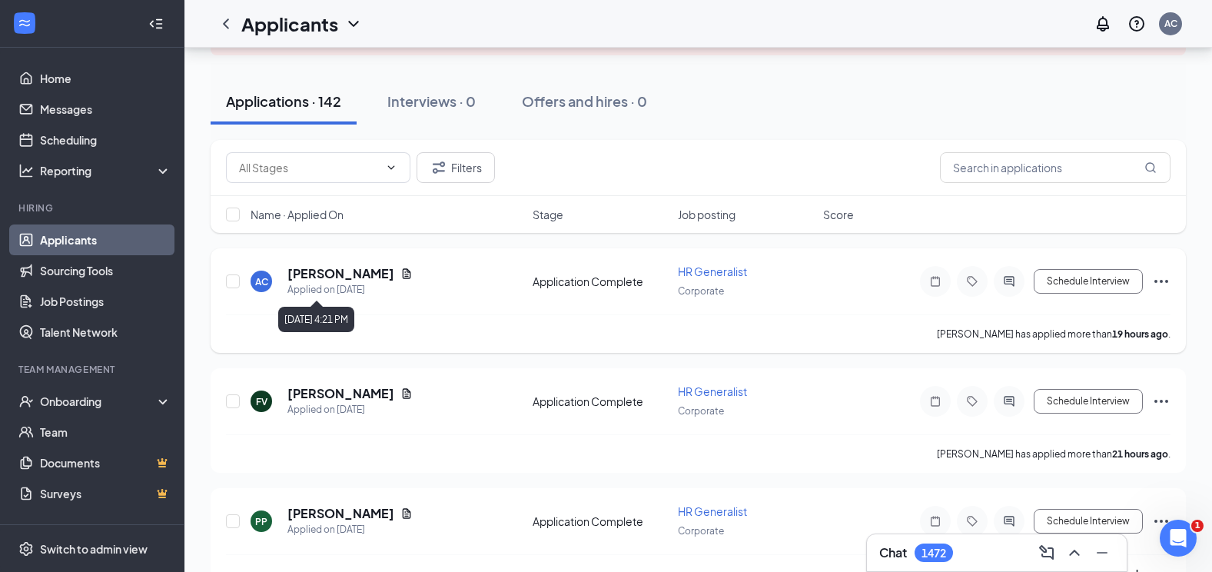
click at [340, 284] on div "Applied on [DATE]" at bounding box center [349, 289] width 125 height 15
click at [344, 271] on h5 "[PERSON_NAME]" at bounding box center [340, 273] width 107 height 17
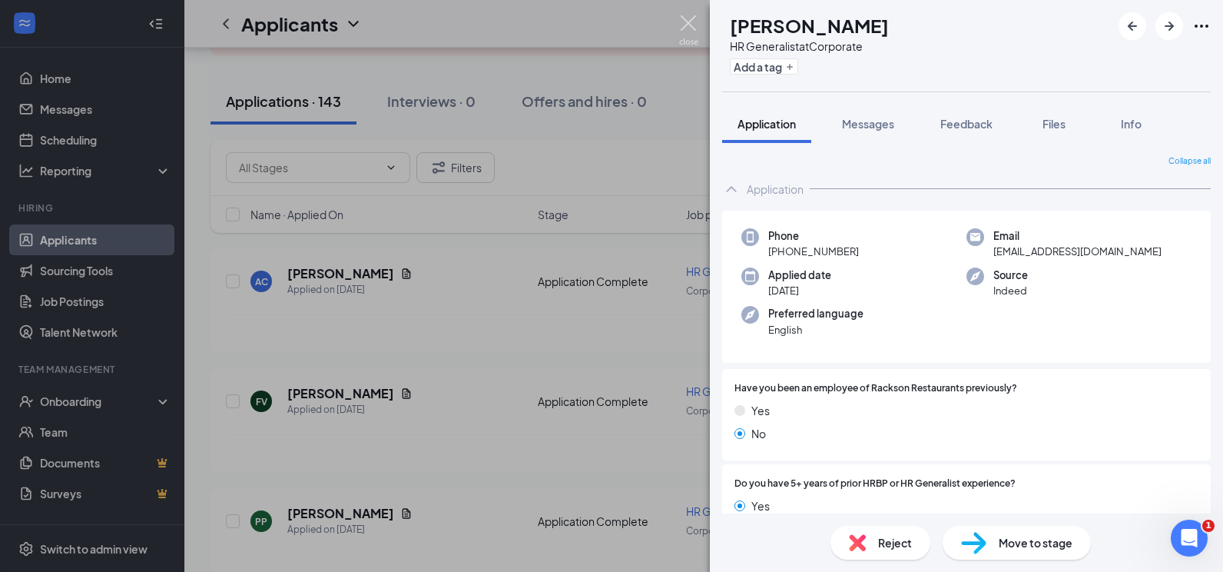
click at [685, 21] on img at bounding box center [688, 30] width 19 height 30
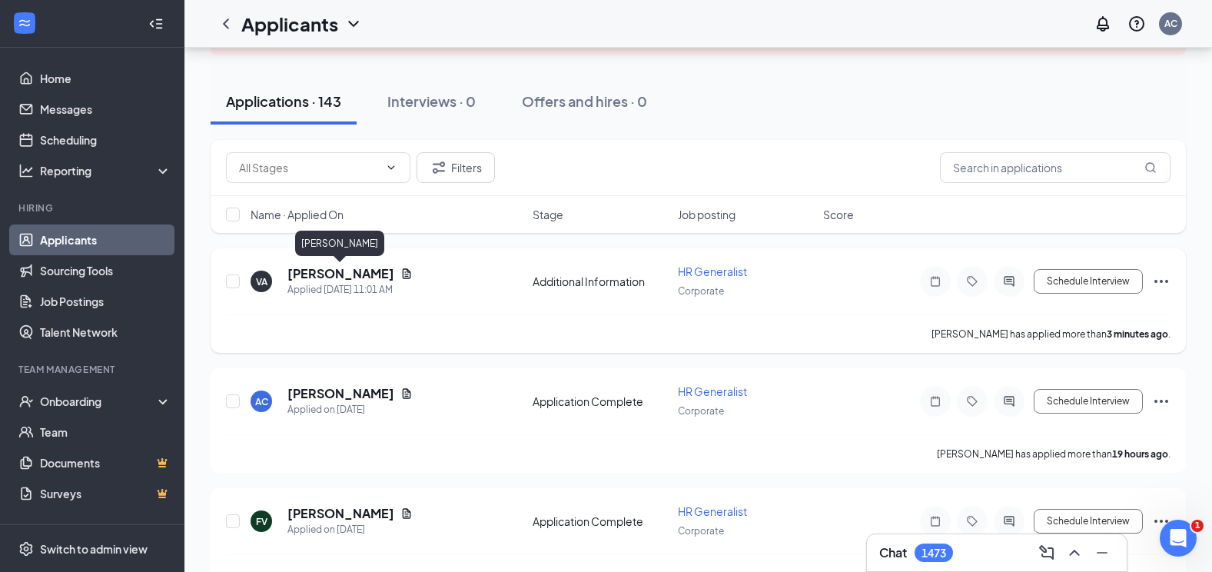
click at [366, 272] on h5 "[PERSON_NAME]" at bounding box center [340, 273] width 107 height 17
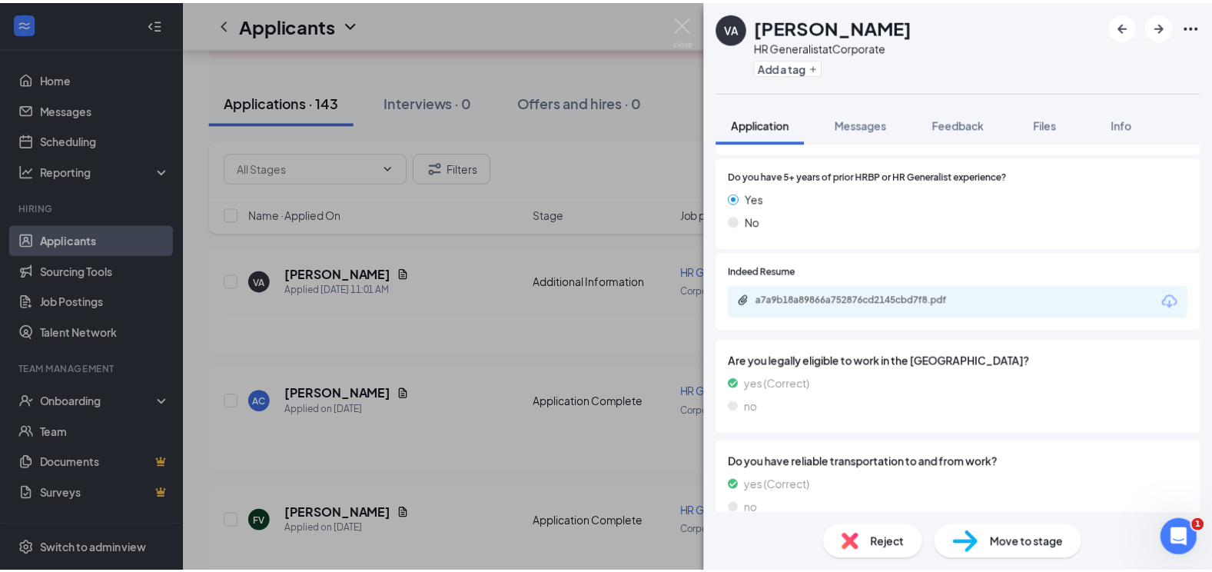
scroll to position [357, 0]
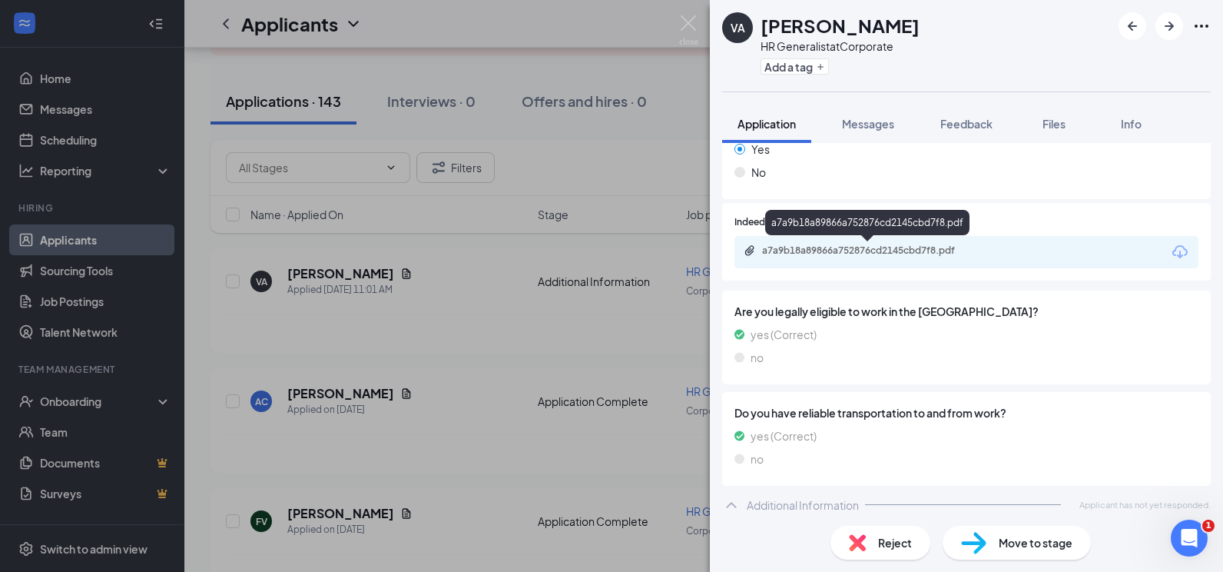
click at [925, 238] on div "a7a9b18a89866a752876cd2145cbd7f8.pdf" at bounding box center [867, 226] width 204 height 32
click at [921, 248] on div "a7a9b18a89866a752876cd2145cbd7f8.pdf" at bounding box center [869, 250] width 215 height 12
click at [694, 27] on img at bounding box center [688, 30] width 19 height 30
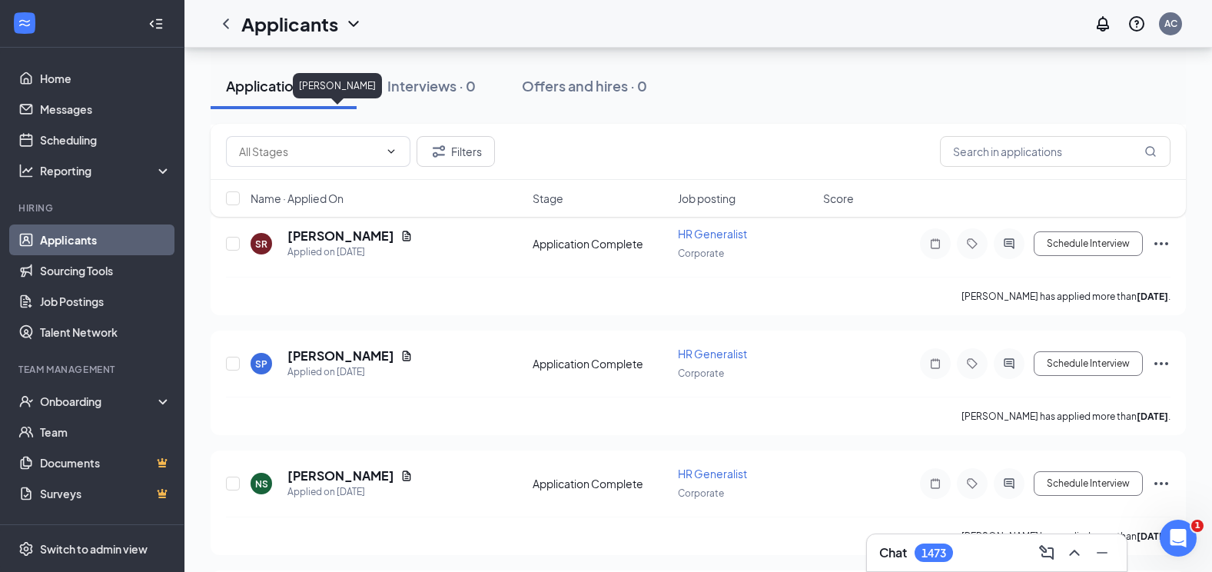
scroll to position [2231, 0]
